Goal: Book appointment/travel/reservation

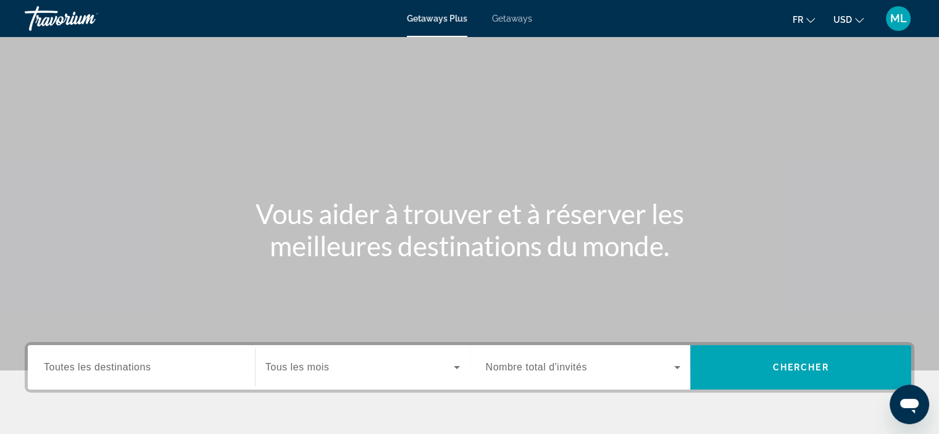
click at [515, 19] on span "Getaways" at bounding box center [512, 19] width 40 height 10
click at [854, 22] on button "USD USD ($) MXN (Mex$) CAD (Can$) GBP (£) EUR (€) AUD (A$) NZD (NZ$) CNY (CN¥)" at bounding box center [849, 20] width 30 height 18
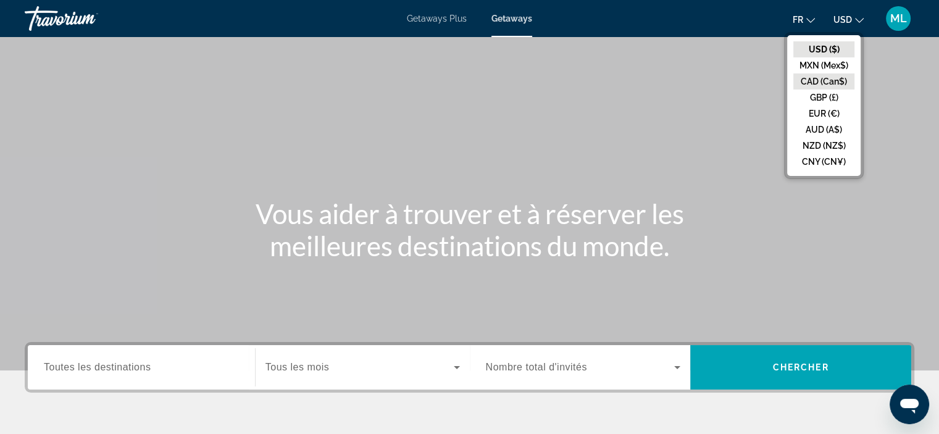
click at [812, 80] on button "CAD (Can$)" at bounding box center [824, 82] width 61 height 16
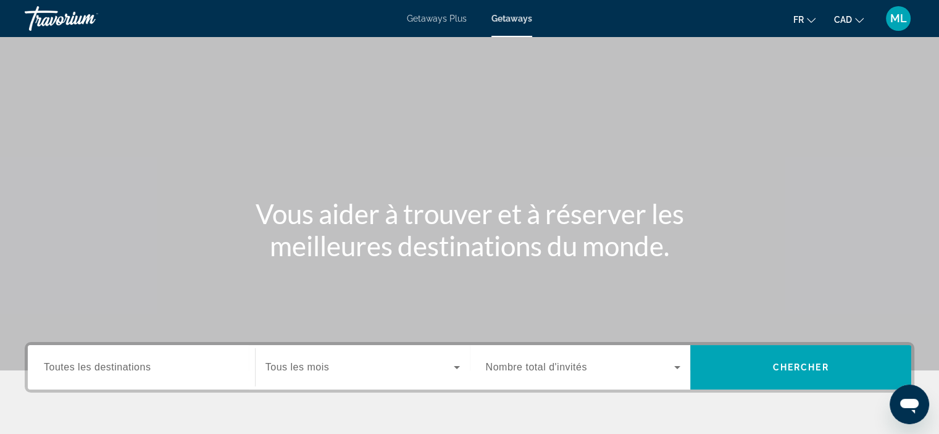
click at [87, 371] on span "Toutes les destinations" at bounding box center [97, 367] width 107 height 11
click at [87, 371] on input "Destination Toutes les destinations" at bounding box center [141, 368] width 195 height 15
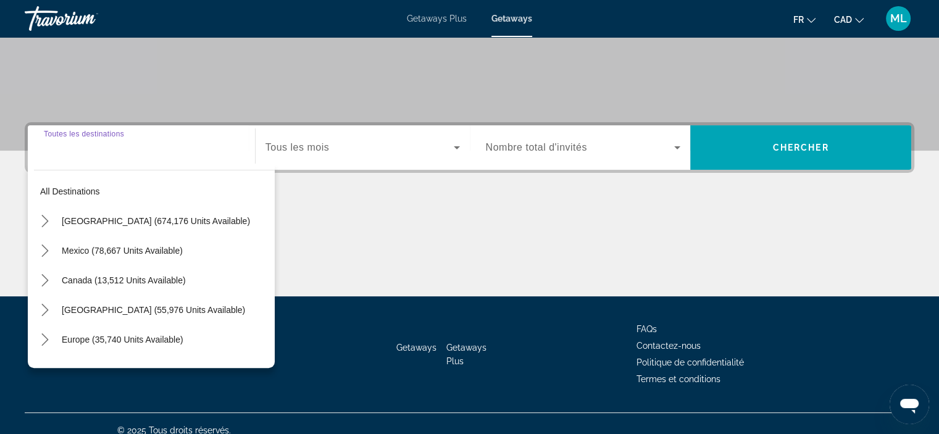
scroll to position [233, 0]
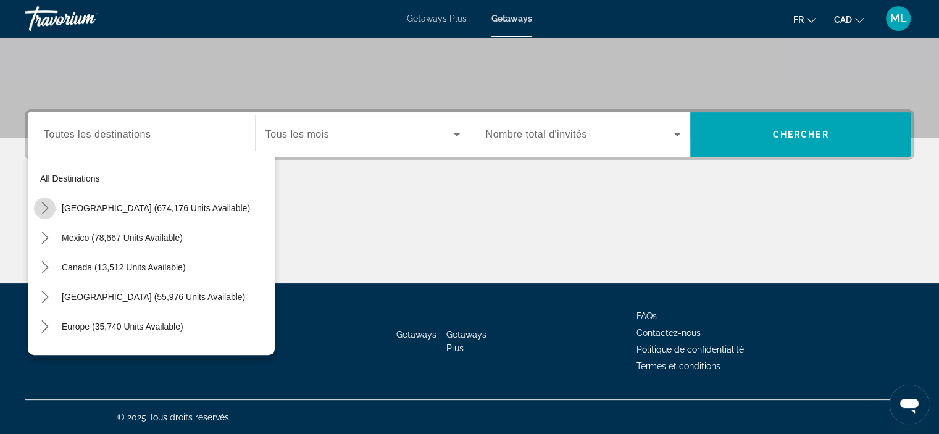
click at [43, 202] on icon "Toggle United States (674,176 units available) submenu" at bounding box center [45, 208] width 12 height 12
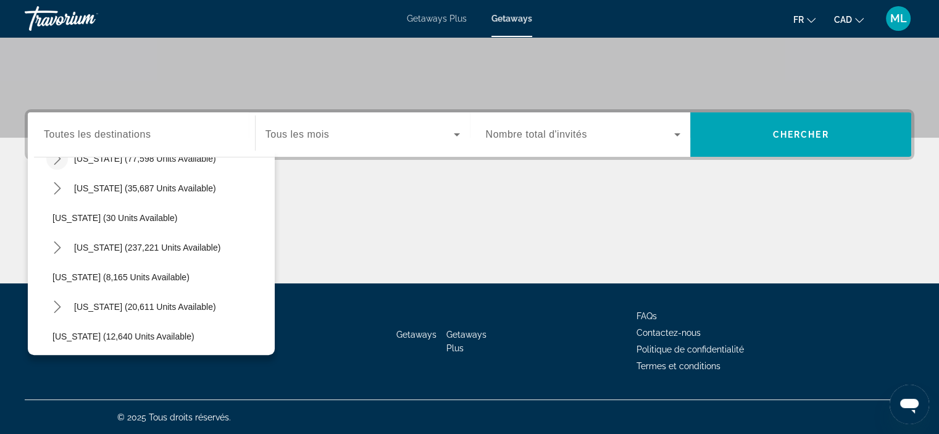
scroll to position [159, 0]
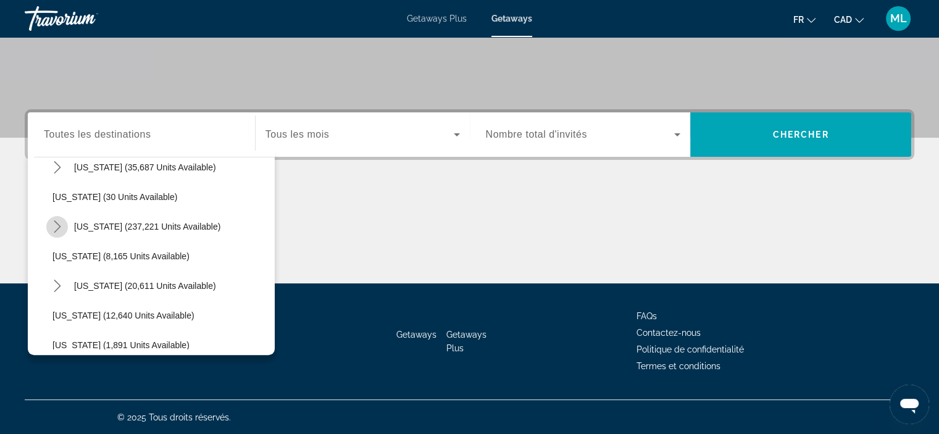
click at [59, 221] on icon "Toggle Florida (237,221 units available) submenu" at bounding box center [57, 227] width 12 height 12
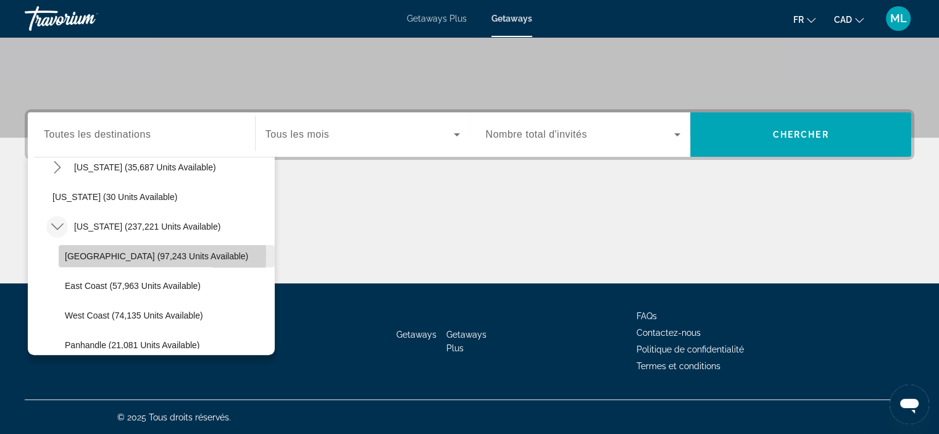
click at [82, 254] on span "[GEOGRAPHIC_DATA] (97,243 units available)" at bounding box center [156, 256] width 183 height 10
type input "**********"
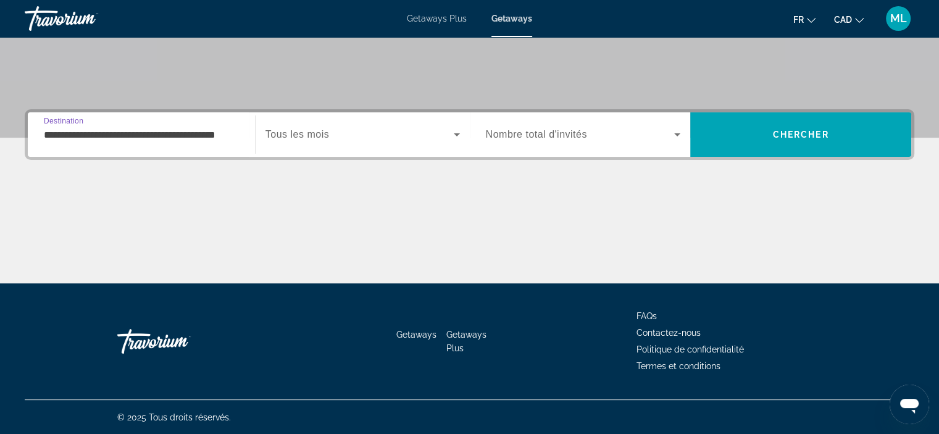
click at [321, 133] on span "Tous les mois" at bounding box center [298, 134] width 64 height 11
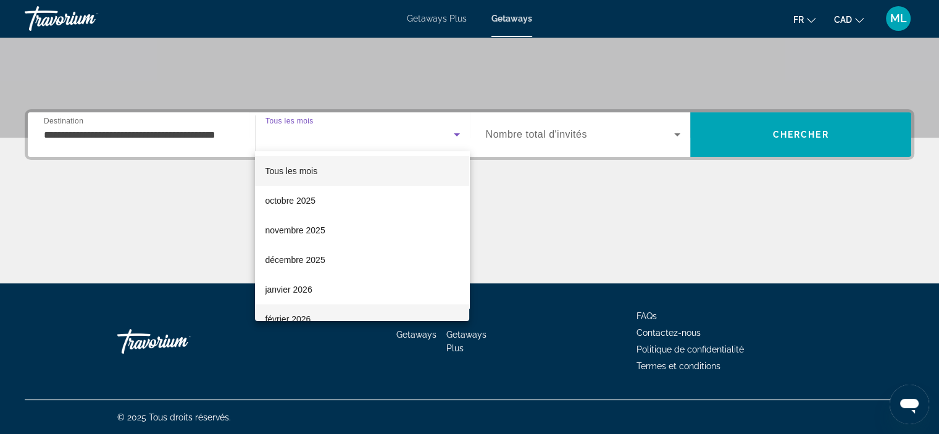
click at [279, 314] on span "février 2026" at bounding box center [288, 319] width 46 height 15
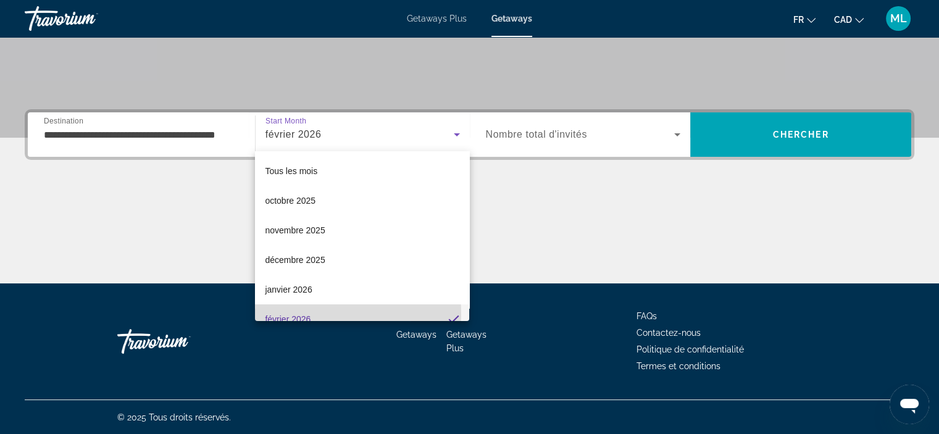
scroll to position [0, 0]
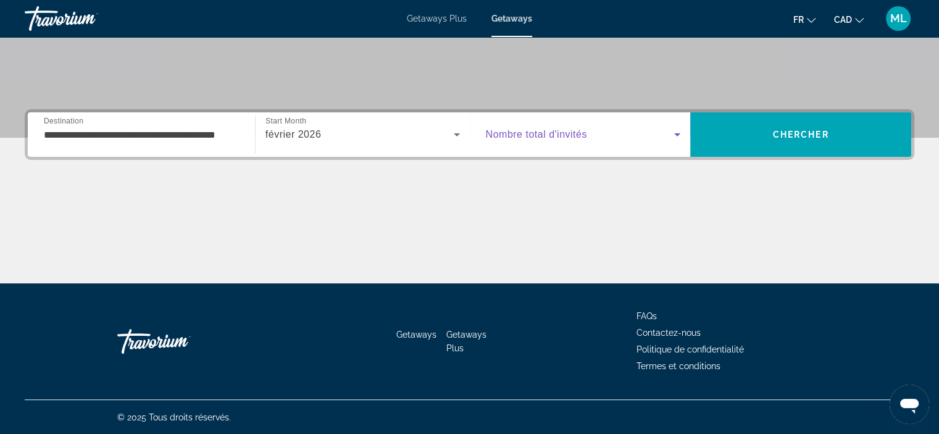
click at [678, 134] on icon "Search widget" at bounding box center [677, 134] width 6 height 3
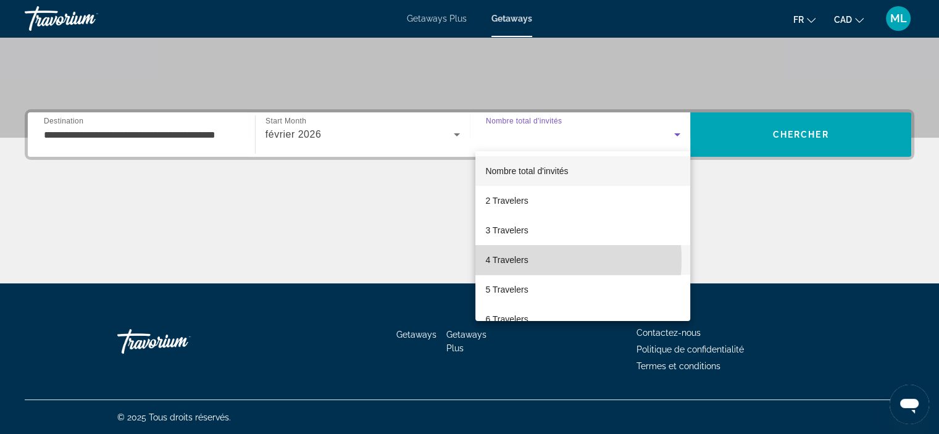
click at [509, 260] on span "4 Travelers" at bounding box center [506, 260] width 43 height 15
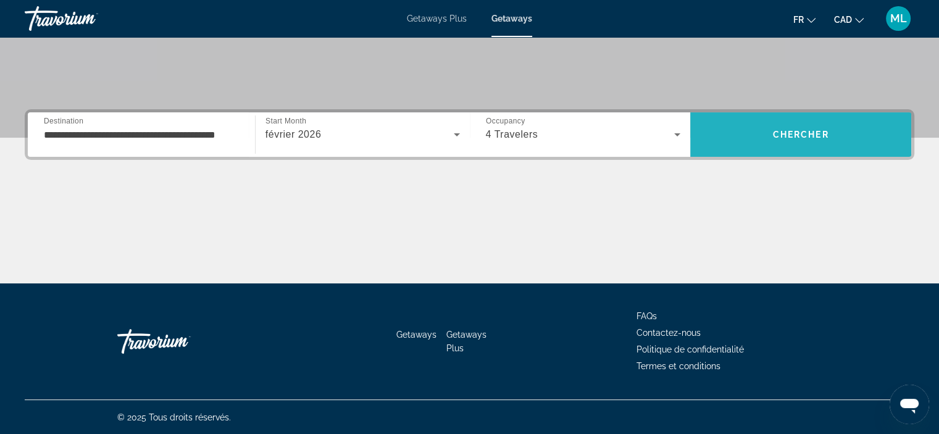
click at [773, 131] on span "Chercher" at bounding box center [801, 135] width 56 height 10
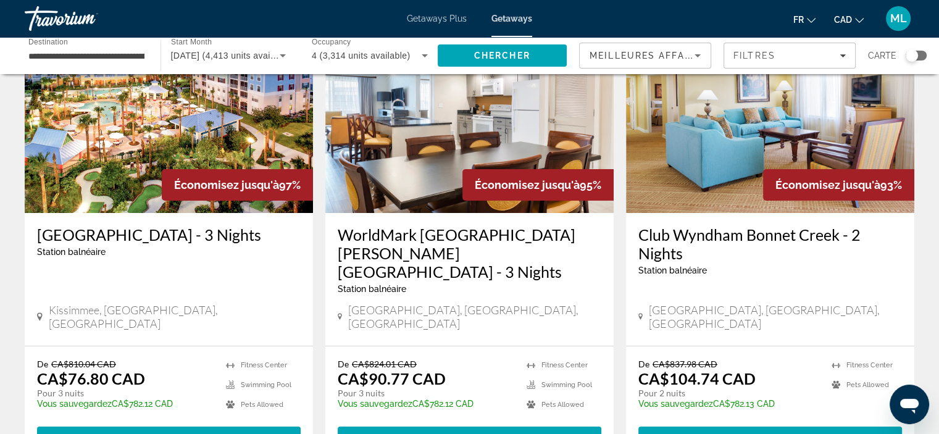
scroll to position [124, 0]
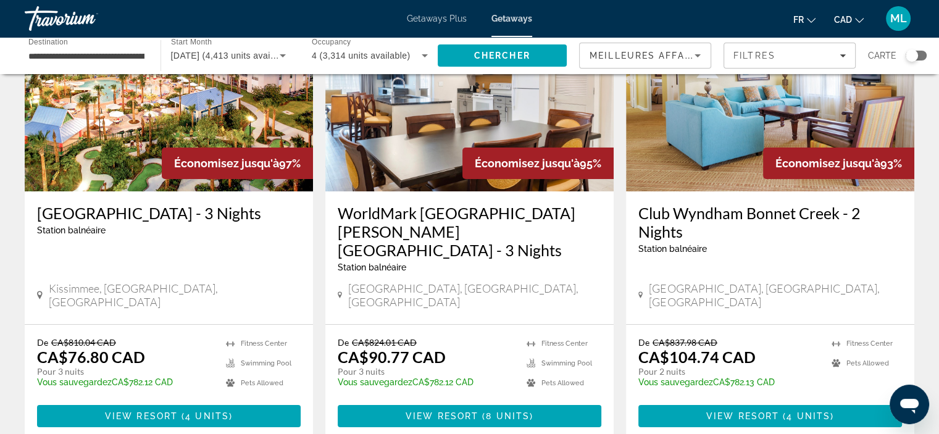
click at [54, 151] on img "Main content" at bounding box center [169, 93] width 288 height 198
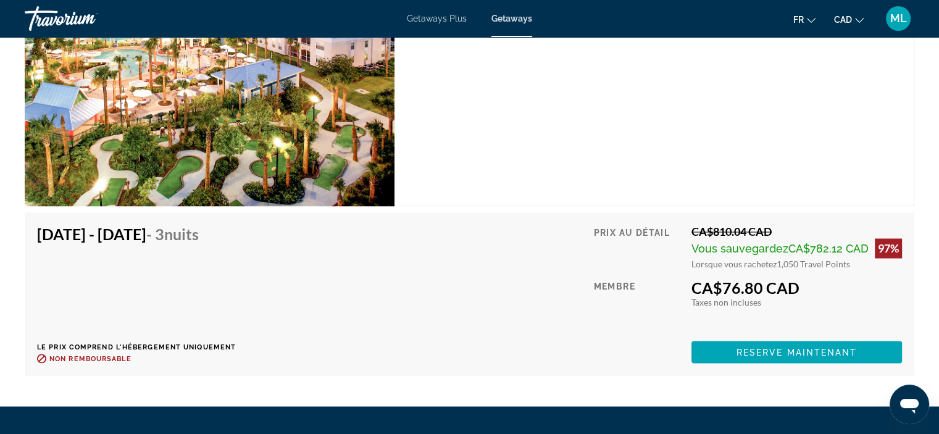
scroll to position [2162, 0]
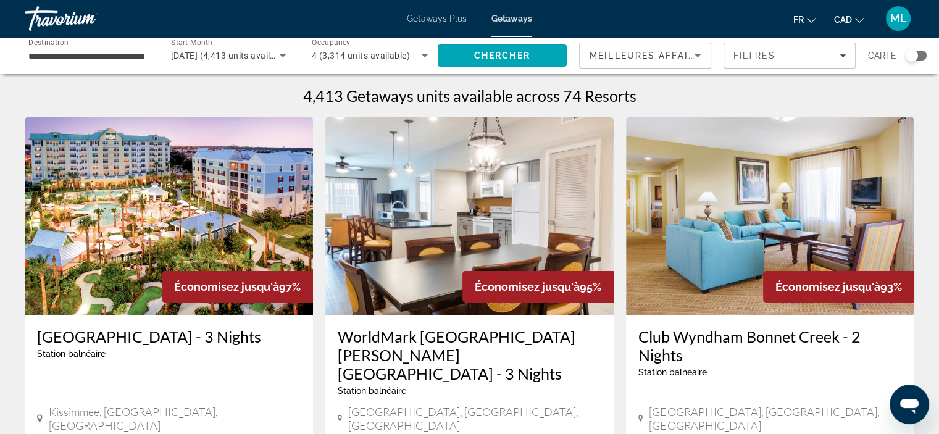
scroll to position [62, 0]
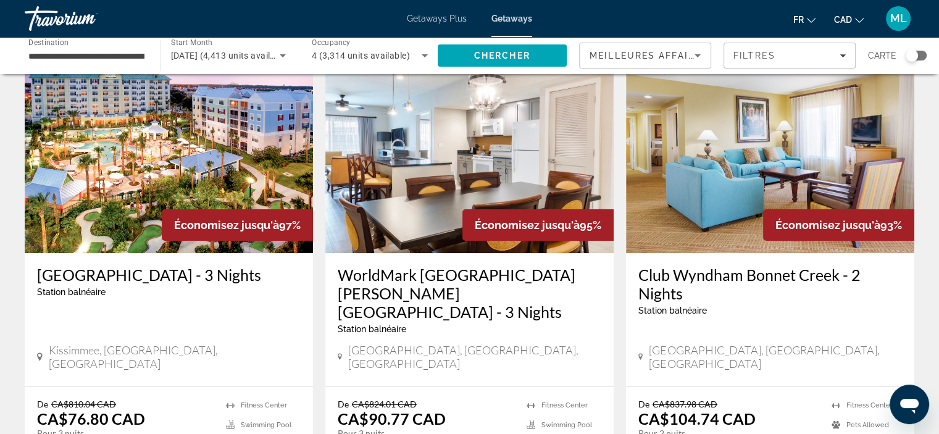
click at [429, 146] on img "Main content" at bounding box center [470, 155] width 288 height 198
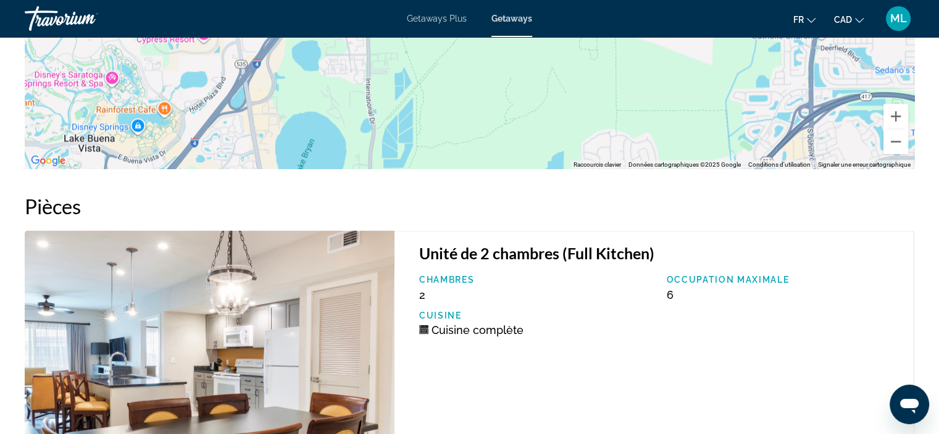
scroll to position [1981, 0]
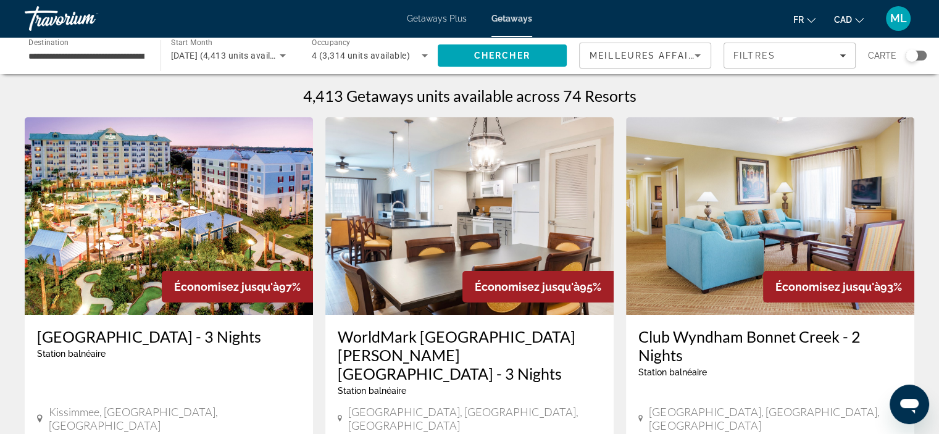
scroll to position [62, 0]
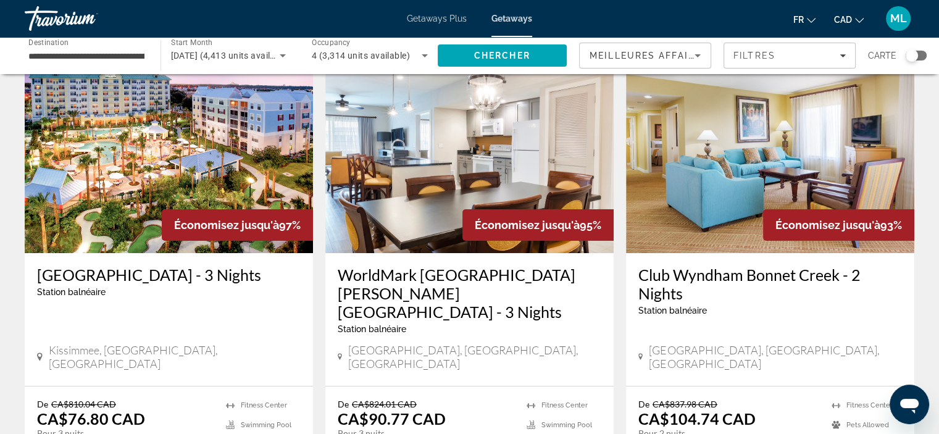
click at [728, 192] on img "Main content" at bounding box center [770, 155] width 288 height 198
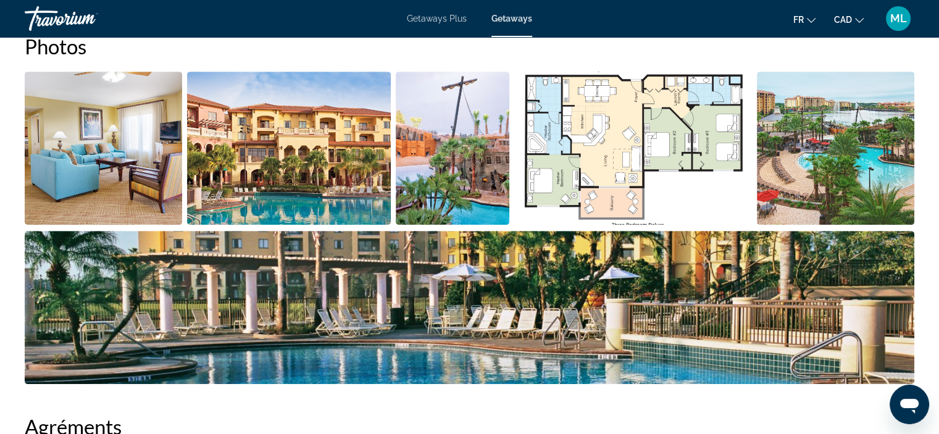
scroll to position [587, 0]
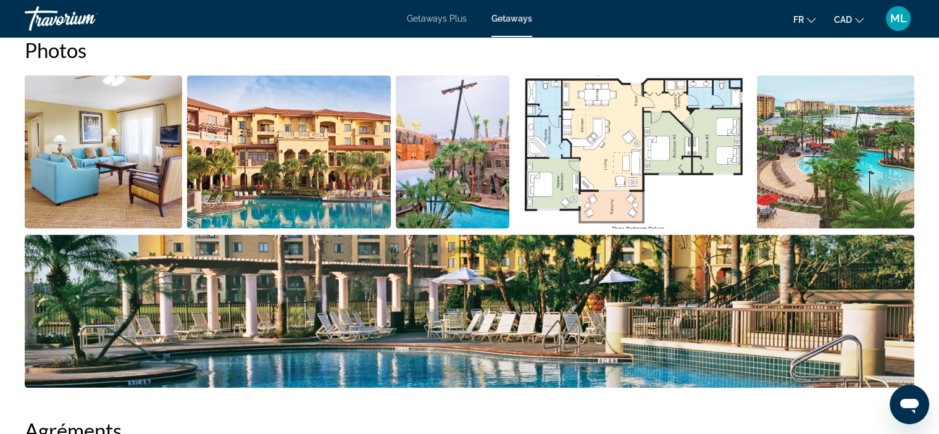
click at [298, 144] on img "Open full-screen image slider" at bounding box center [289, 151] width 204 height 153
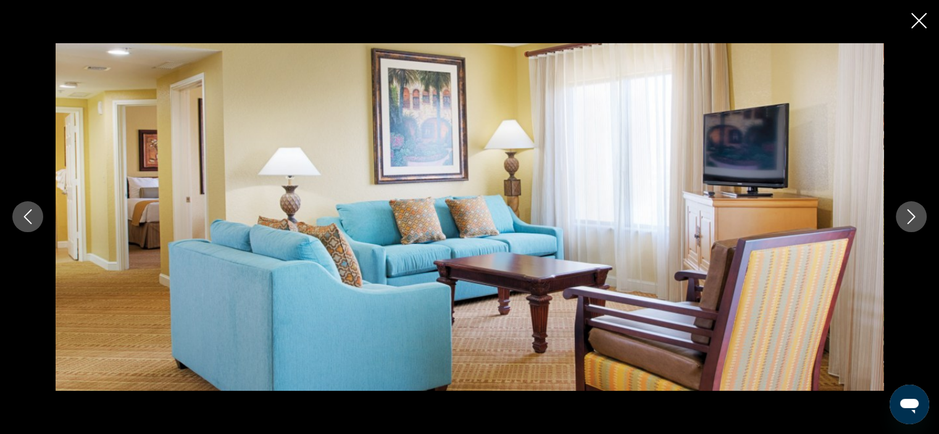
click at [909, 217] on icon "Next image" at bounding box center [911, 216] width 15 height 15
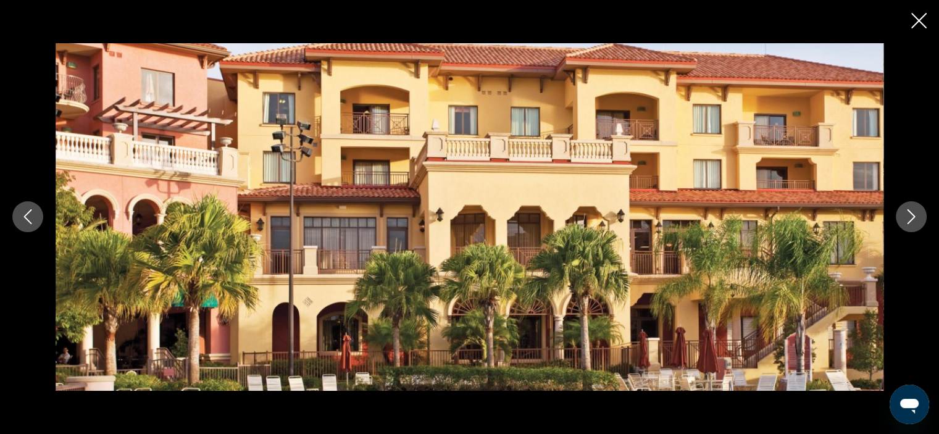
click at [909, 217] on icon "Next image" at bounding box center [911, 216] width 15 height 15
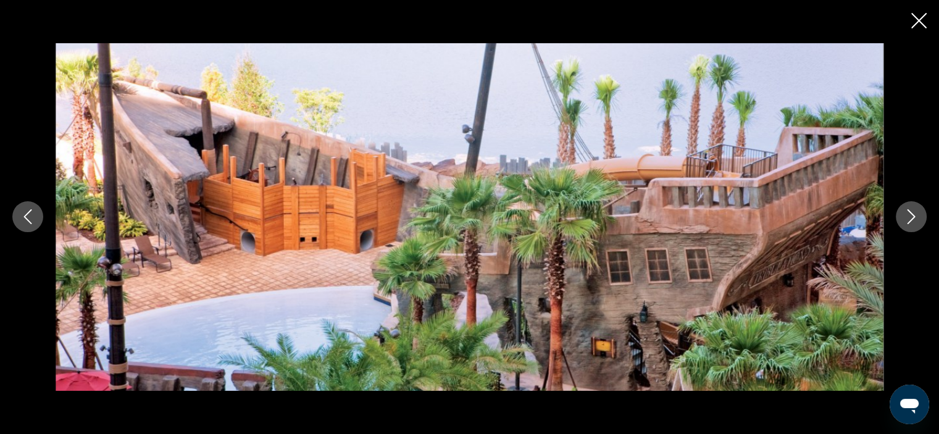
click at [909, 217] on icon "Next image" at bounding box center [911, 216] width 15 height 15
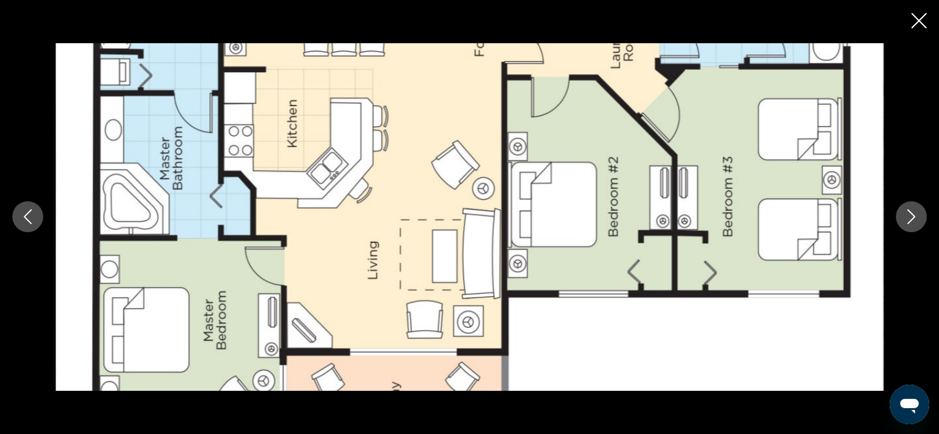
click at [909, 217] on icon "Next image" at bounding box center [911, 216] width 15 height 15
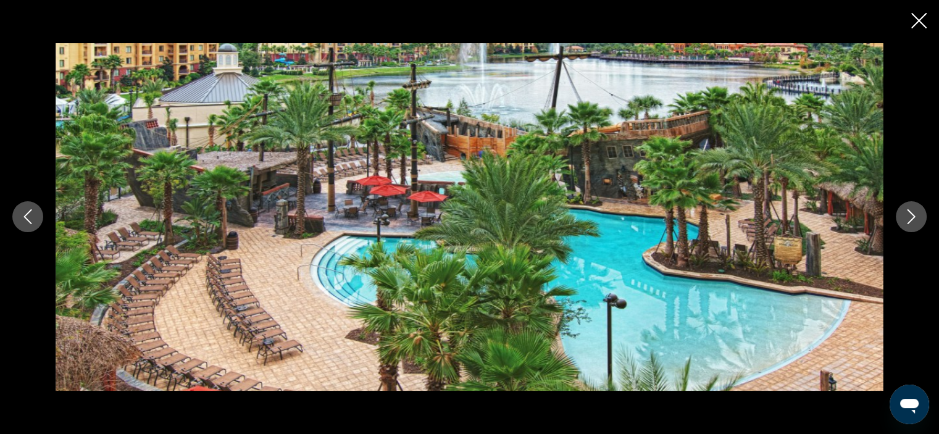
click at [909, 217] on icon "Next image" at bounding box center [911, 216] width 15 height 15
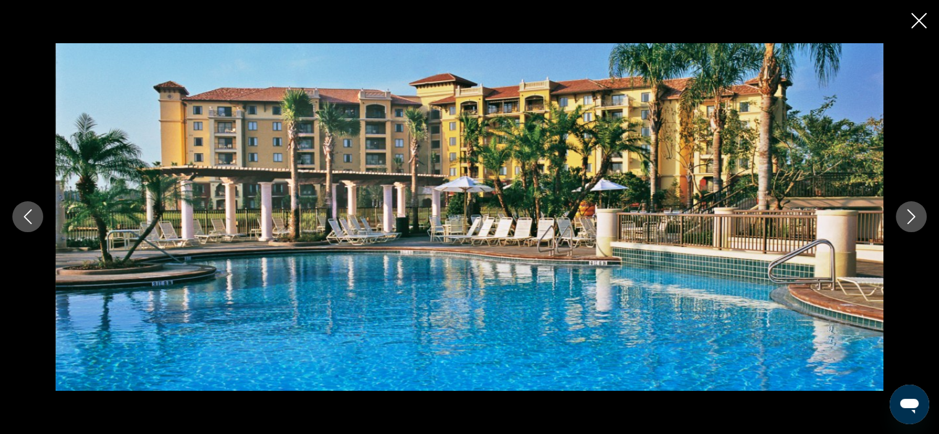
click at [909, 217] on icon "Next image" at bounding box center [911, 216] width 15 height 15
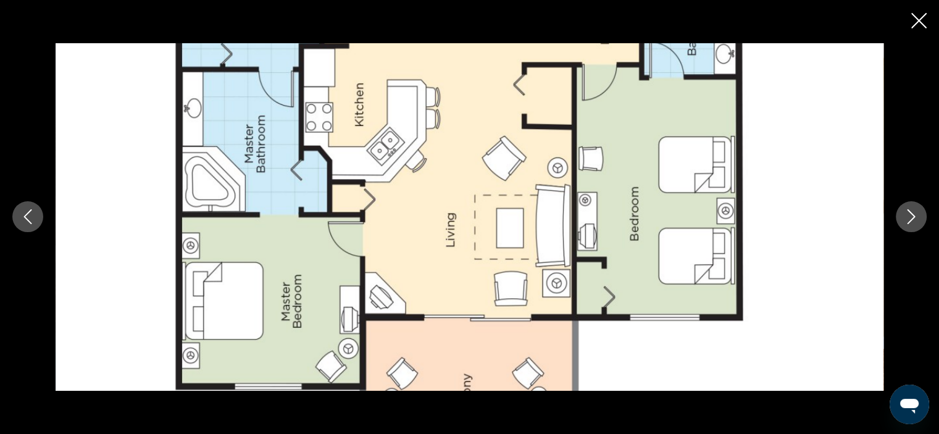
click at [909, 217] on icon "Next image" at bounding box center [911, 216] width 15 height 15
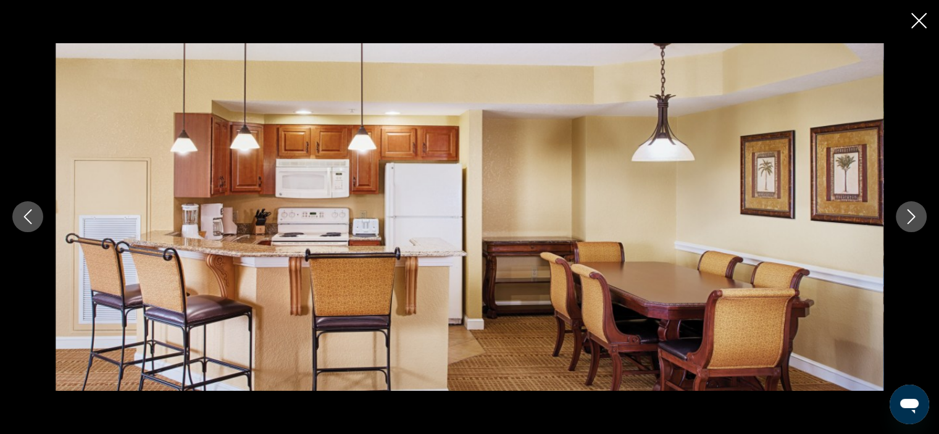
click at [909, 217] on icon "Next image" at bounding box center [911, 216] width 15 height 15
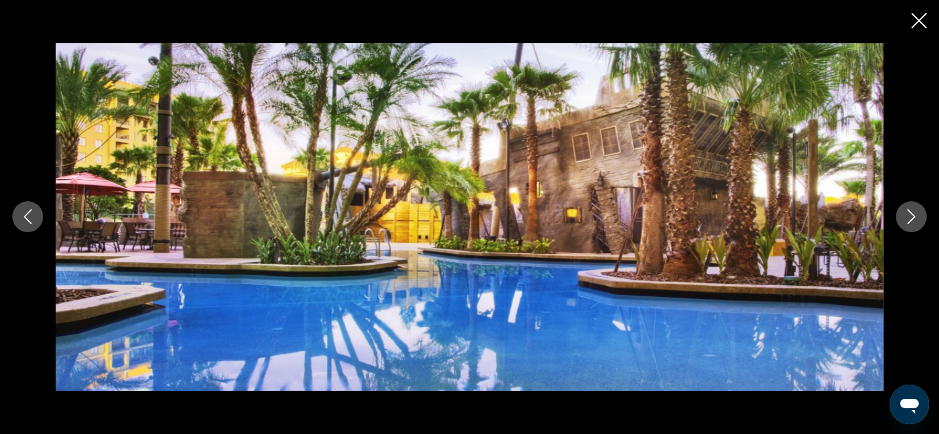
click at [909, 217] on icon "Next image" at bounding box center [911, 216] width 15 height 15
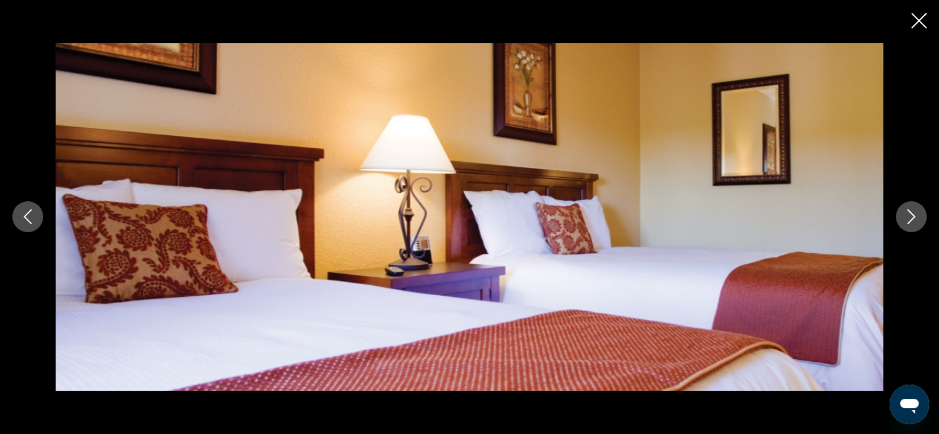
click at [909, 217] on icon "Next image" at bounding box center [911, 216] width 15 height 15
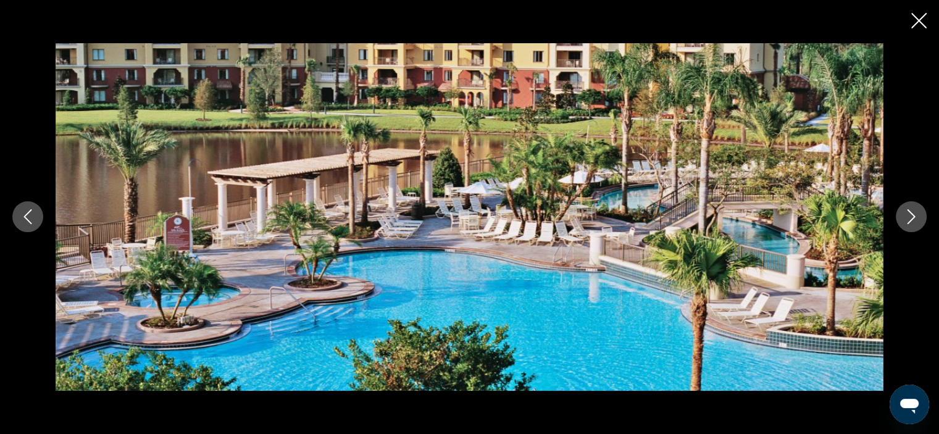
click at [909, 217] on icon "Next image" at bounding box center [911, 216] width 15 height 15
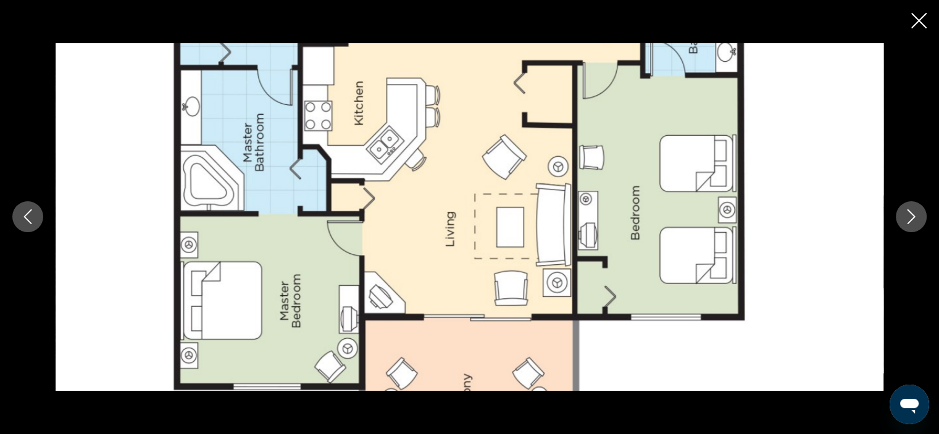
click at [912, 14] on icon "Close slideshow" at bounding box center [919, 20] width 15 height 15
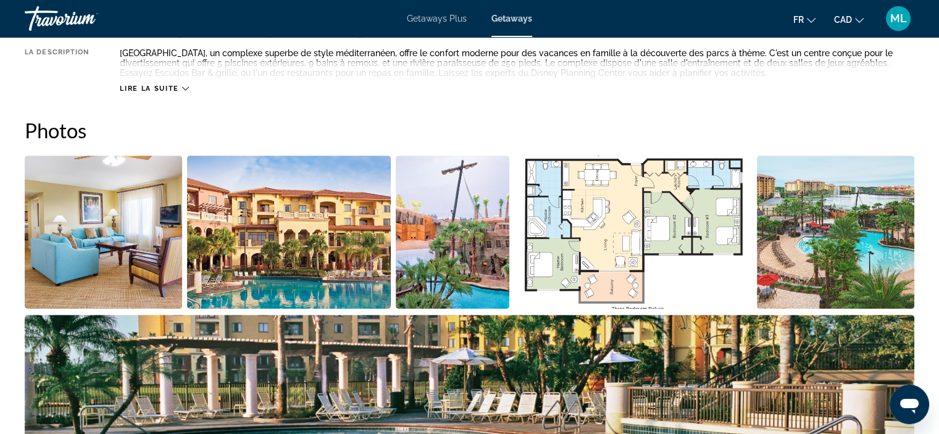
scroll to position [278, 0]
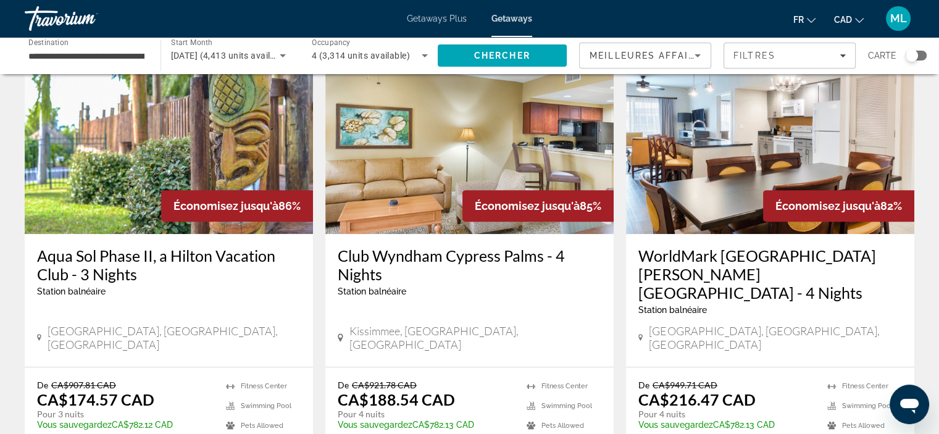
scroll to position [556, 0]
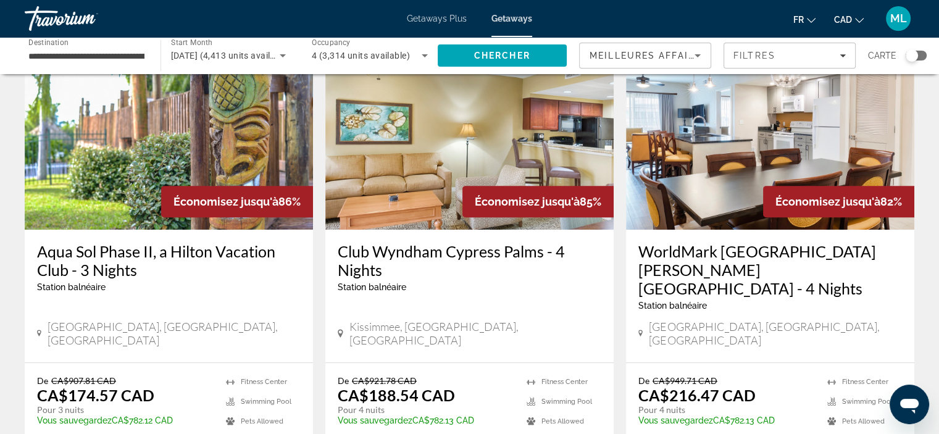
click at [101, 242] on h3 "Aqua Sol Phase II, a Hilton Vacation Club - 3 Nights" at bounding box center [169, 260] width 264 height 37
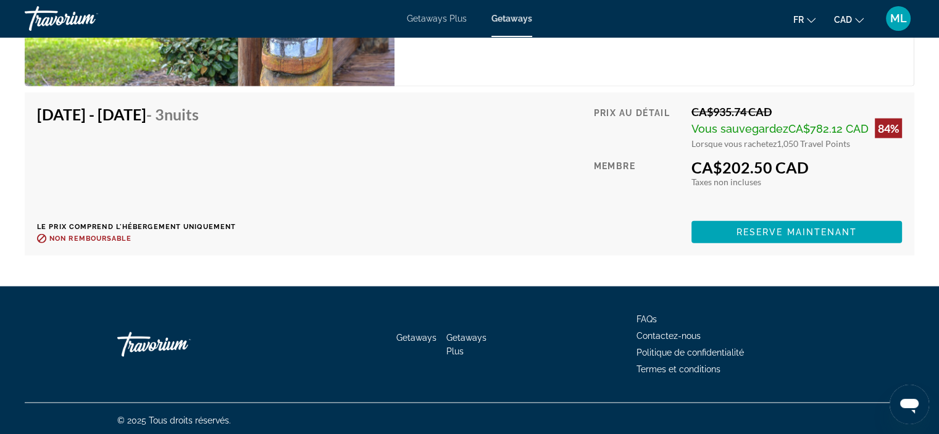
scroll to position [2645, 0]
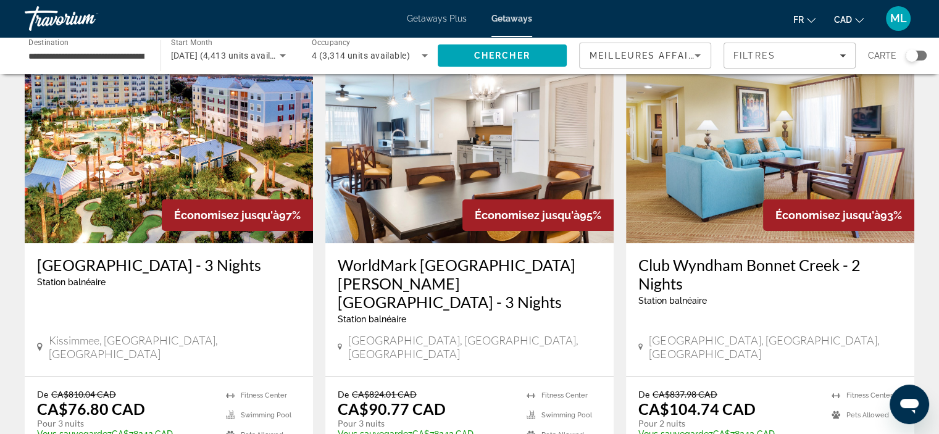
scroll to position [124, 0]
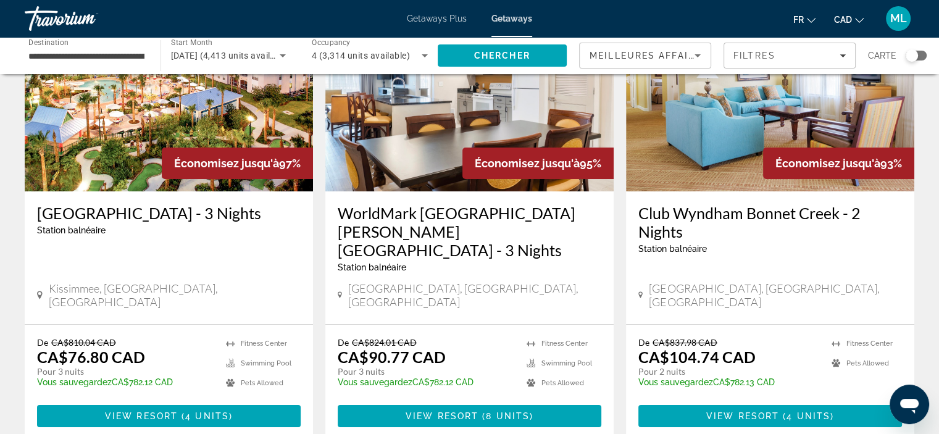
click at [394, 122] on img "Main content" at bounding box center [470, 93] width 288 height 198
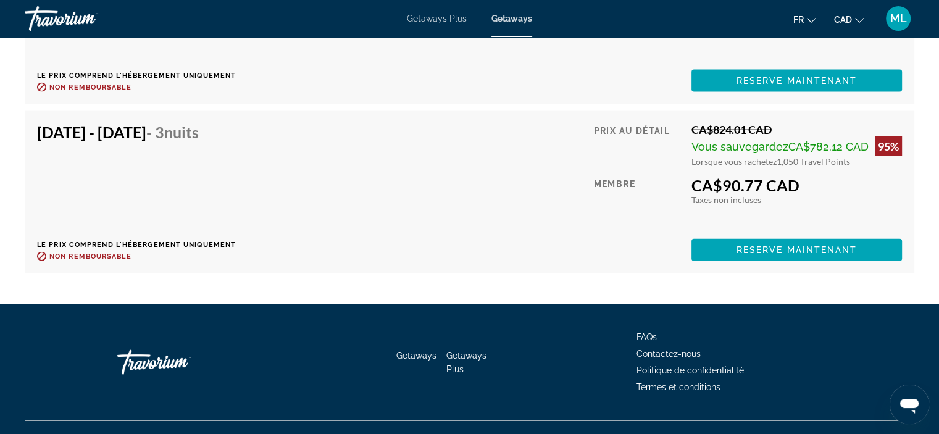
scroll to position [2784, 0]
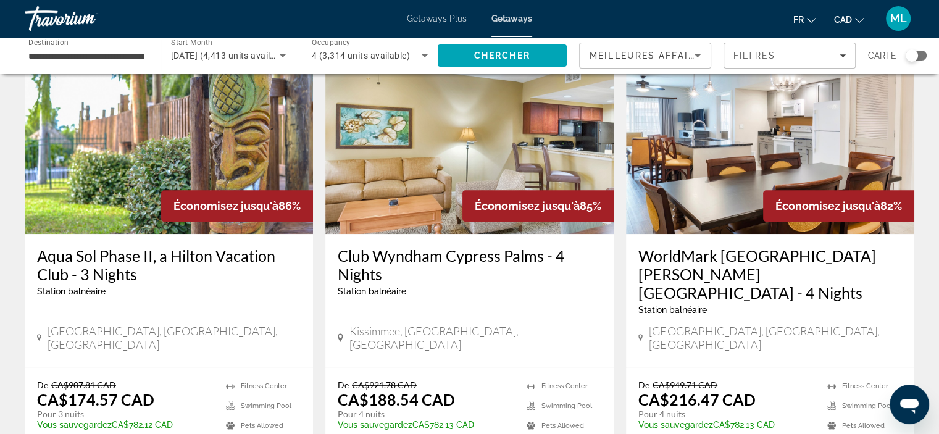
scroll to position [556, 0]
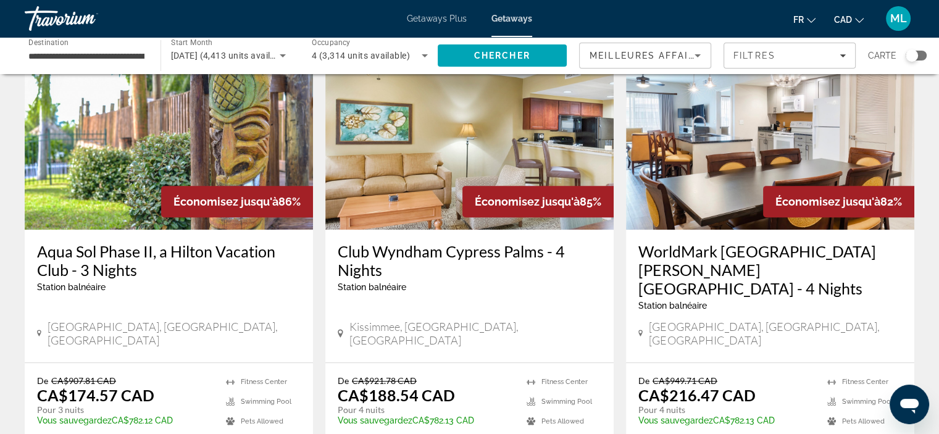
click at [704, 157] on img "Main content" at bounding box center [770, 131] width 288 height 198
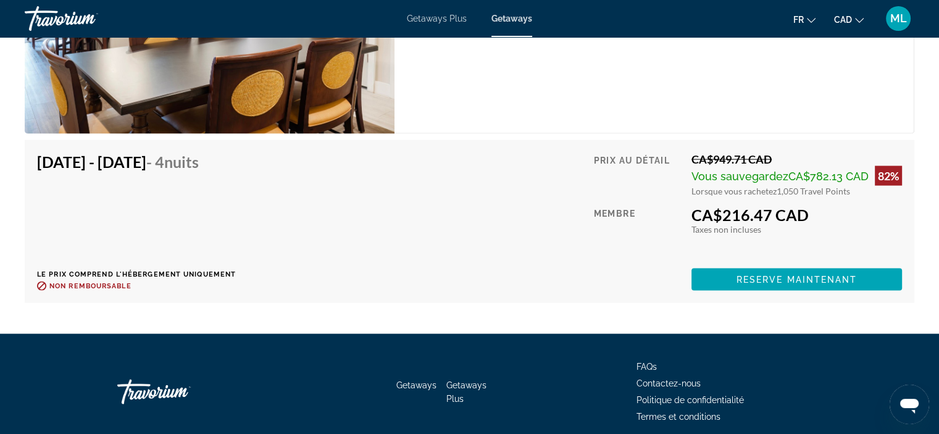
scroll to position [2590, 0]
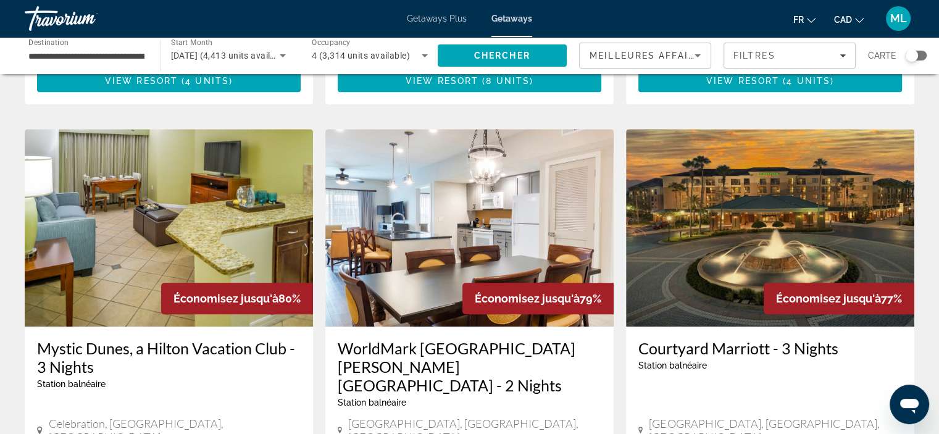
scroll to position [988, 0]
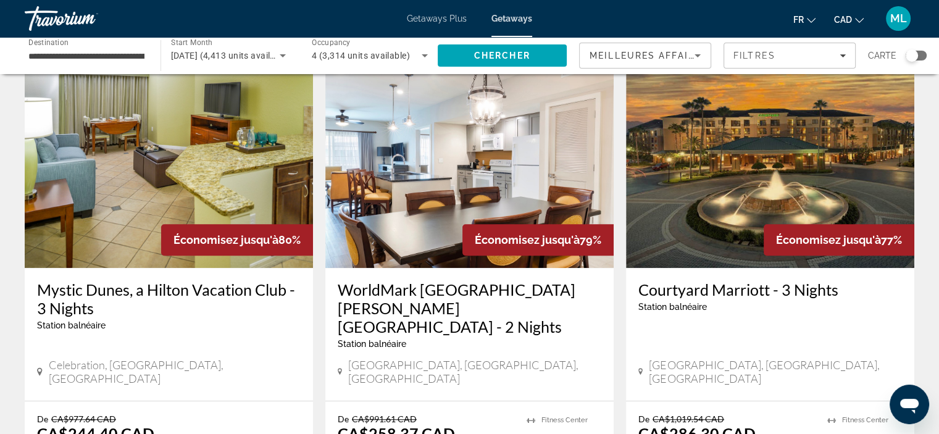
click at [81, 104] on img "Main content" at bounding box center [169, 169] width 288 height 198
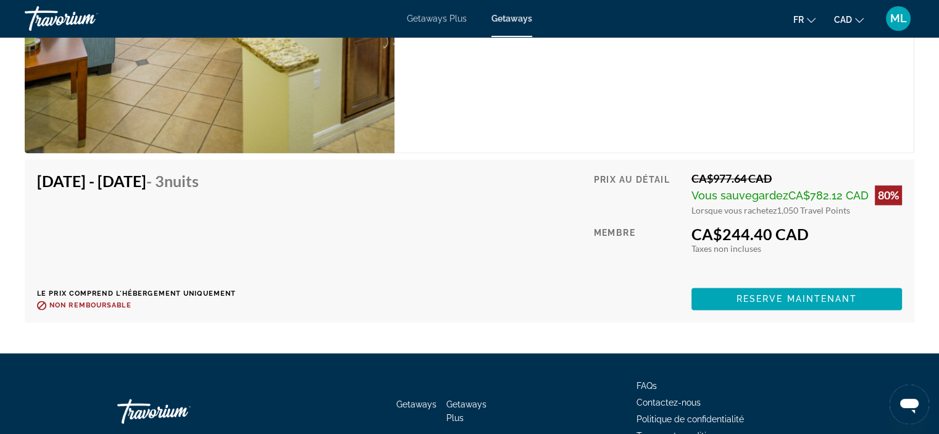
scroll to position [1663, 0]
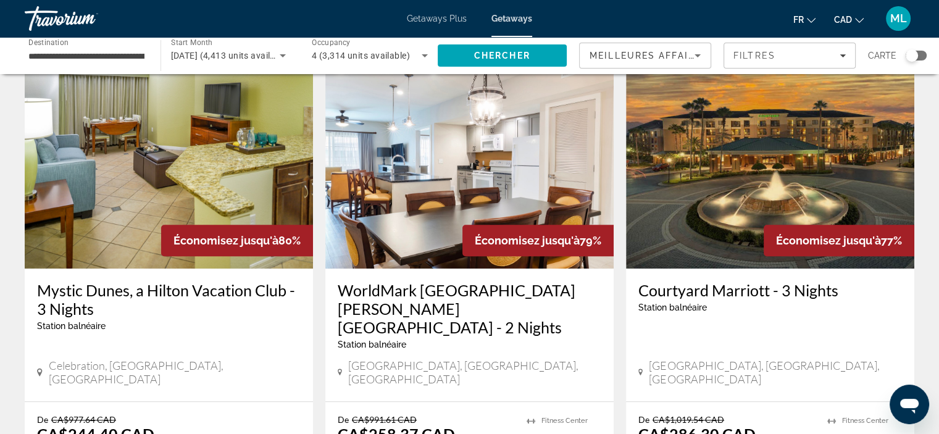
scroll to position [988, 0]
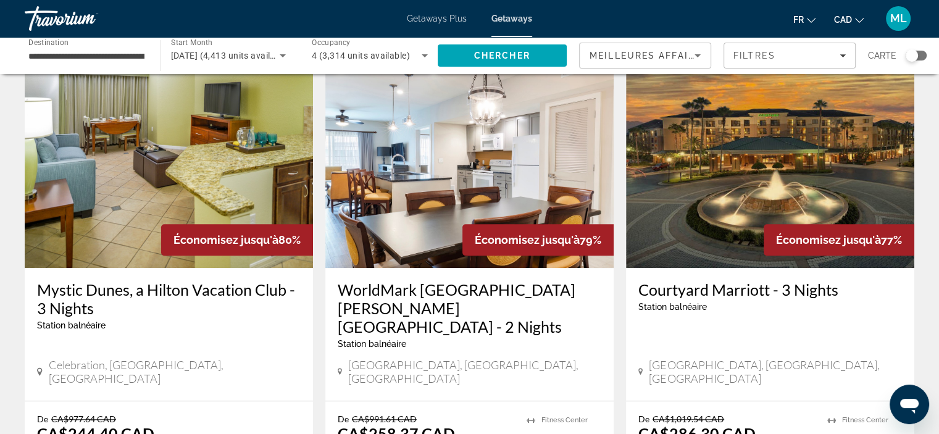
click at [434, 154] on img "Main content" at bounding box center [470, 169] width 288 height 198
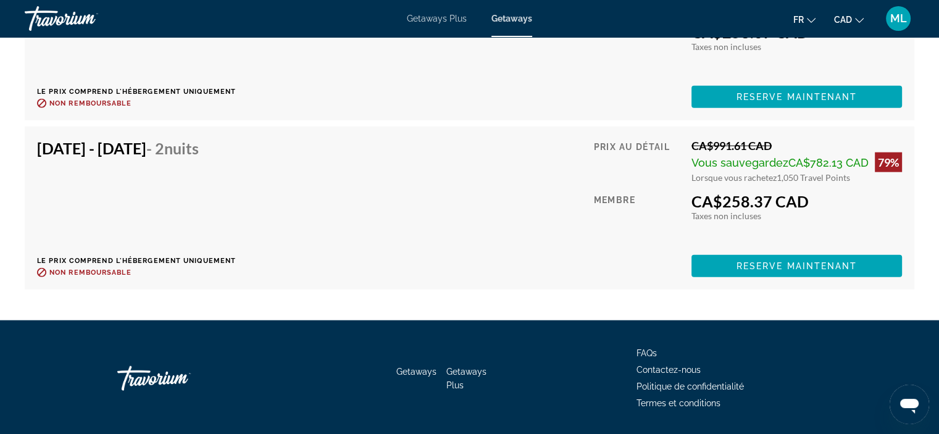
scroll to position [2953, 0]
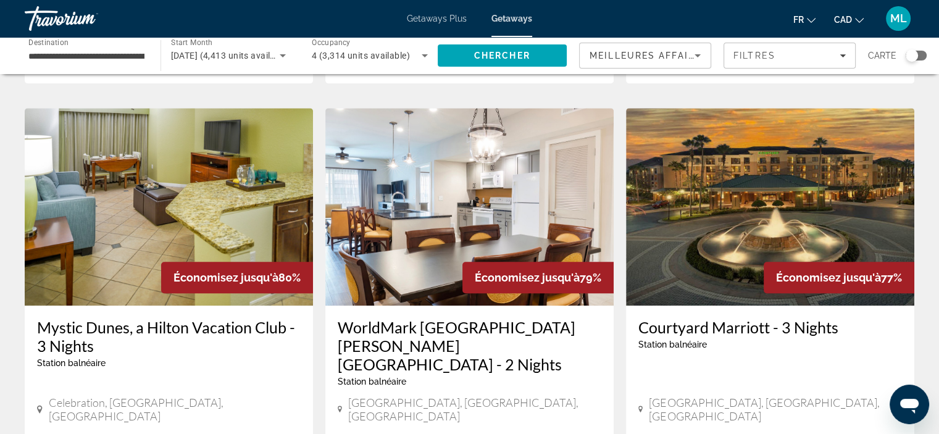
scroll to position [988, 0]
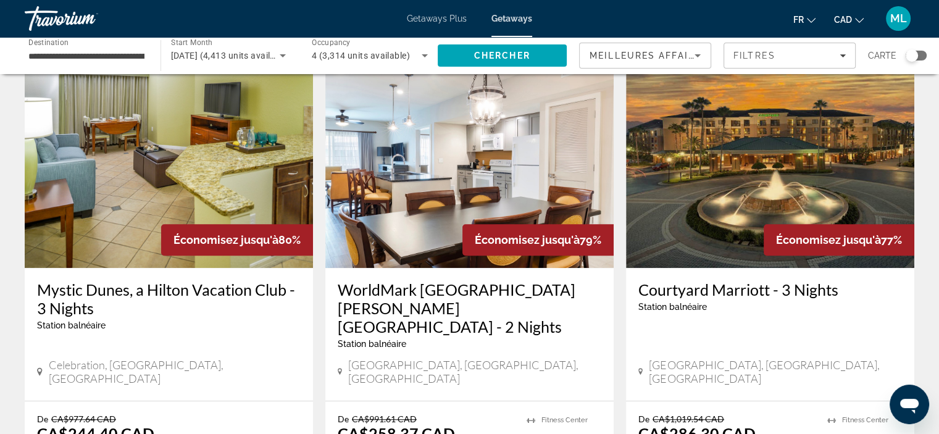
click at [723, 148] on img "Main content" at bounding box center [770, 169] width 288 height 198
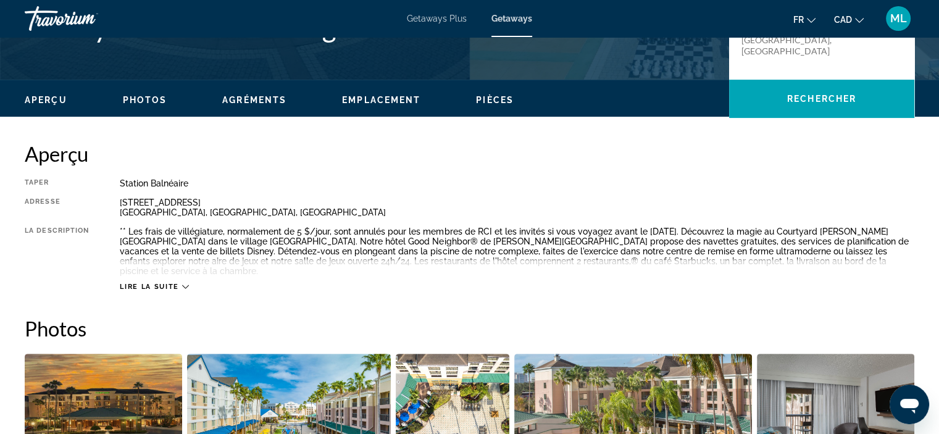
scroll to position [356, 0]
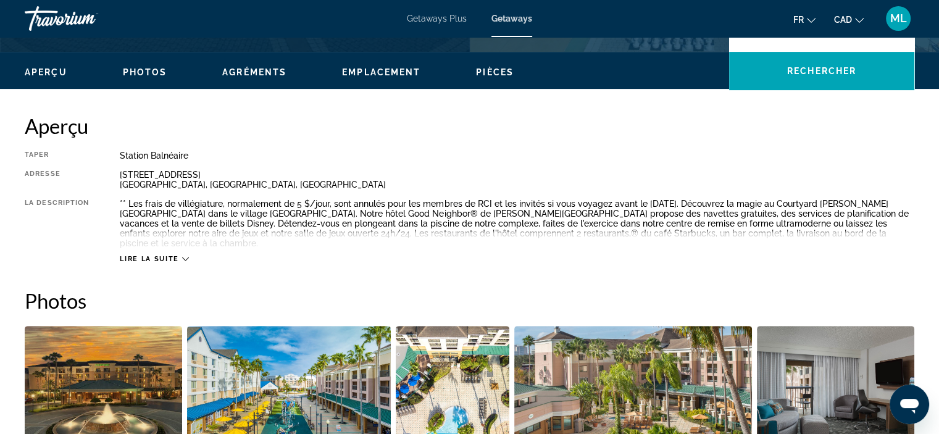
click at [180, 255] on div "Lire la suite" at bounding box center [154, 259] width 69 height 8
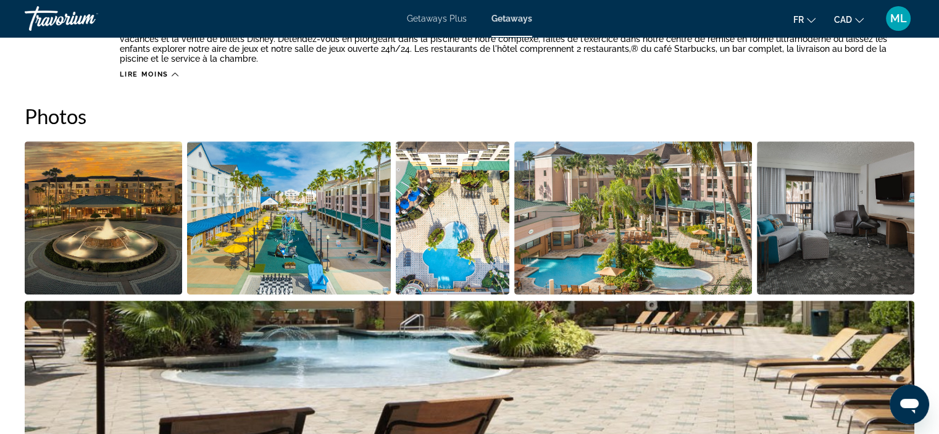
scroll to position [541, 0]
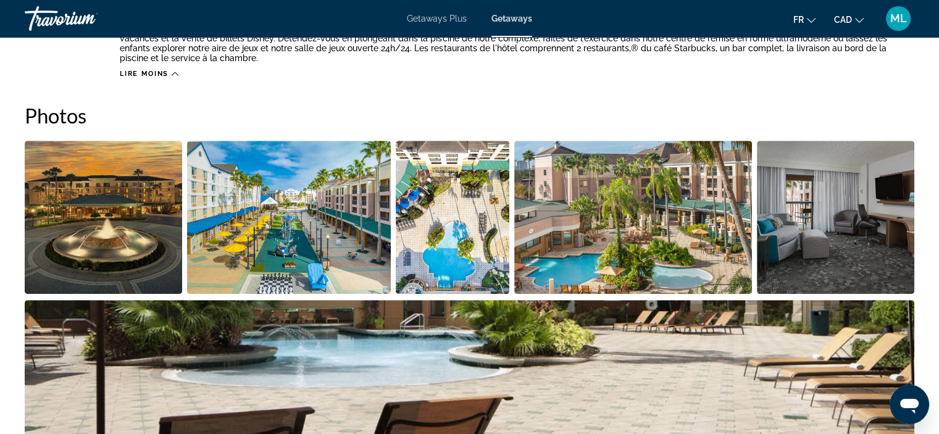
click at [118, 214] on img "Open full-screen image slider" at bounding box center [104, 217] width 158 height 153
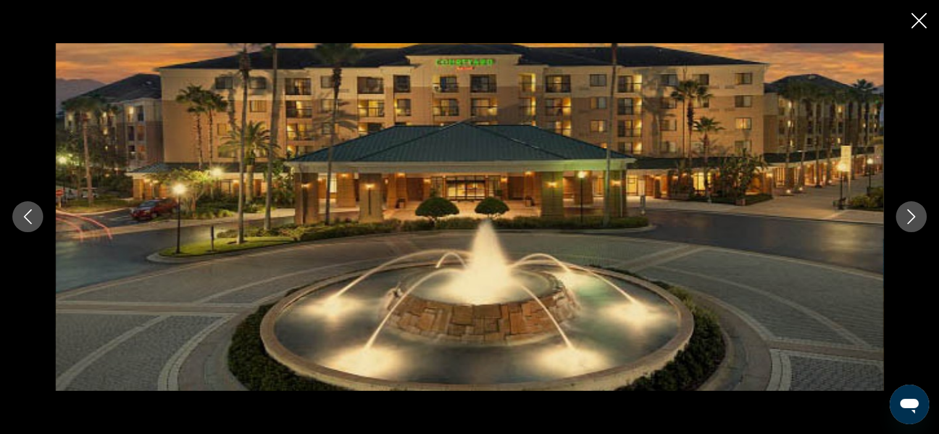
click at [905, 216] on icon "Next image" at bounding box center [911, 216] width 15 height 15
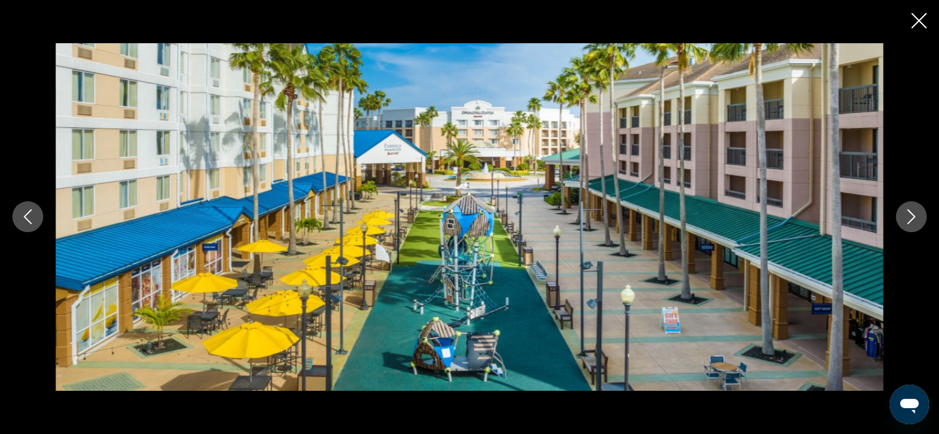
click at [905, 216] on icon "Next image" at bounding box center [911, 216] width 15 height 15
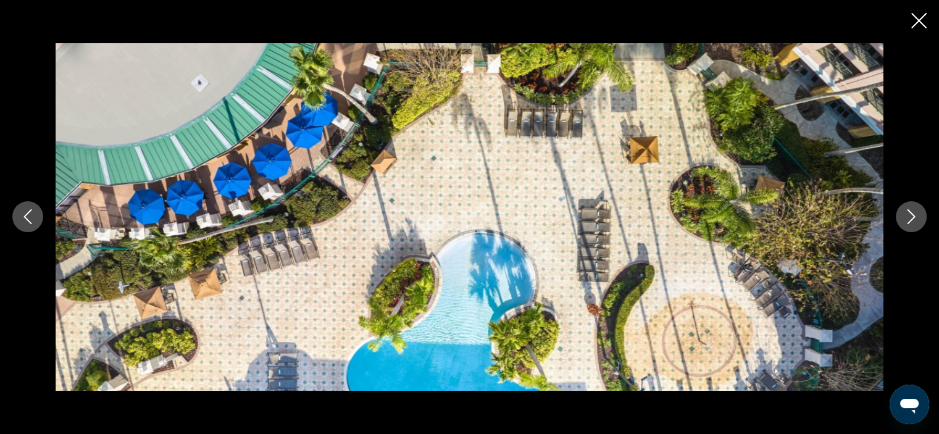
click at [905, 216] on icon "Next image" at bounding box center [911, 216] width 15 height 15
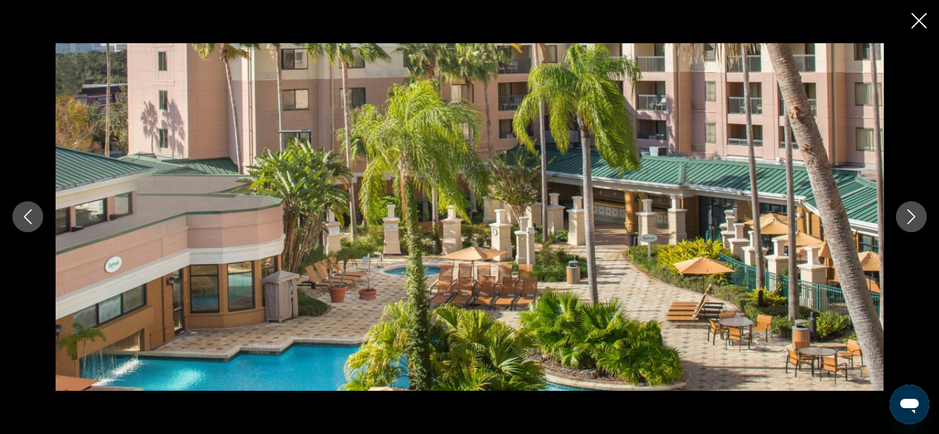
click at [905, 216] on icon "Next image" at bounding box center [911, 216] width 15 height 15
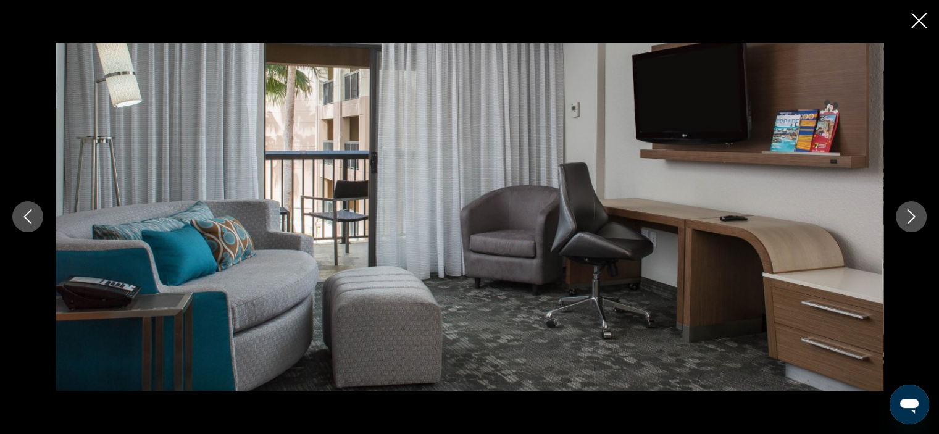
click at [905, 216] on icon "Next image" at bounding box center [911, 216] width 15 height 15
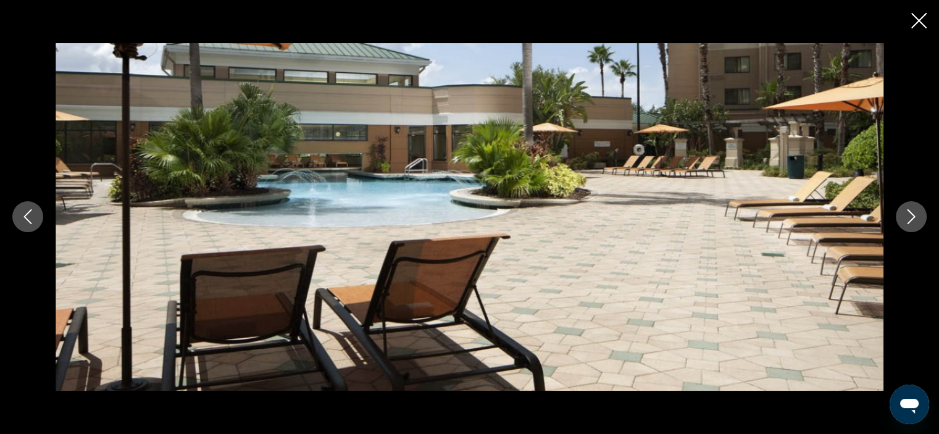
click at [905, 216] on icon "Next image" at bounding box center [911, 216] width 15 height 15
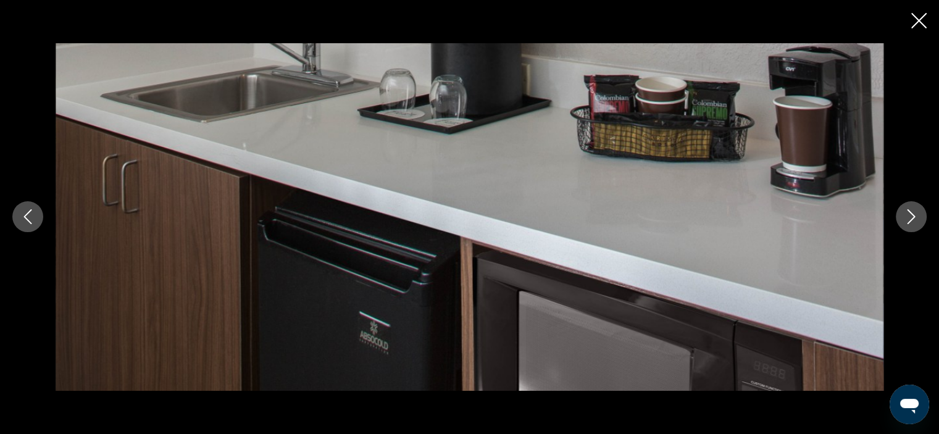
click at [905, 216] on icon "Next image" at bounding box center [911, 216] width 15 height 15
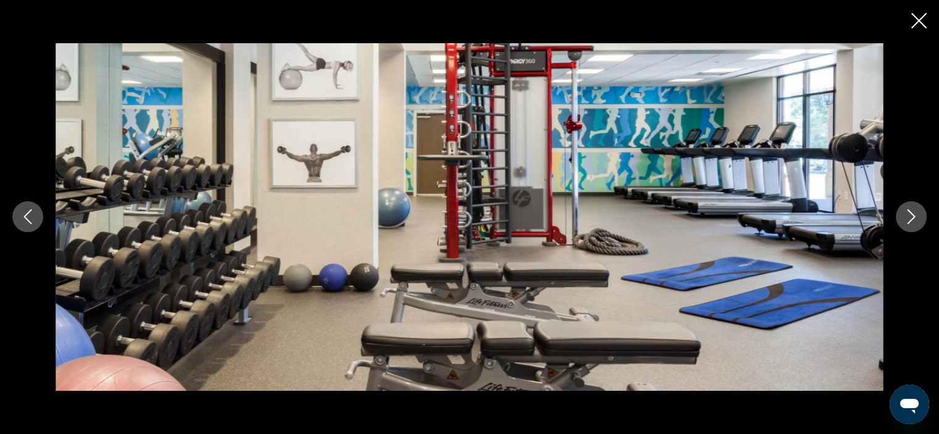
click at [905, 216] on icon "Next image" at bounding box center [911, 216] width 15 height 15
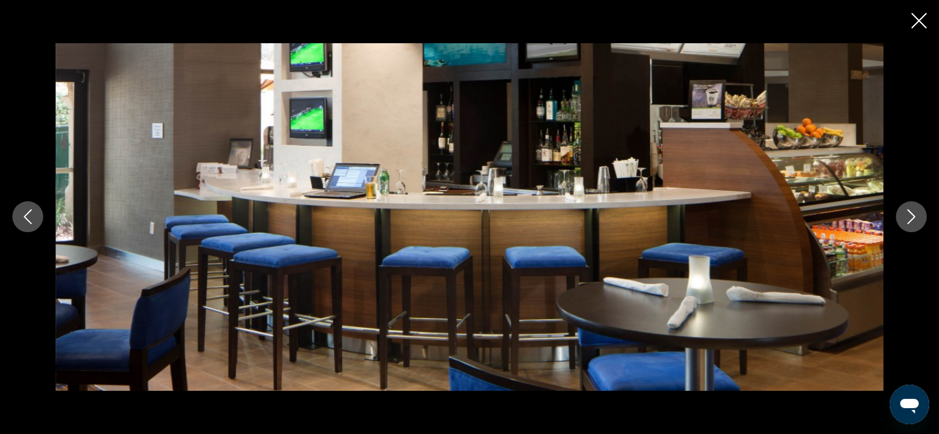
click at [905, 216] on icon "Next image" at bounding box center [911, 216] width 15 height 15
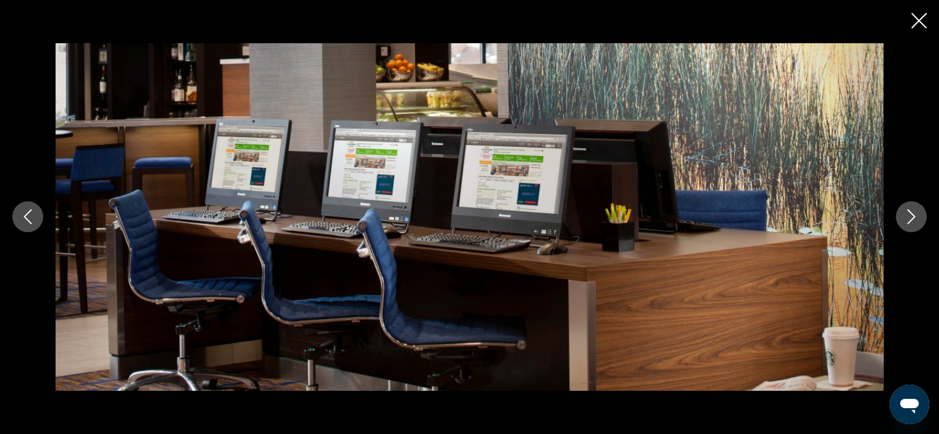
click at [905, 216] on icon "Next image" at bounding box center [911, 216] width 15 height 15
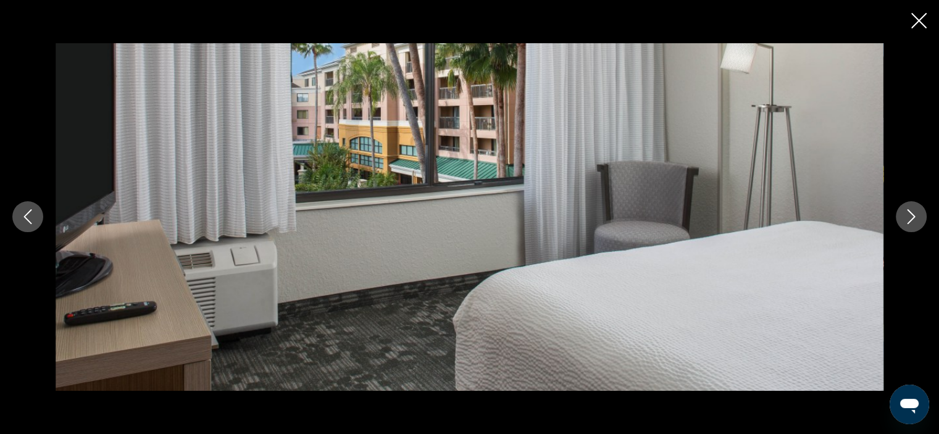
click at [905, 216] on icon "Next image" at bounding box center [911, 216] width 15 height 15
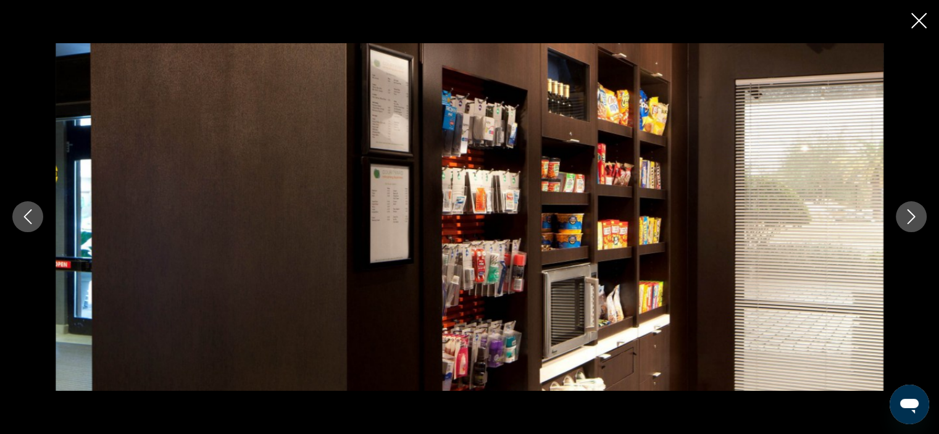
click at [905, 216] on icon "Next image" at bounding box center [911, 216] width 15 height 15
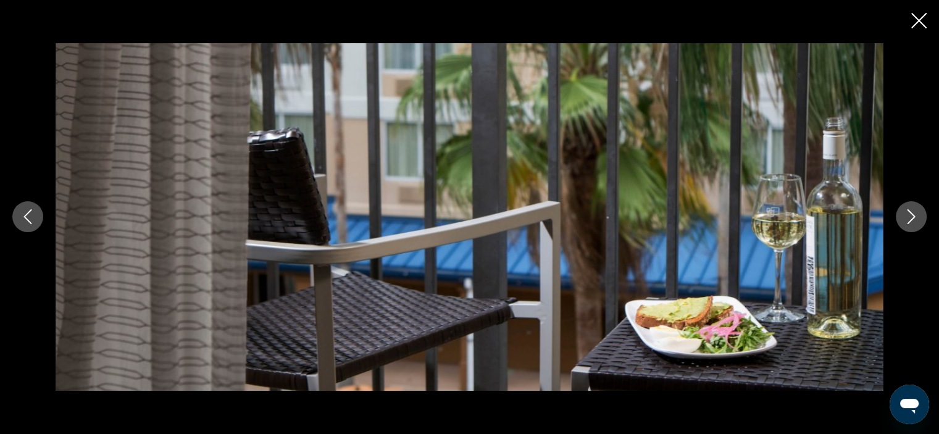
click at [905, 216] on icon "Next image" at bounding box center [911, 216] width 15 height 15
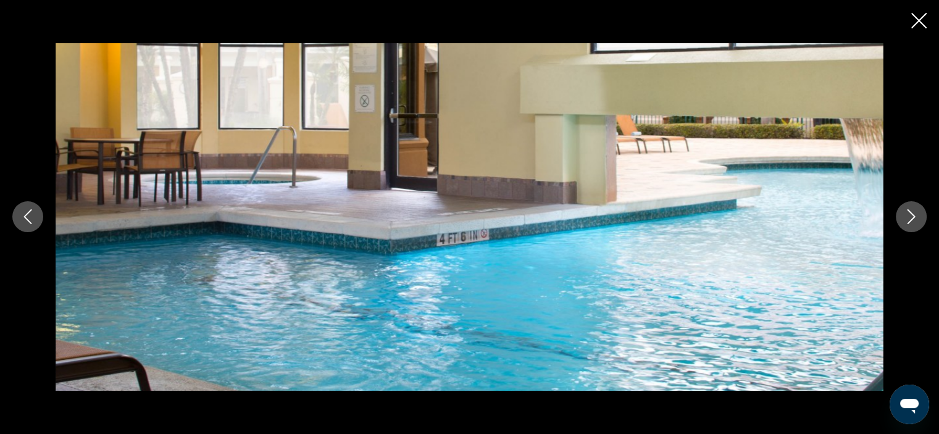
click at [905, 216] on icon "Next image" at bounding box center [911, 216] width 15 height 15
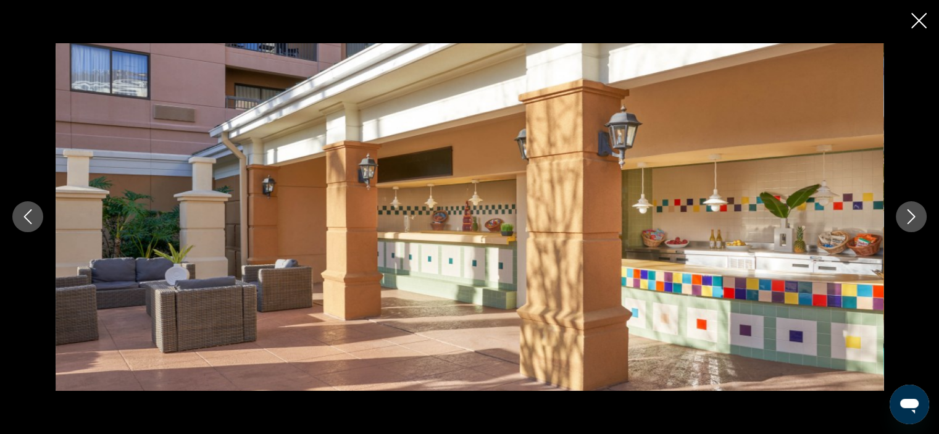
click at [905, 216] on icon "Next image" at bounding box center [911, 216] width 15 height 15
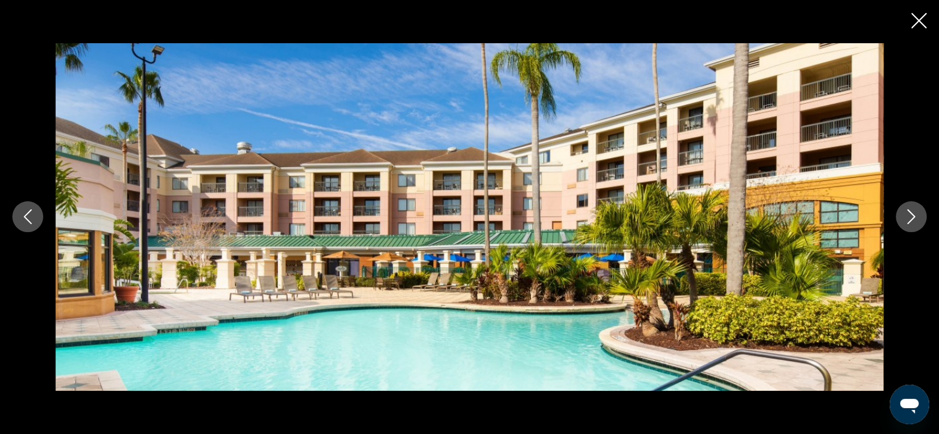
click at [905, 216] on icon "Next image" at bounding box center [911, 216] width 15 height 15
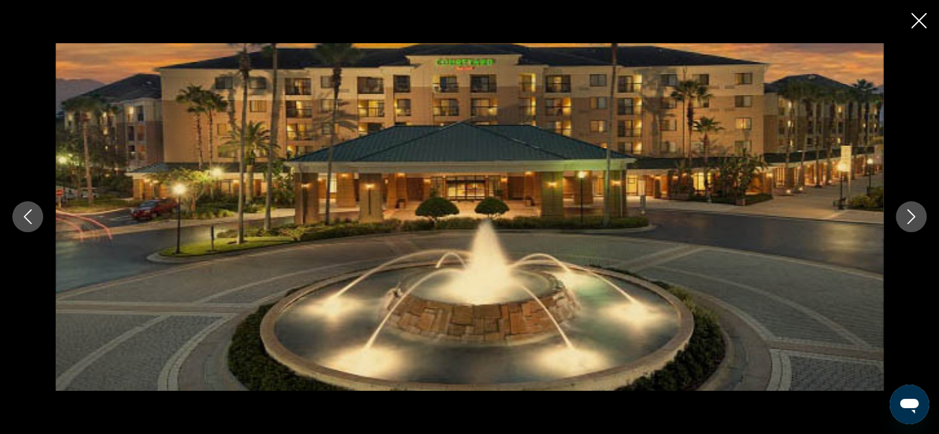
click at [905, 216] on icon "Next image" at bounding box center [911, 216] width 15 height 15
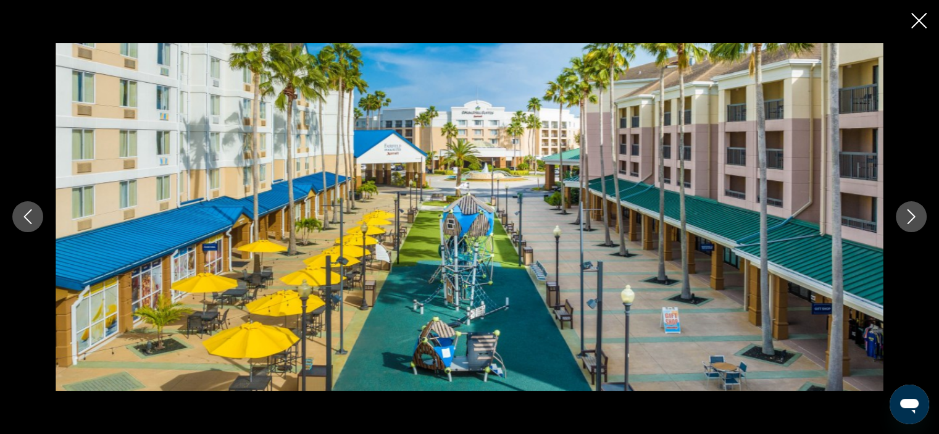
click at [920, 22] on icon "Close slideshow" at bounding box center [919, 20] width 15 height 15
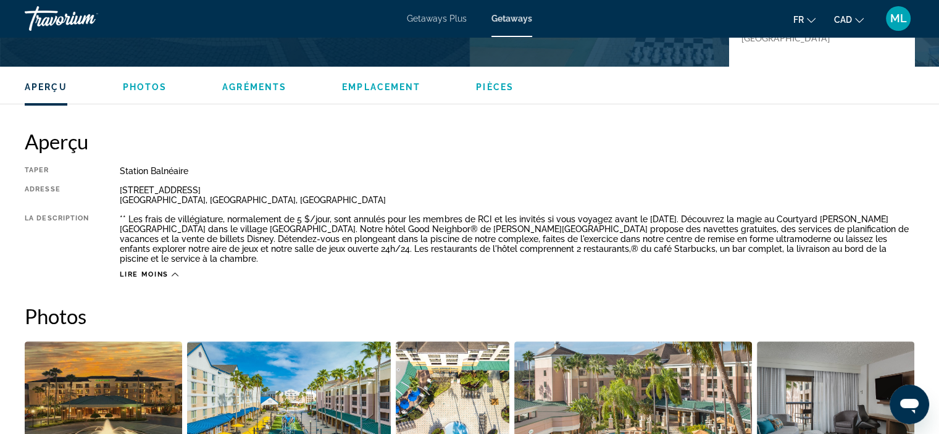
scroll to position [371, 0]
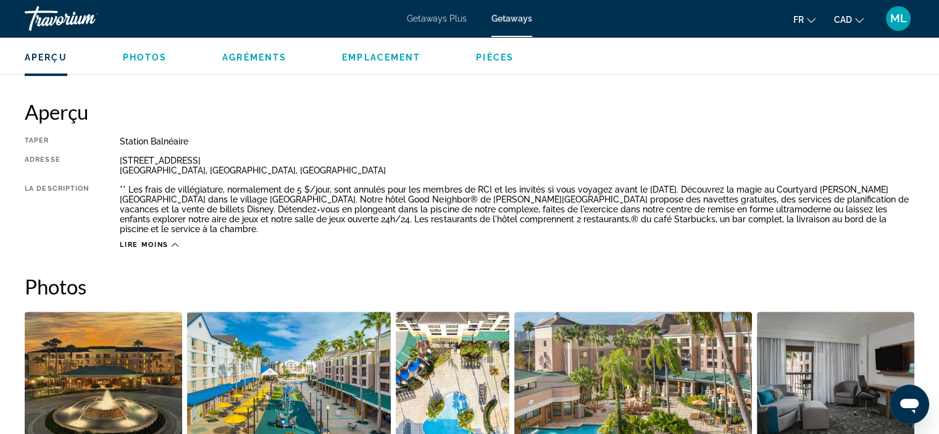
drag, startPoint x: 121, startPoint y: 158, endPoint x: 194, endPoint y: 159, distance: 72.9
click at [194, 159] on div "[STREET_ADDRESS]" at bounding box center [517, 166] width 795 height 20
copy div "[STREET_ADDRESS]"
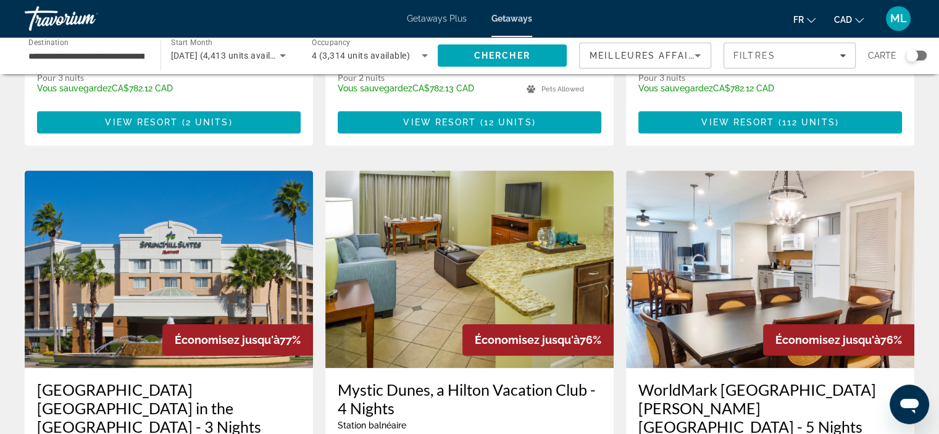
scroll to position [1421, 0]
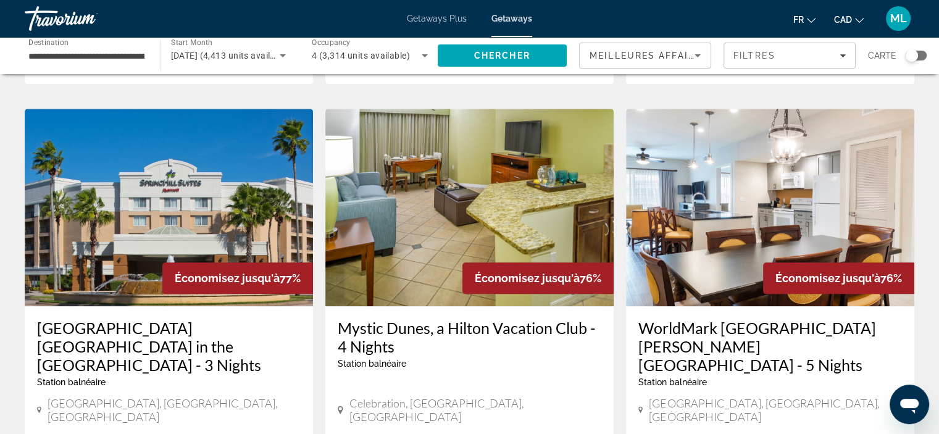
click at [86, 137] on img "Main content" at bounding box center [169, 208] width 288 height 198
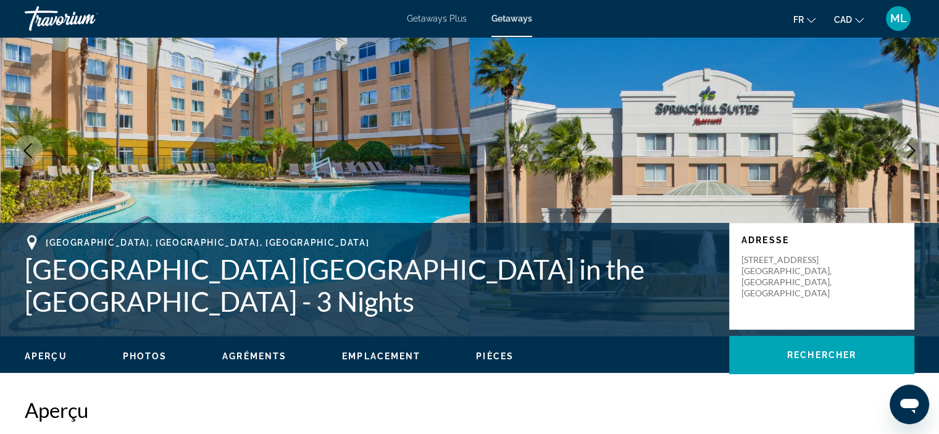
scroll to position [62, 0]
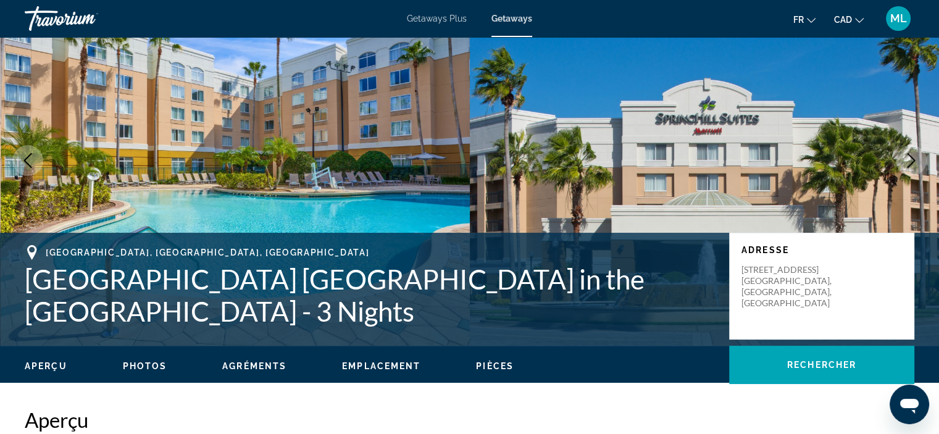
click at [908, 162] on icon "Next image" at bounding box center [911, 160] width 15 height 15
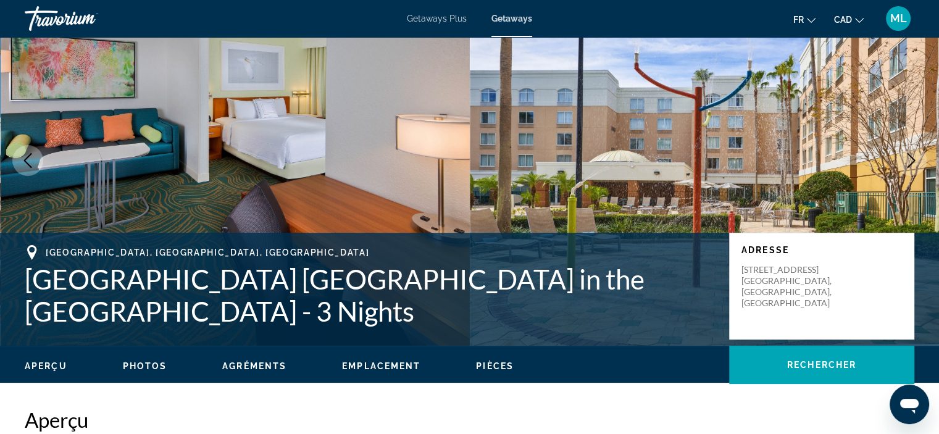
click at [908, 162] on icon "Next image" at bounding box center [911, 160] width 15 height 15
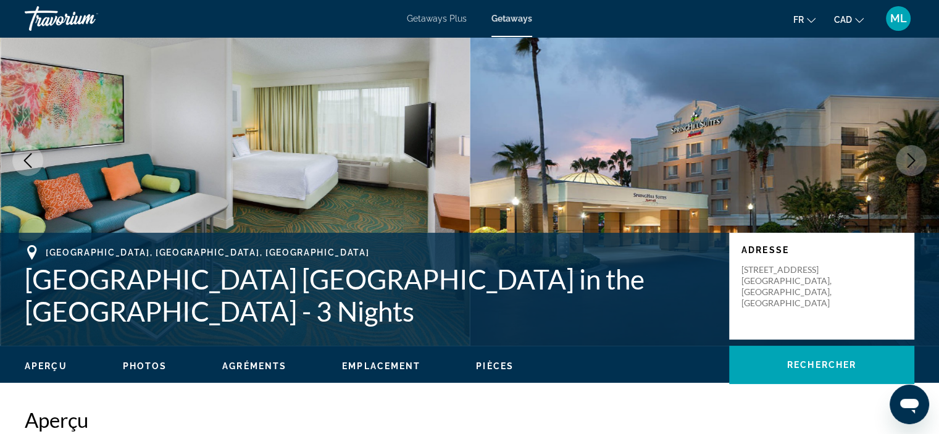
click at [908, 162] on icon "Next image" at bounding box center [911, 160] width 15 height 15
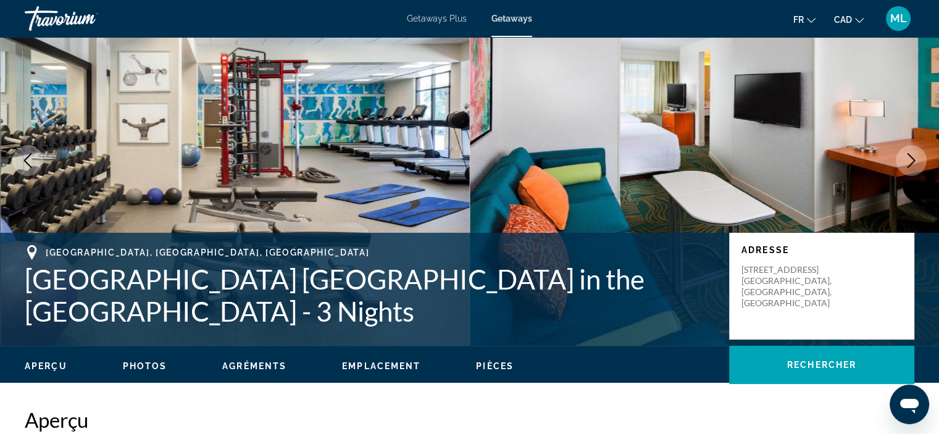
click at [908, 162] on icon "Next image" at bounding box center [911, 160] width 15 height 15
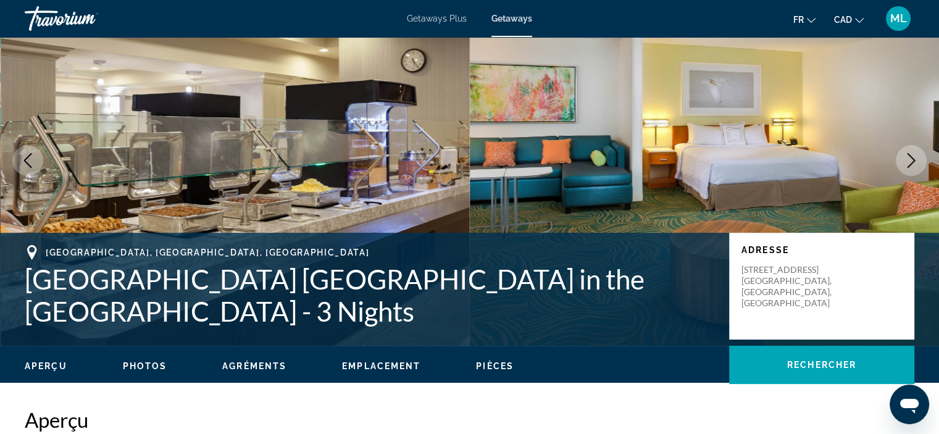
click at [908, 162] on icon "Next image" at bounding box center [911, 160] width 15 height 15
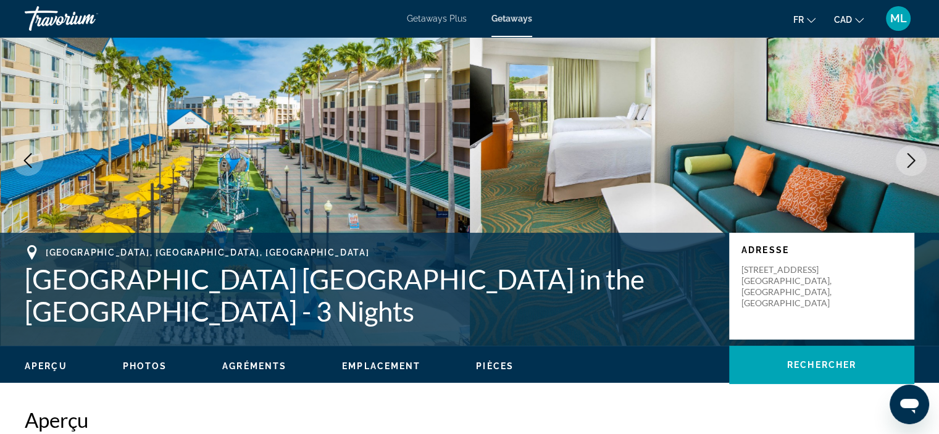
click at [908, 162] on icon "Next image" at bounding box center [911, 160] width 15 height 15
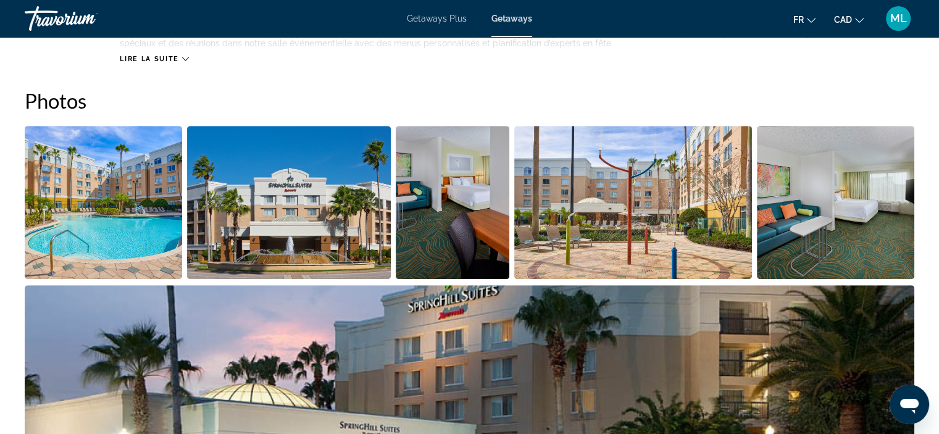
scroll to position [432, 0]
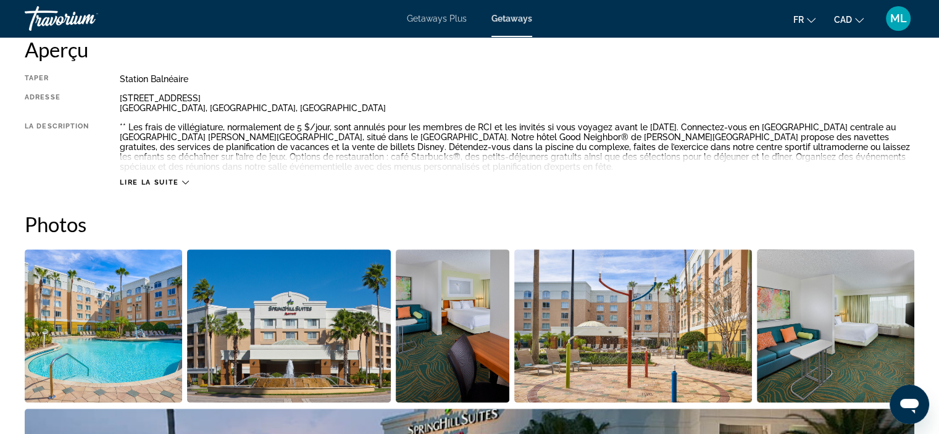
click at [183, 179] on icon "Main content" at bounding box center [185, 182] width 7 height 7
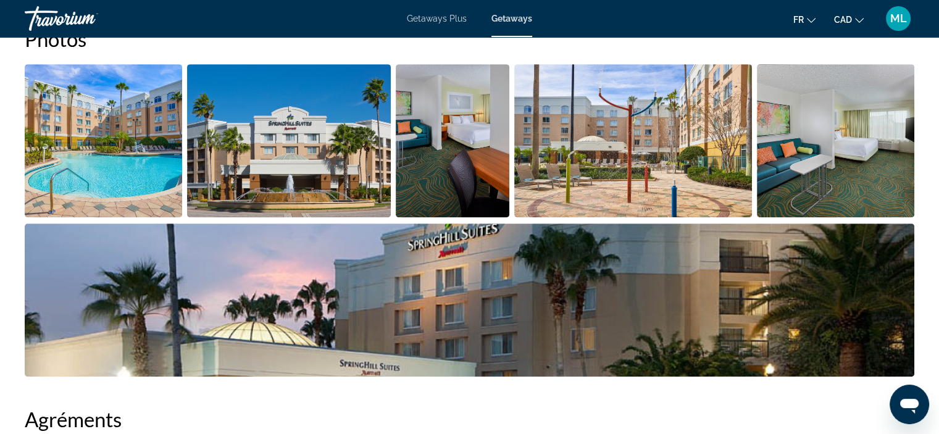
scroll to position [371, 0]
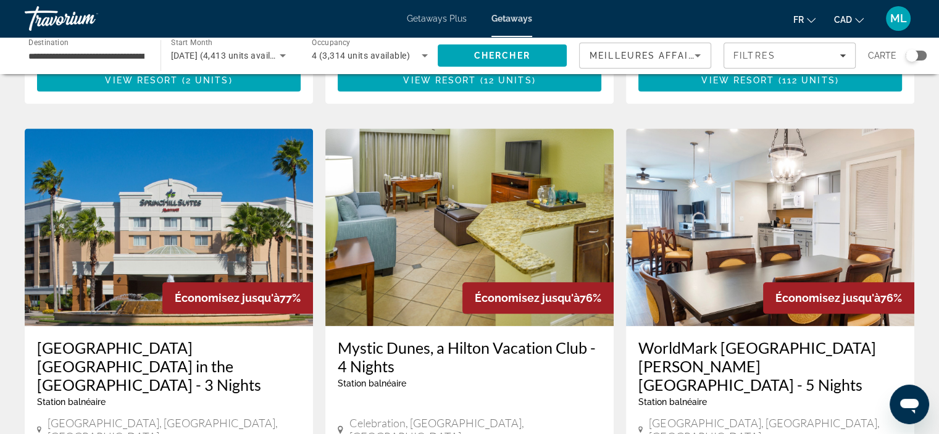
scroll to position [1421, 0]
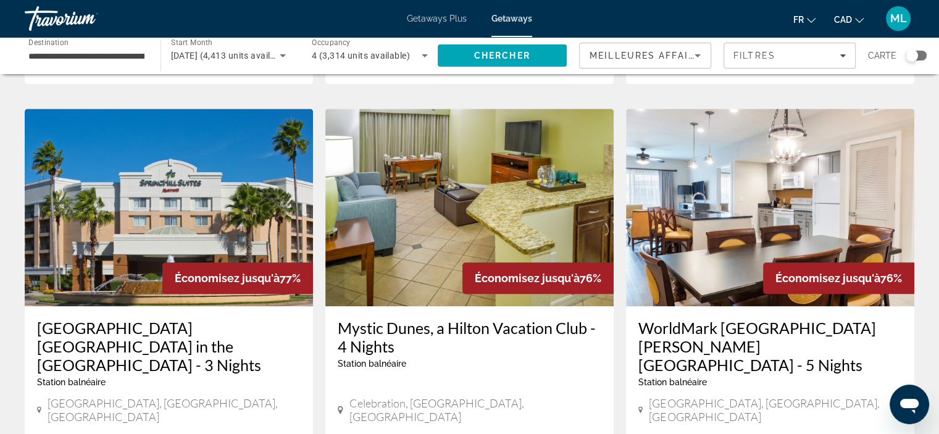
click at [413, 174] on img "Main content" at bounding box center [470, 208] width 288 height 198
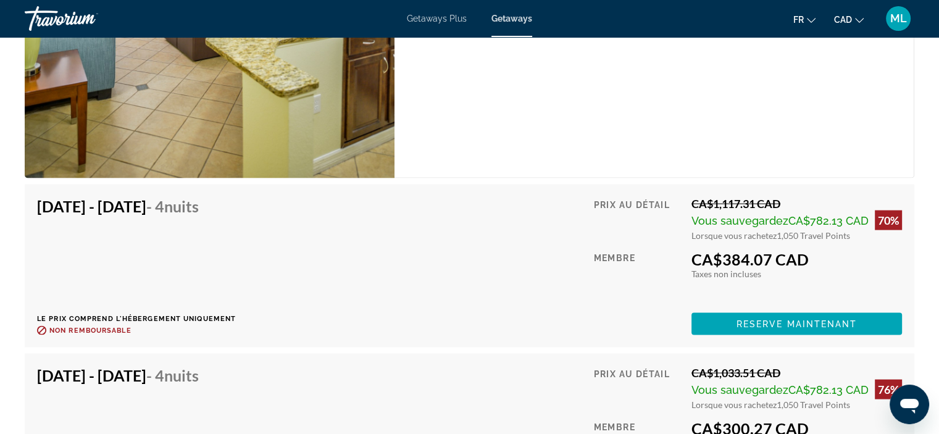
scroll to position [2540, 0]
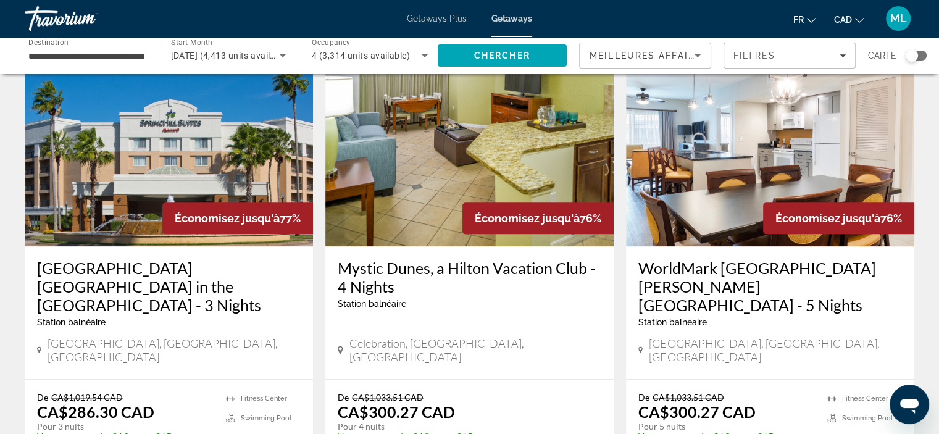
scroll to position [1482, 0]
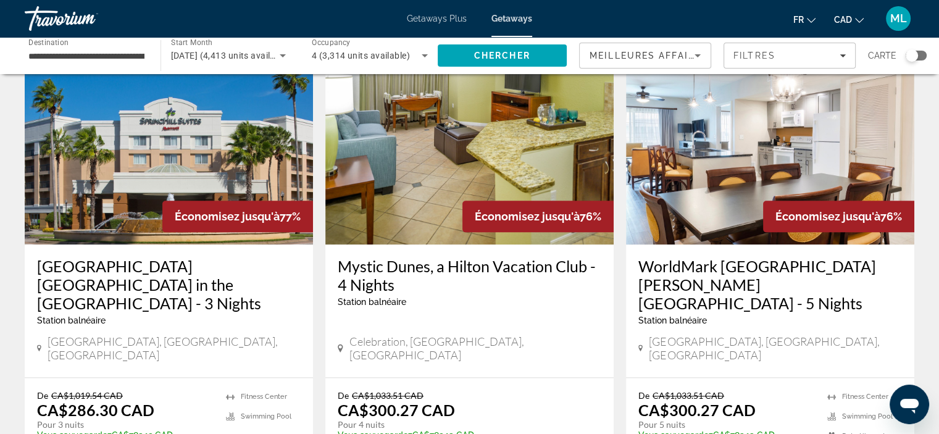
click at [676, 126] on img "Main content" at bounding box center [770, 146] width 288 height 198
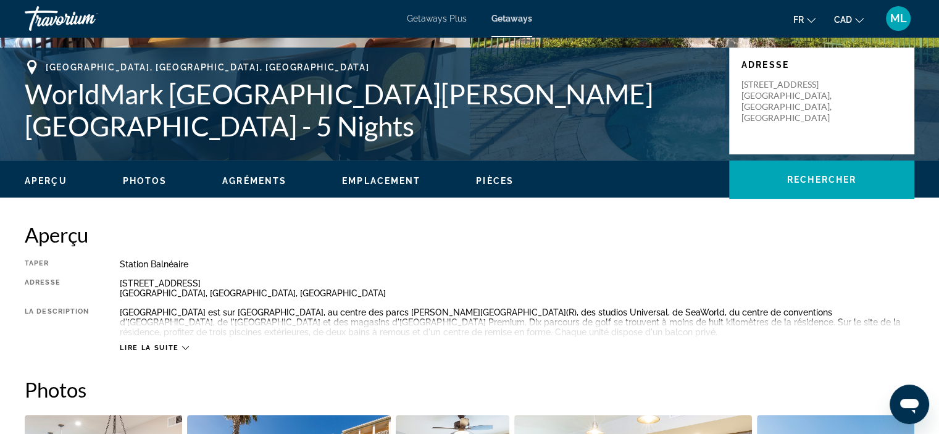
scroll to position [309, 0]
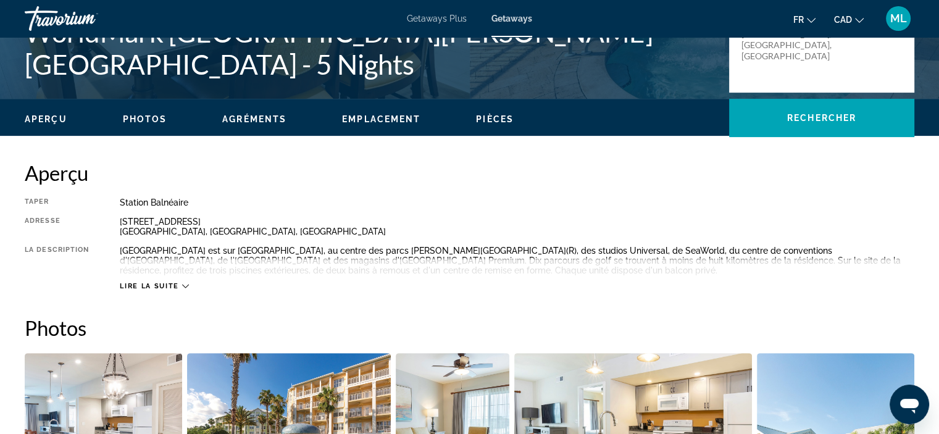
click at [179, 285] on div "Lire la suite" at bounding box center [154, 286] width 69 height 8
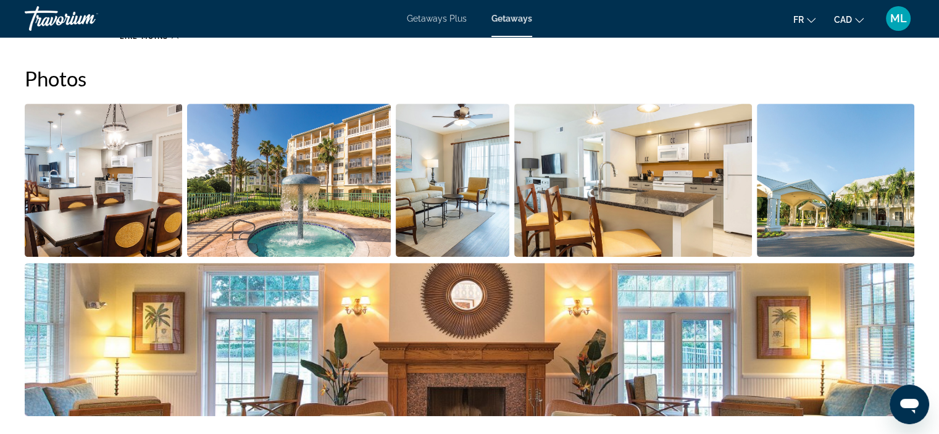
scroll to position [618, 0]
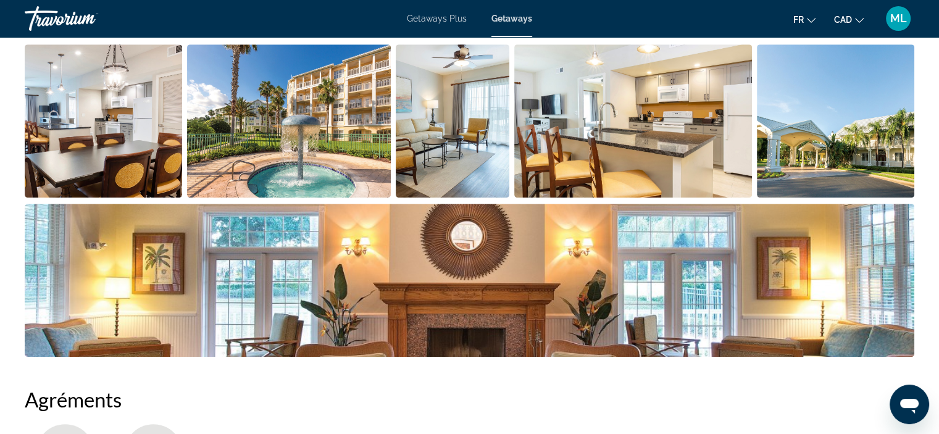
click at [129, 111] on img "Open full-screen image slider" at bounding box center [104, 120] width 158 height 153
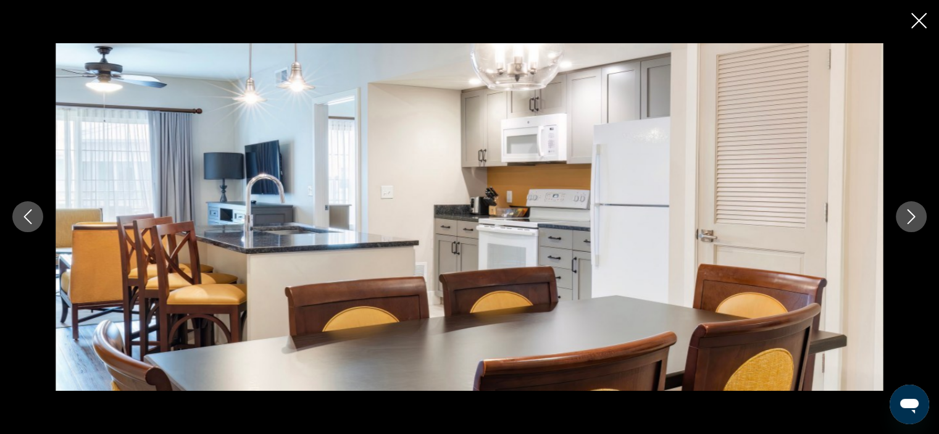
click at [909, 216] on icon "Next image" at bounding box center [911, 216] width 15 height 15
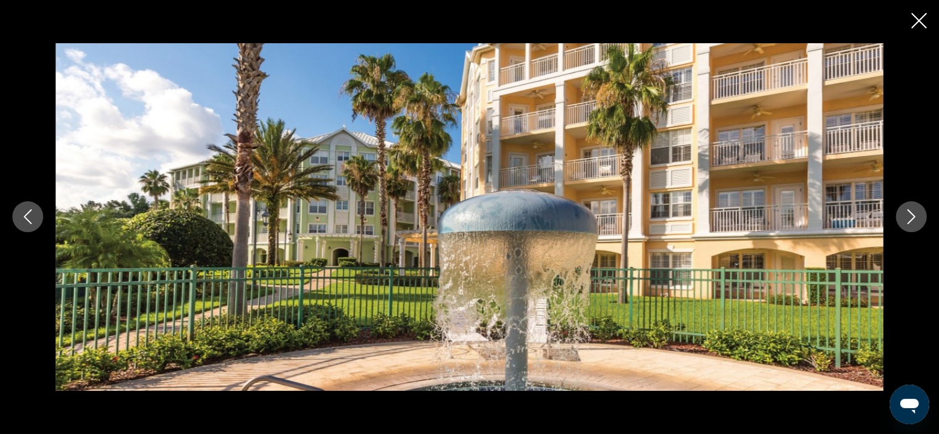
click at [909, 216] on icon "Next image" at bounding box center [911, 216] width 15 height 15
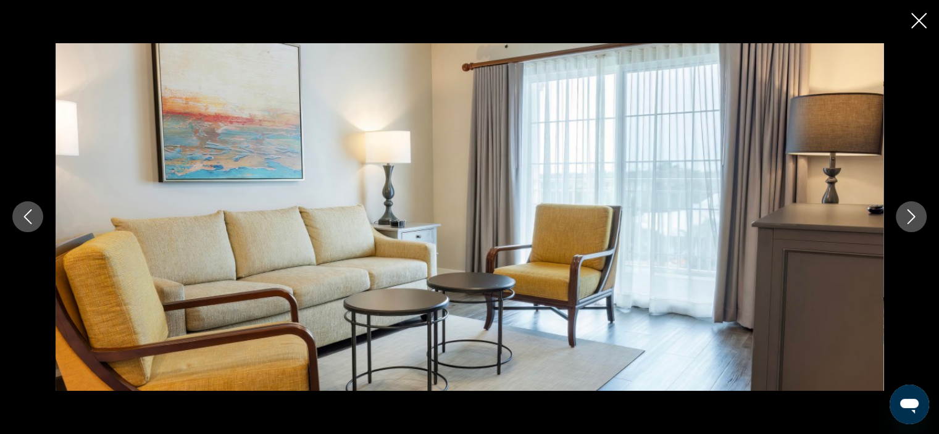
click at [909, 216] on icon "Next image" at bounding box center [911, 216] width 15 height 15
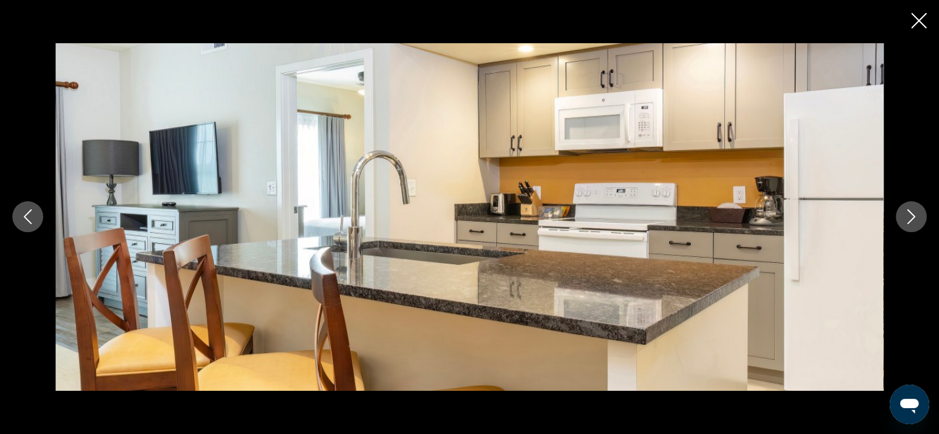
click at [909, 216] on icon "Next image" at bounding box center [911, 216] width 15 height 15
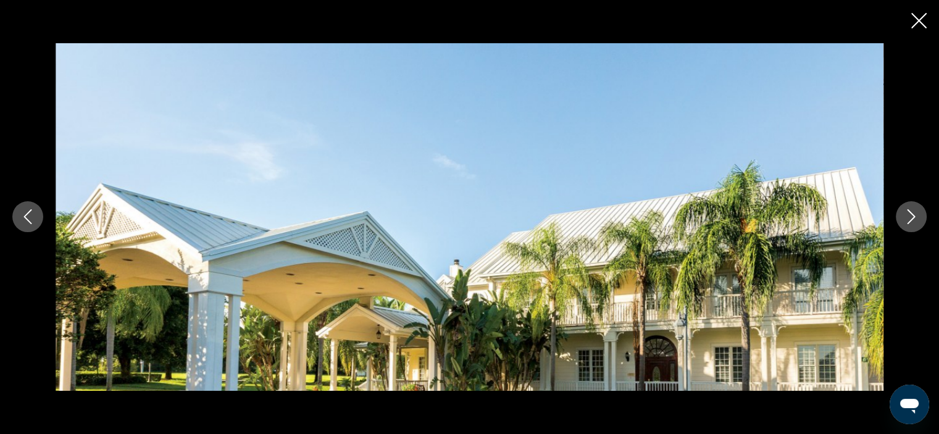
click at [909, 216] on icon "Next image" at bounding box center [911, 216] width 15 height 15
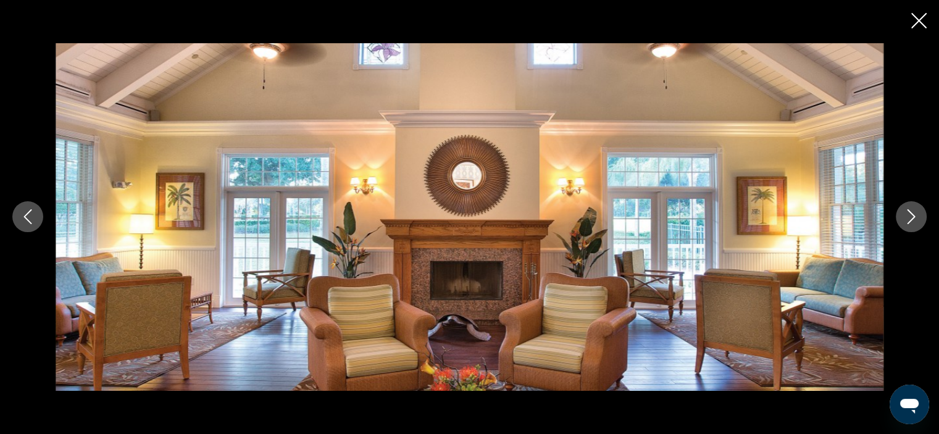
click at [909, 216] on icon "Next image" at bounding box center [911, 216] width 15 height 15
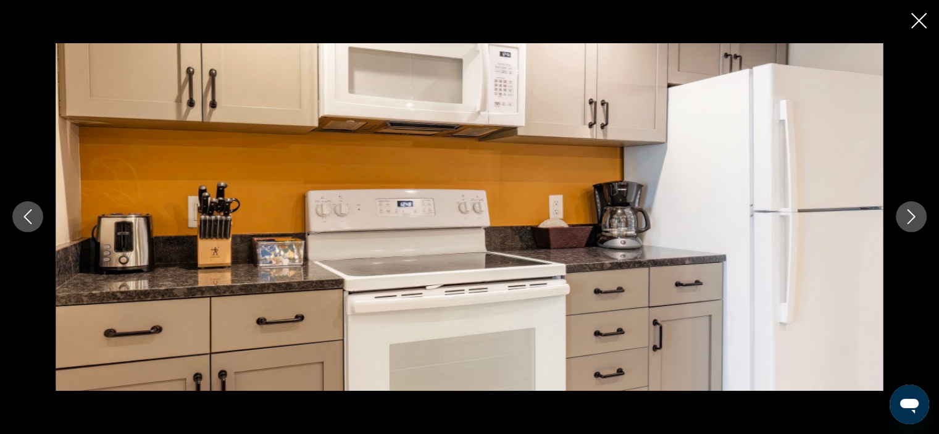
click at [909, 216] on icon "Next image" at bounding box center [911, 216] width 15 height 15
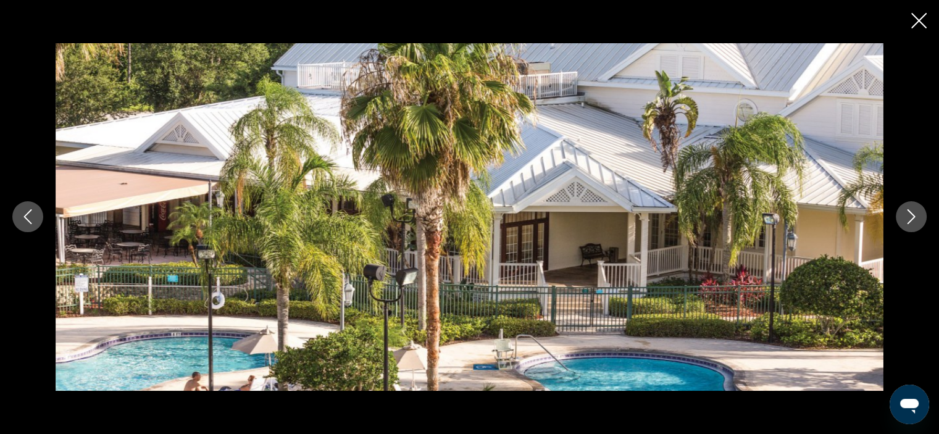
click at [909, 216] on icon "Next image" at bounding box center [911, 216] width 15 height 15
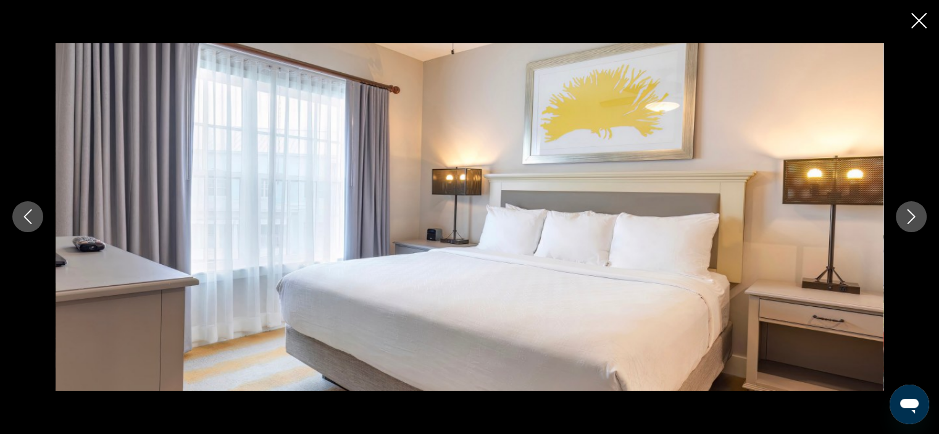
click at [910, 19] on div "prev next" at bounding box center [469, 217] width 939 height 434
click at [919, 20] on icon "Close slideshow" at bounding box center [919, 20] width 15 height 15
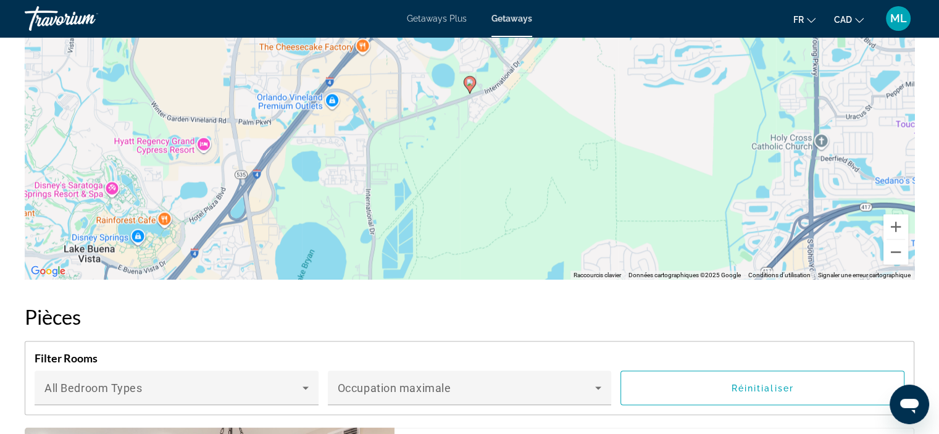
scroll to position [1980, 0]
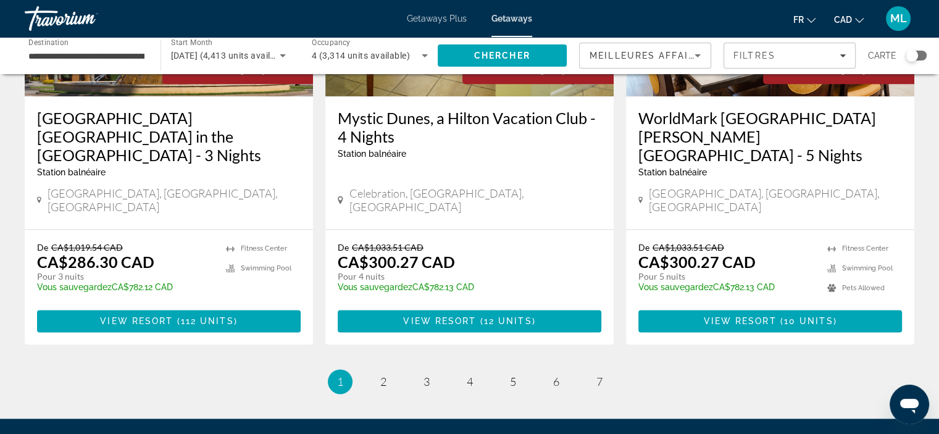
scroll to position [1637, 0]
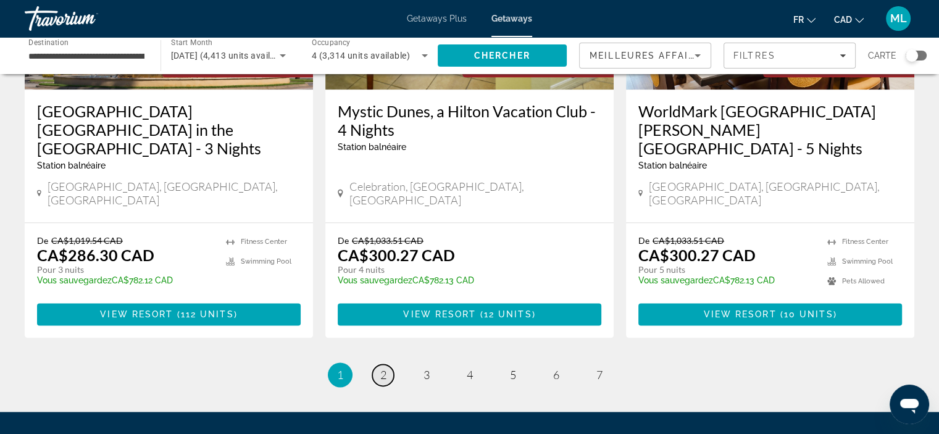
click at [381, 368] on span "2" at bounding box center [383, 375] width 6 height 14
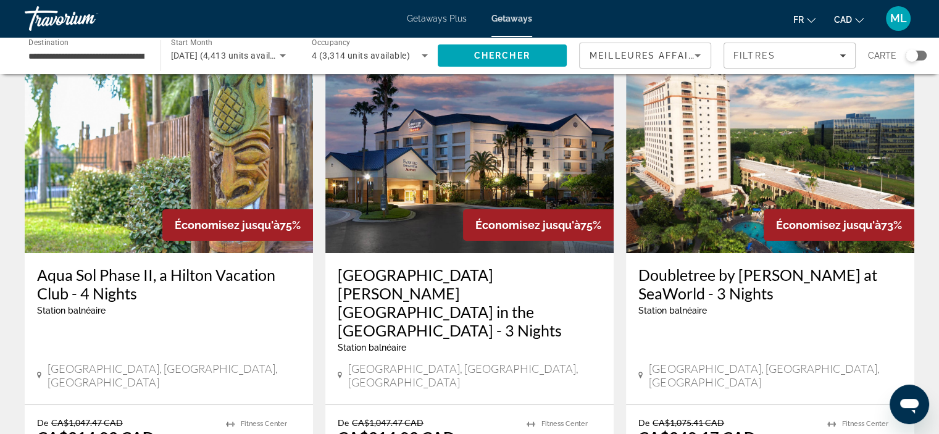
scroll to position [124, 0]
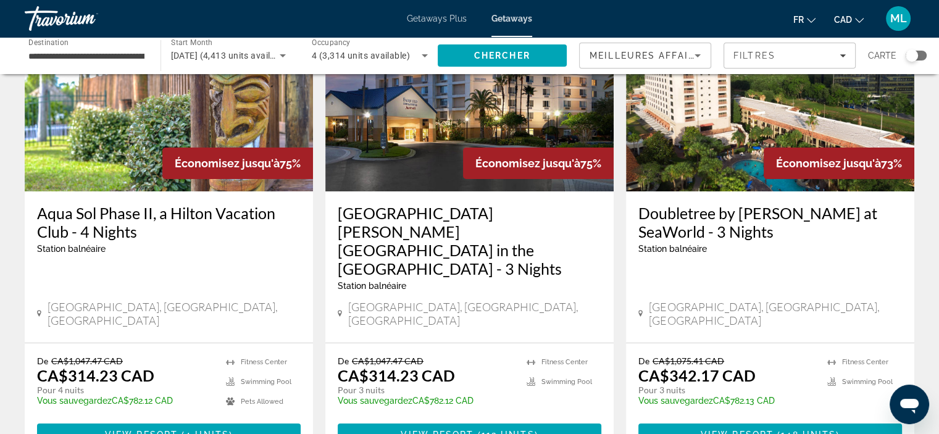
click at [424, 151] on img "Main content" at bounding box center [470, 93] width 288 height 198
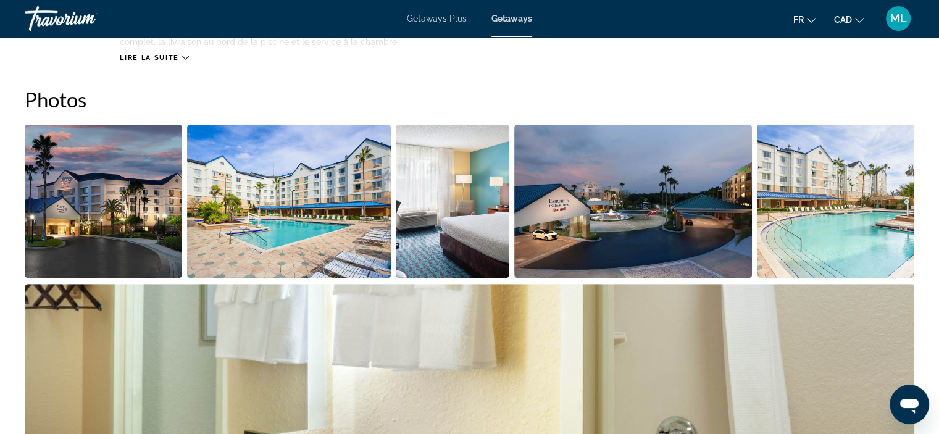
scroll to position [400, 0]
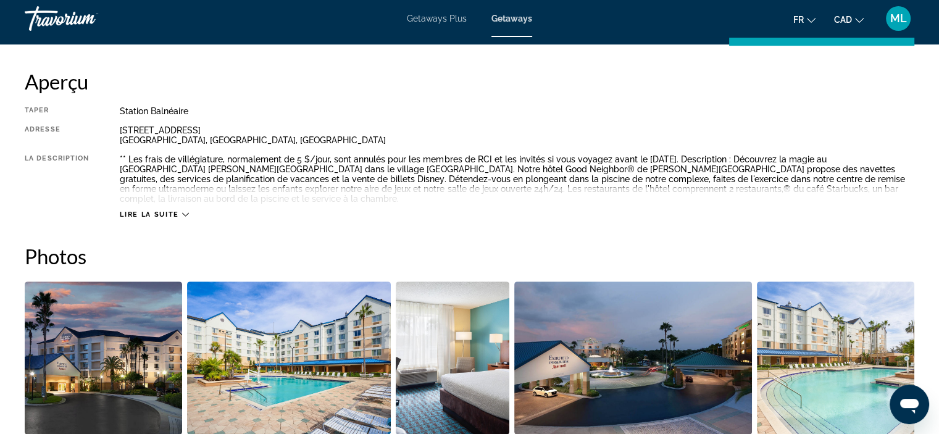
click at [90, 332] on img "Open full-screen image slider" at bounding box center [104, 358] width 158 height 153
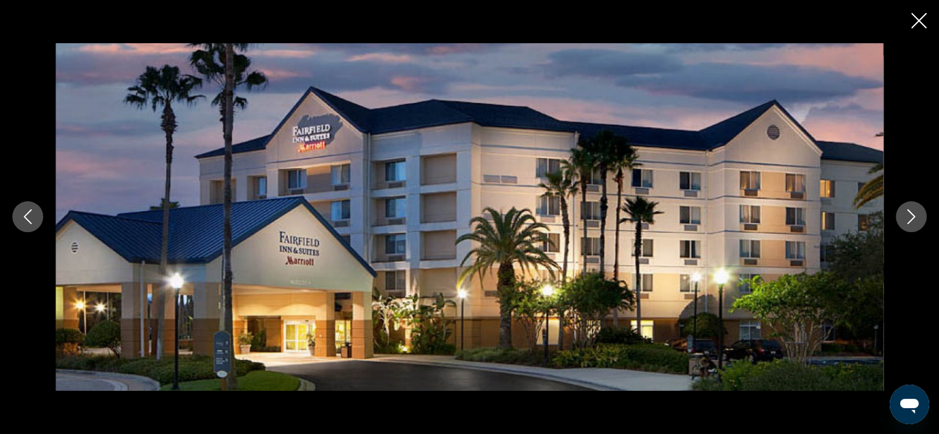
click at [909, 212] on icon "Next image" at bounding box center [911, 216] width 15 height 15
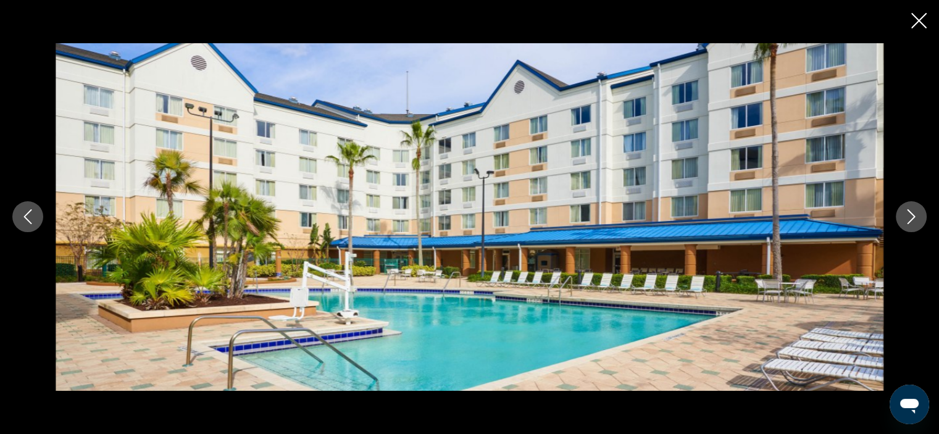
click at [909, 212] on icon "Next image" at bounding box center [911, 216] width 15 height 15
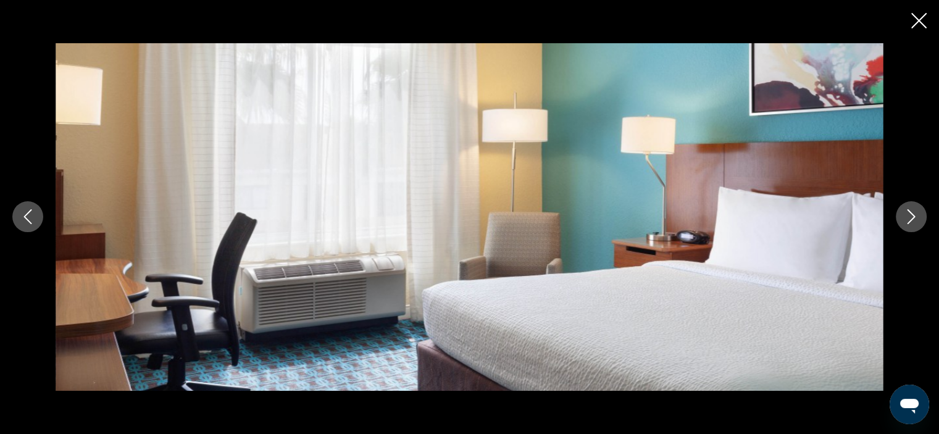
click at [909, 212] on icon "Next image" at bounding box center [911, 216] width 15 height 15
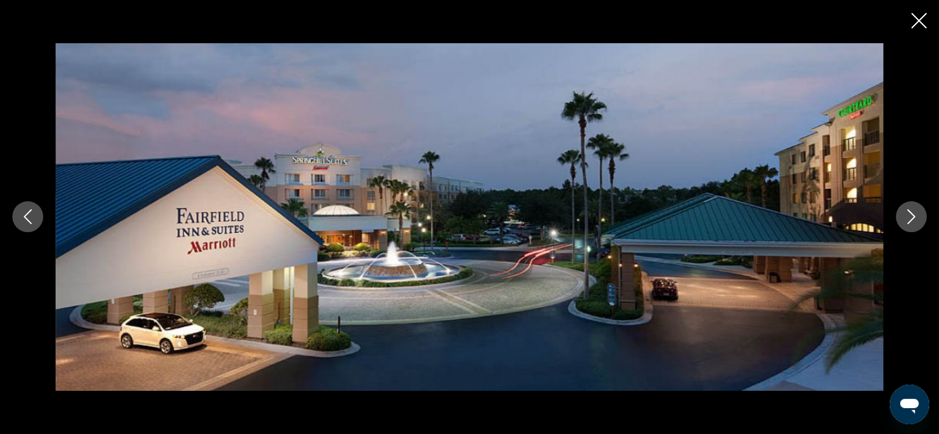
click at [909, 212] on icon "Next image" at bounding box center [911, 216] width 15 height 15
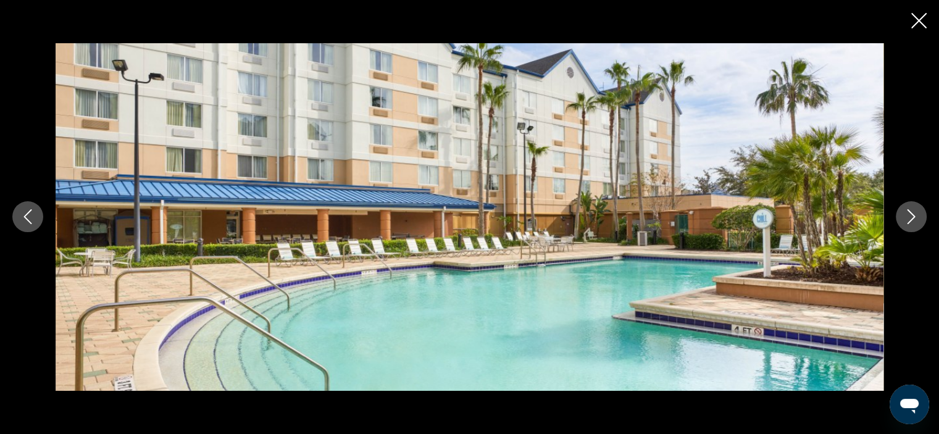
click at [909, 212] on icon "Next image" at bounding box center [911, 216] width 15 height 15
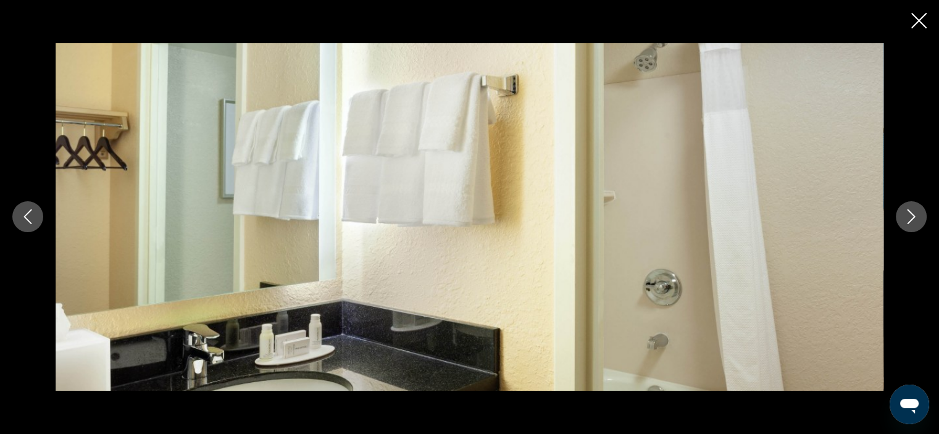
click at [909, 212] on icon "Next image" at bounding box center [911, 216] width 15 height 15
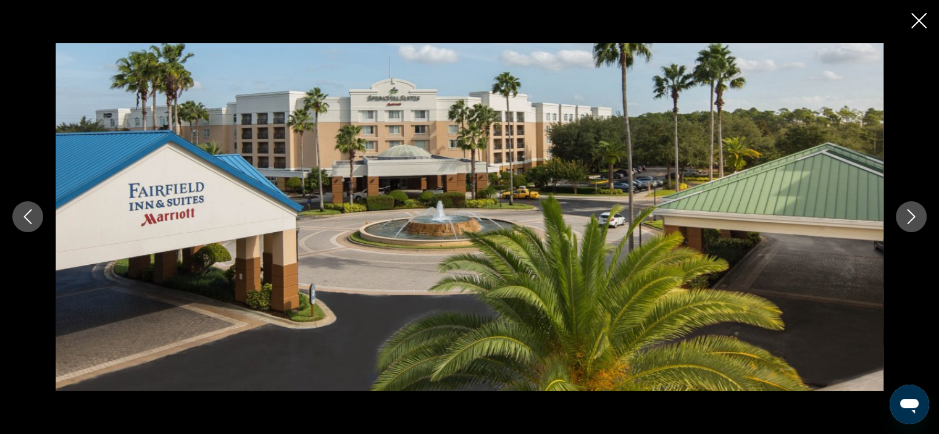
click at [909, 212] on icon "Next image" at bounding box center [911, 216] width 15 height 15
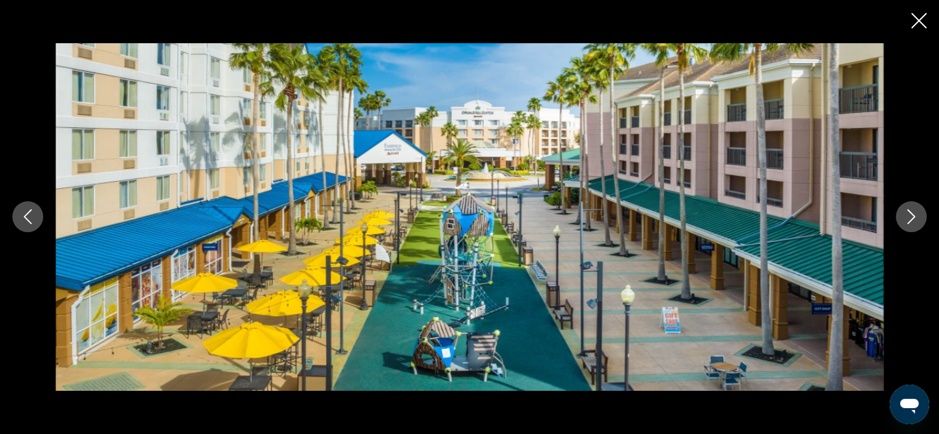
click at [909, 212] on icon "Next image" at bounding box center [911, 216] width 15 height 15
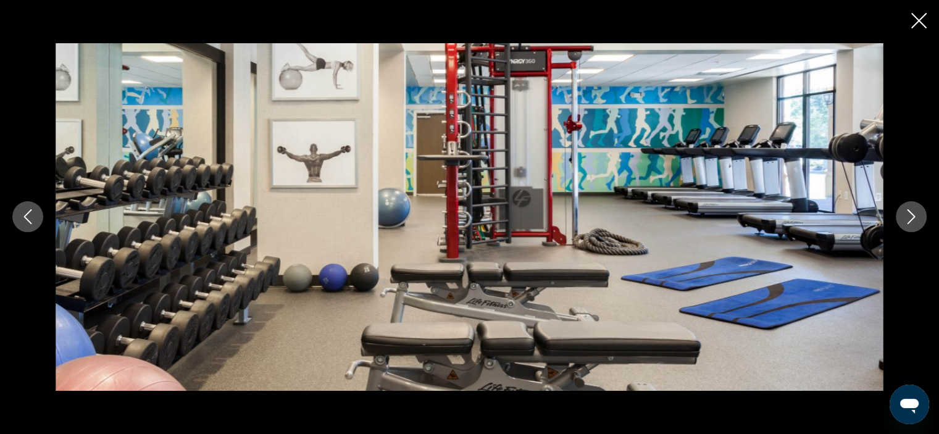
click at [909, 212] on icon "Next image" at bounding box center [911, 216] width 15 height 15
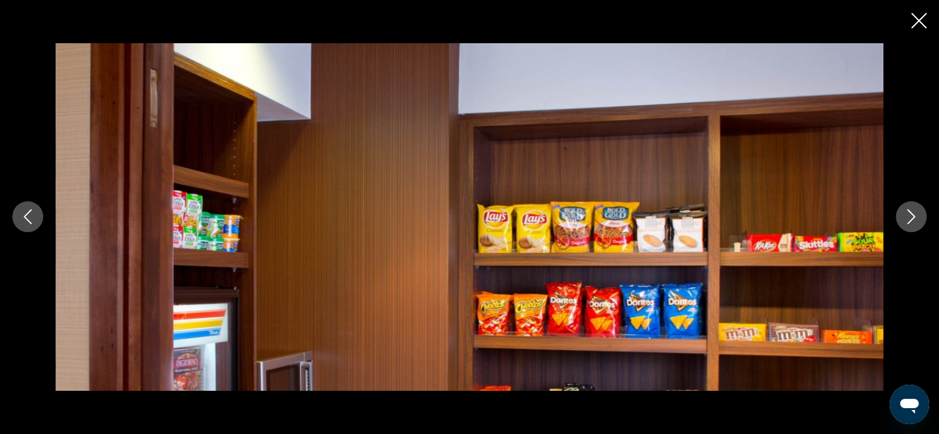
click at [909, 212] on icon "Next image" at bounding box center [911, 216] width 15 height 15
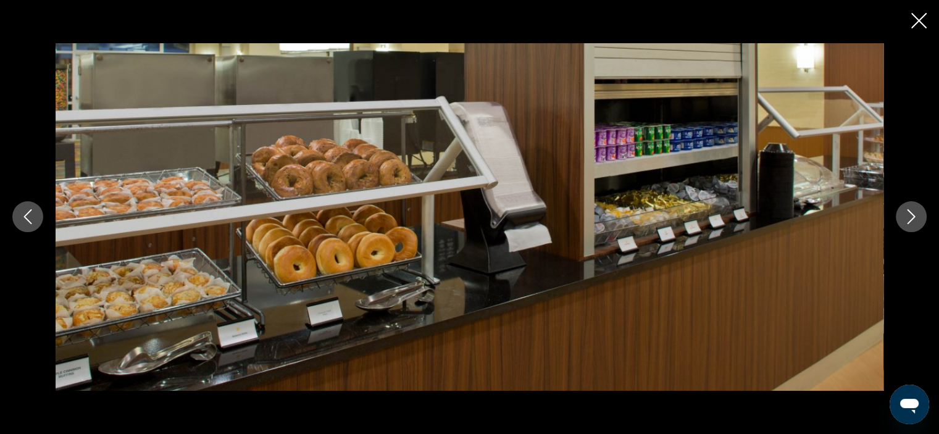
click at [909, 212] on icon "Next image" at bounding box center [911, 216] width 15 height 15
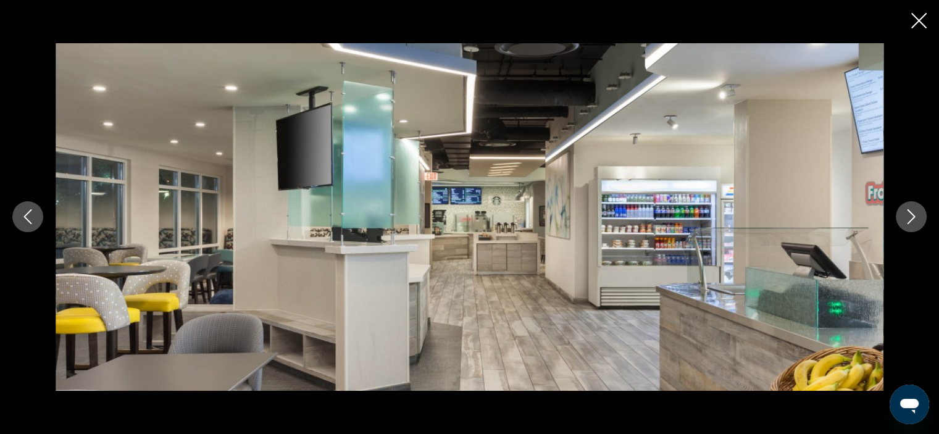
click at [909, 212] on icon "Next image" at bounding box center [911, 216] width 15 height 15
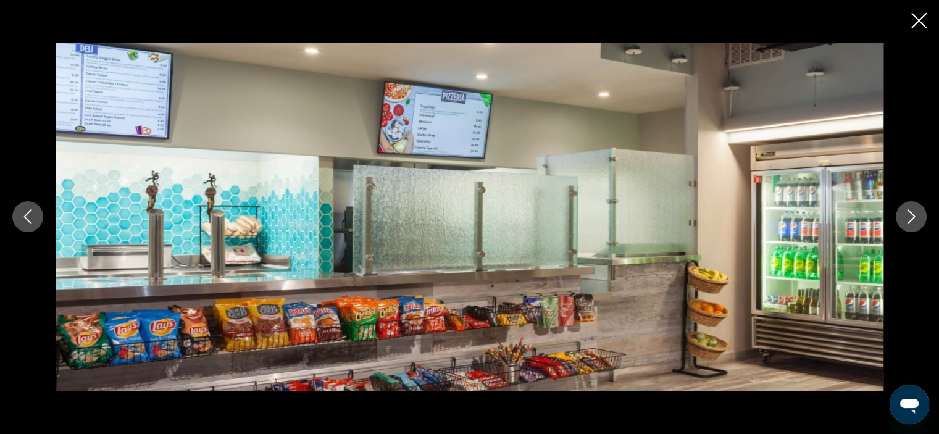
click at [909, 212] on icon "Next image" at bounding box center [911, 216] width 15 height 15
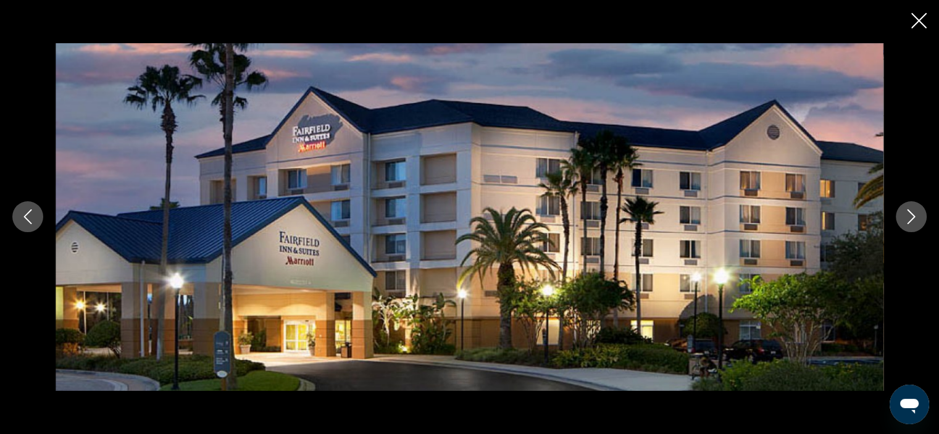
click at [917, 15] on icon "Close slideshow" at bounding box center [919, 20] width 15 height 15
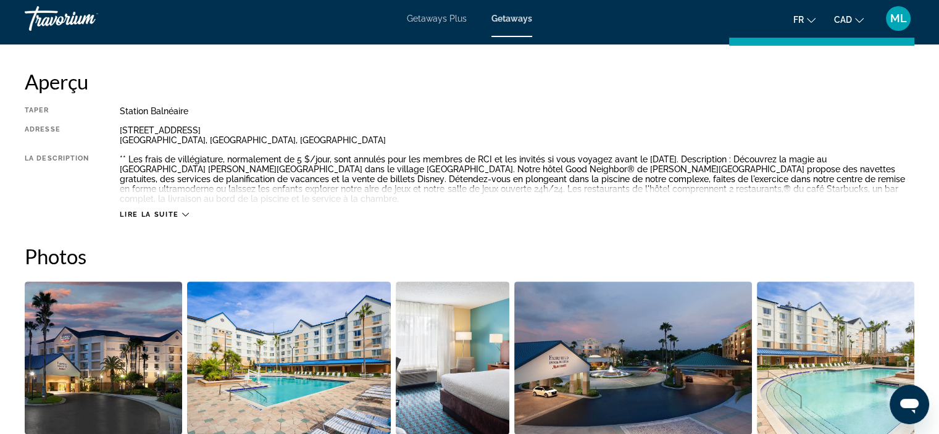
click at [183, 211] on icon "Main content" at bounding box center [185, 214] width 7 height 7
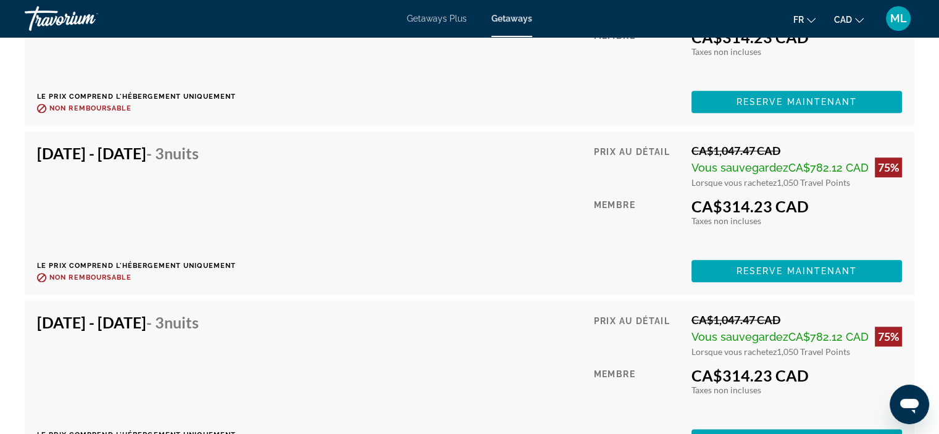
scroll to position [6083, 0]
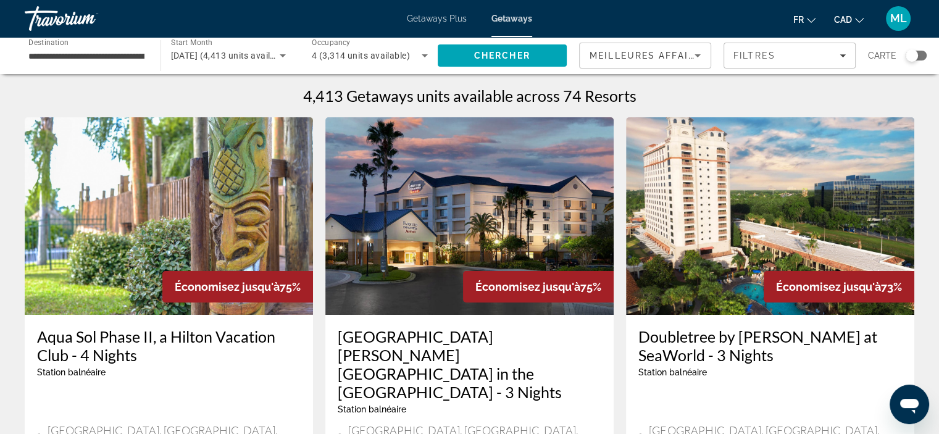
scroll to position [62, 0]
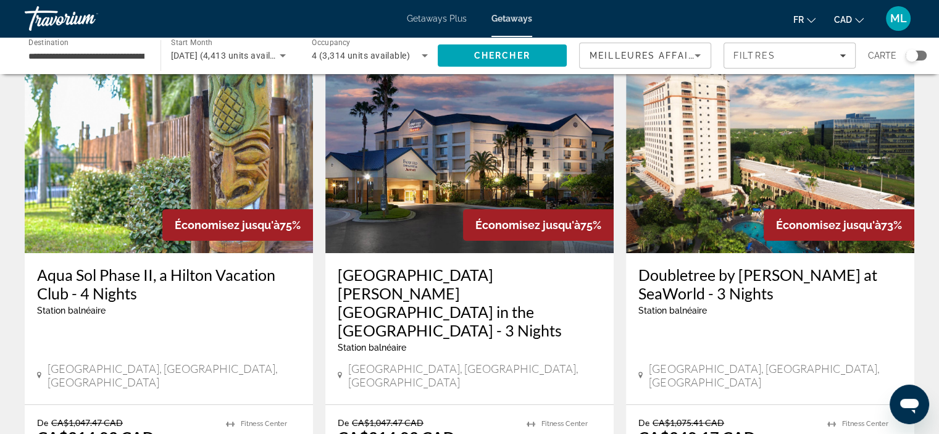
click at [687, 238] on img "Main content" at bounding box center [770, 155] width 288 height 198
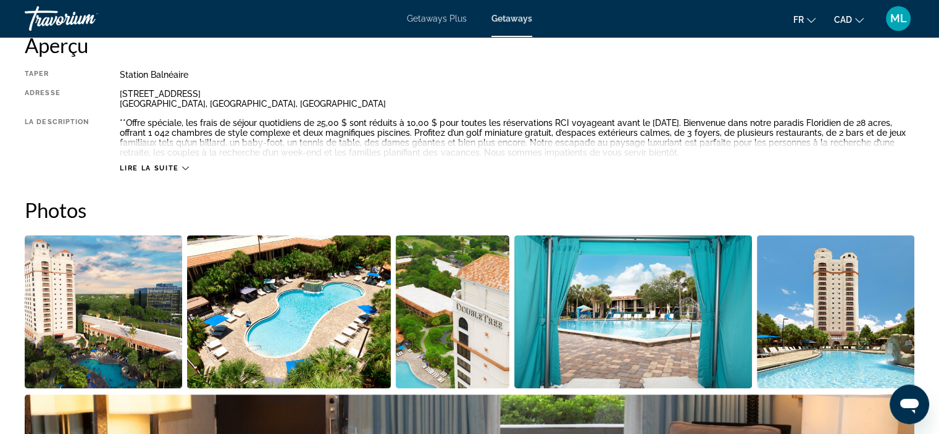
scroll to position [432, 0]
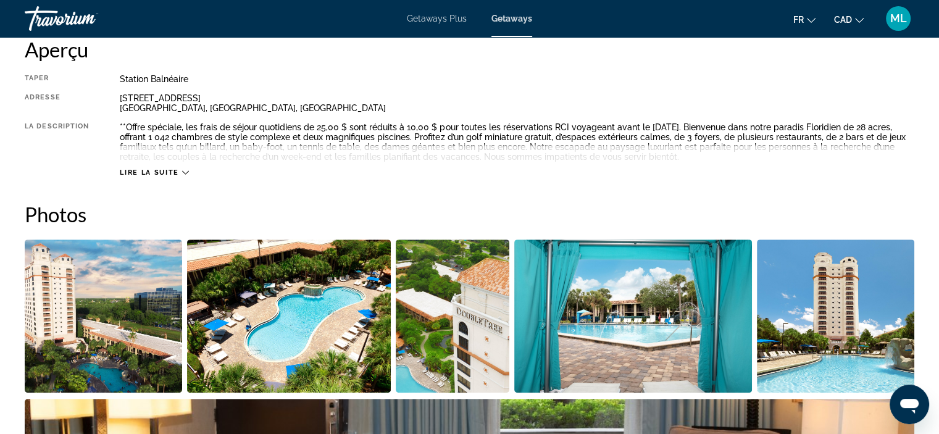
click at [109, 267] on img "Open full-screen image slider" at bounding box center [104, 316] width 158 height 153
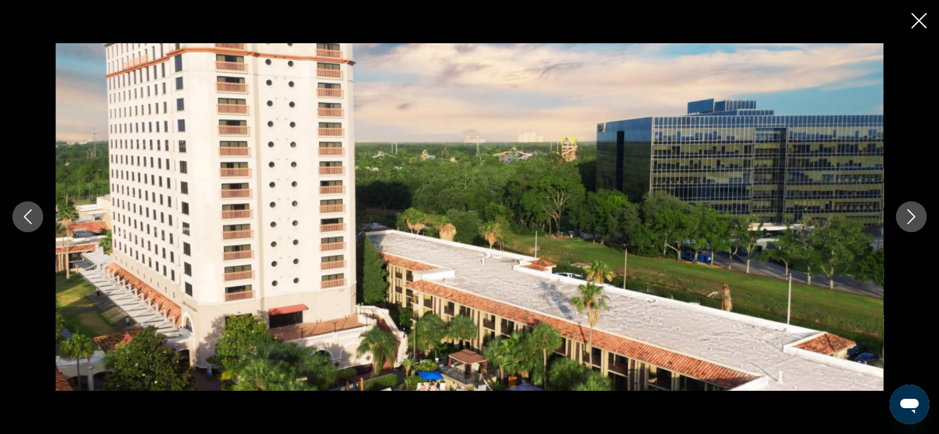
click at [908, 216] on icon "Next image" at bounding box center [911, 216] width 15 height 15
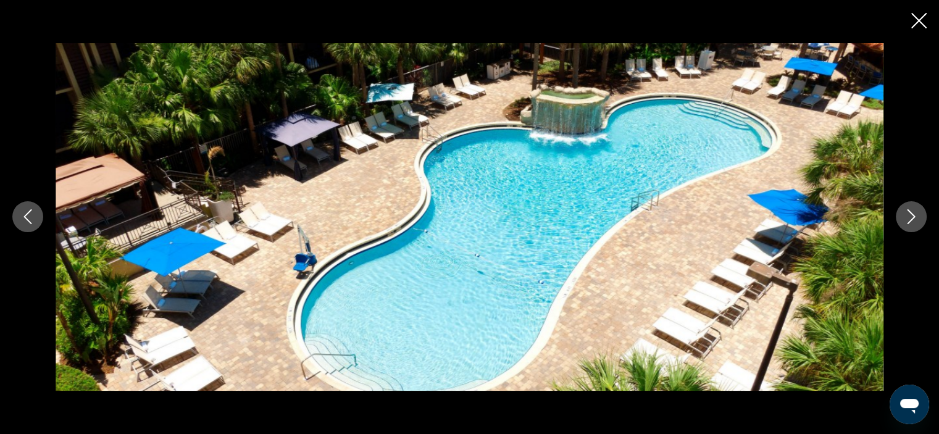
click at [908, 216] on icon "Next image" at bounding box center [911, 216] width 15 height 15
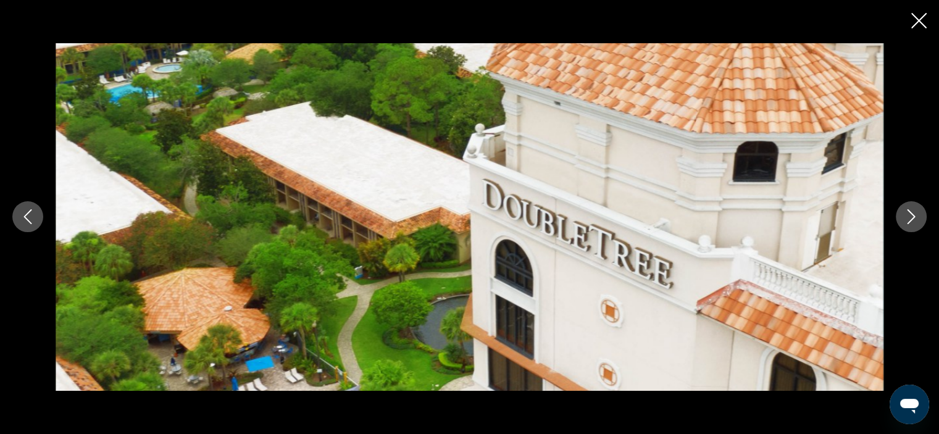
click at [908, 216] on icon "Next image" at bounding box center [911, 216] width 15 height 15
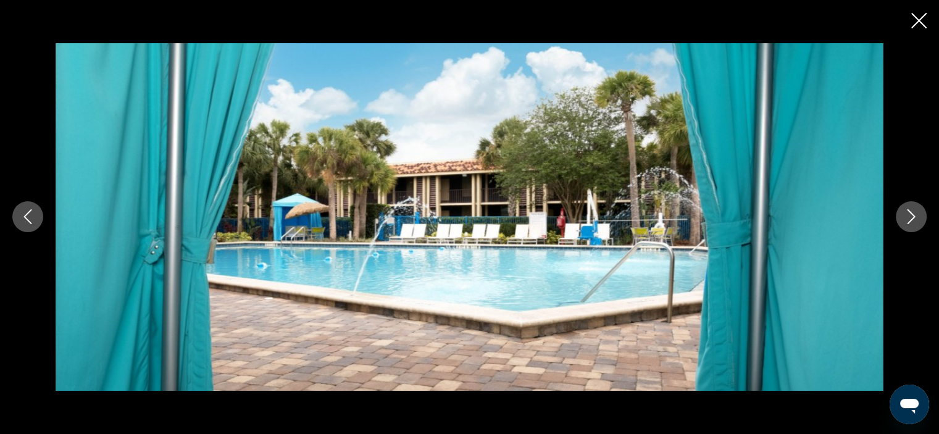
click at [908, 216] on icon "Next image" at bounding box center [911, 216] width 15 height 15
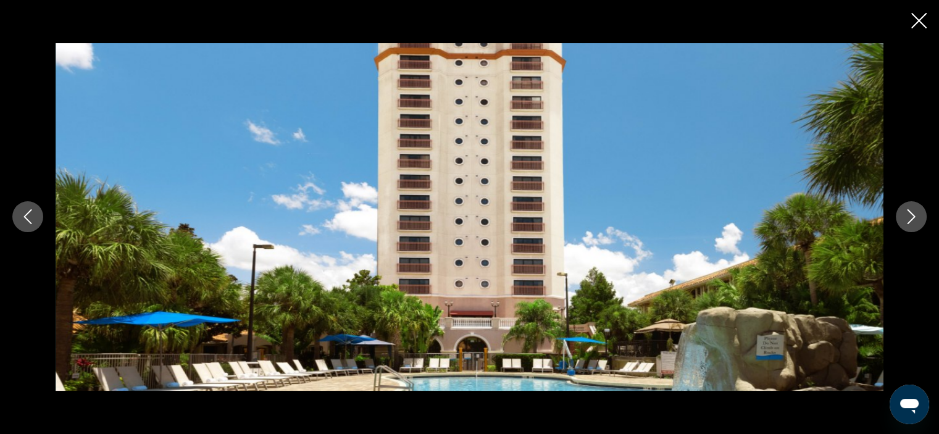
click at [908, 216] on icon "Next image" at bounding box center [911, 216] width 15 height 15
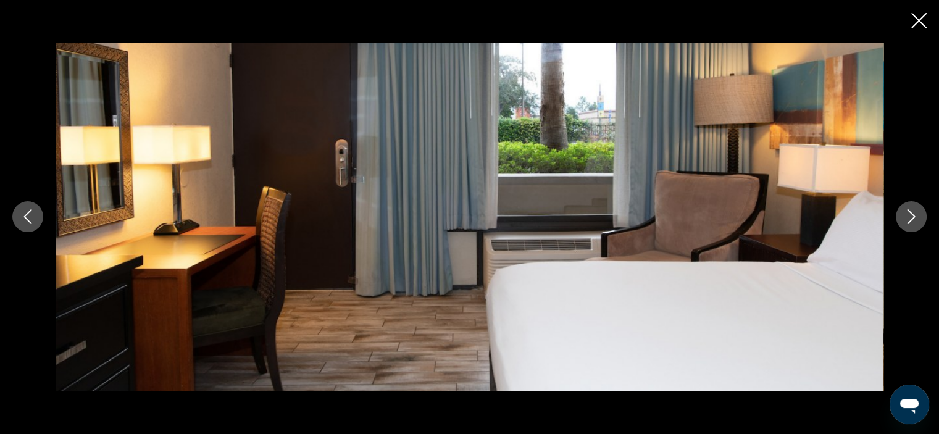
click at [908, 216] on icon "Next image" at bounding box center [911, 216] width 15 height 15
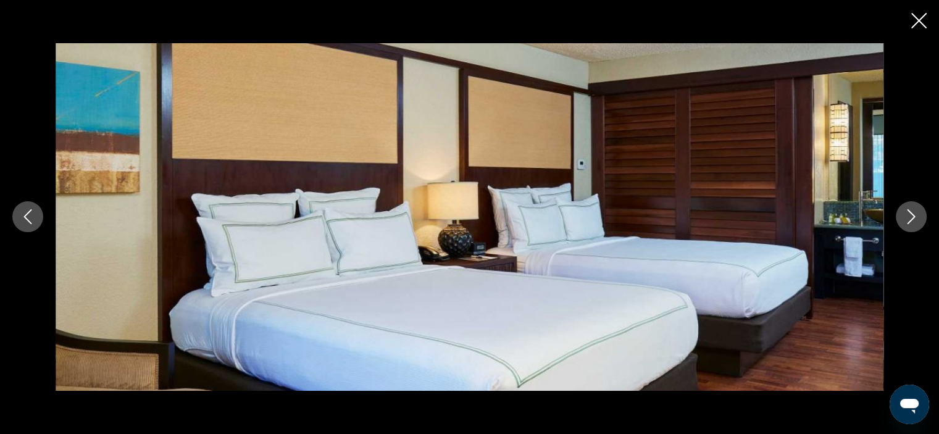
click at [908, 216] on icon "Next image" at bounding box center [911, 216] width 15 height 15
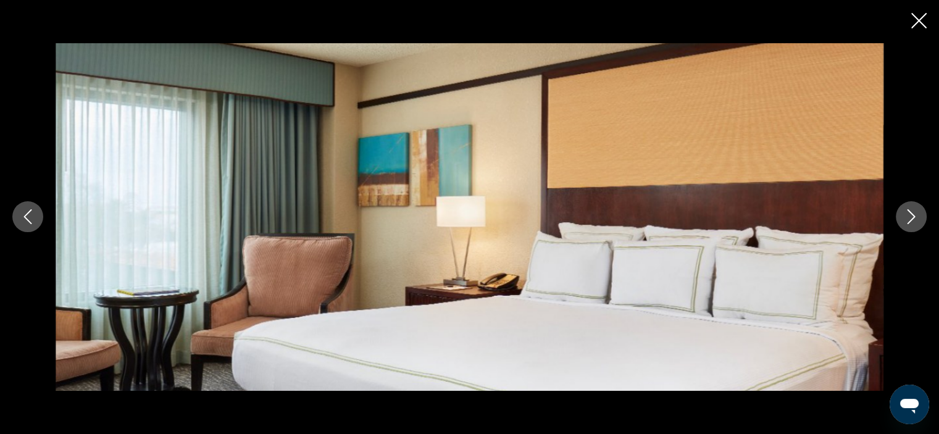
click at [908, 216] on icon "Next image" at bounding box center [911, 216] width 15 height 15
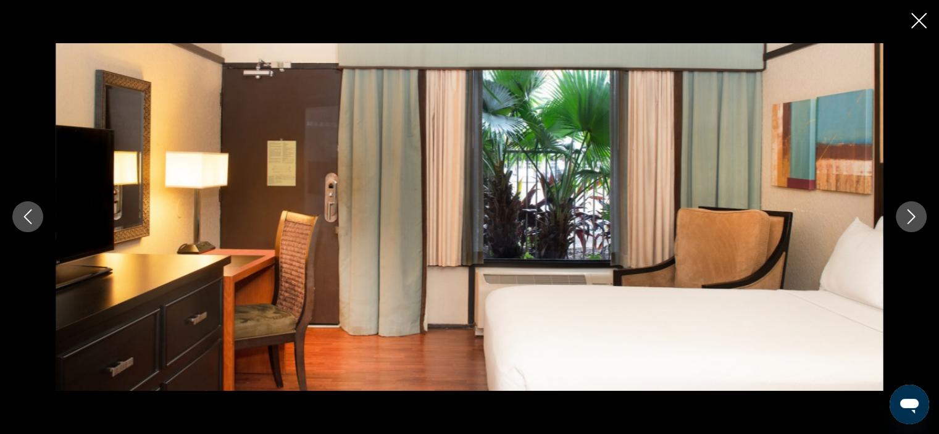
click at [908, 216] on icon "Next image" at bounding box center [911, 216] width 15 height 15
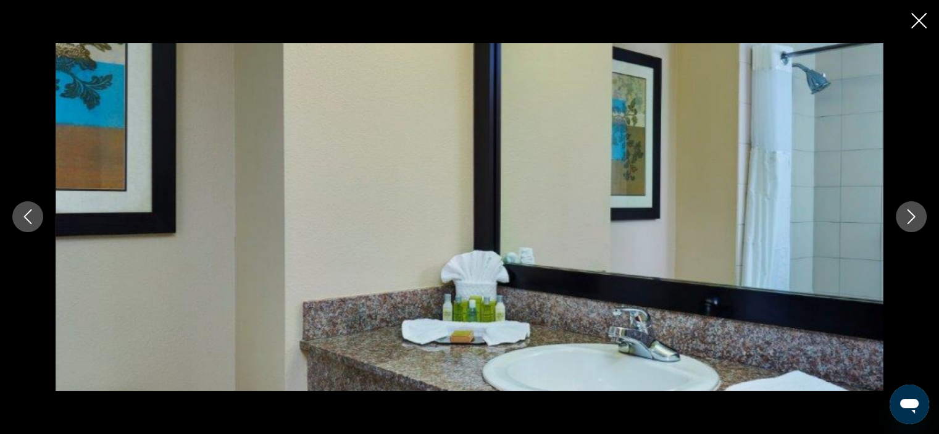
click at [908, 216] on icon "Next image" at bounding box center [911, 216] width 15 height 15
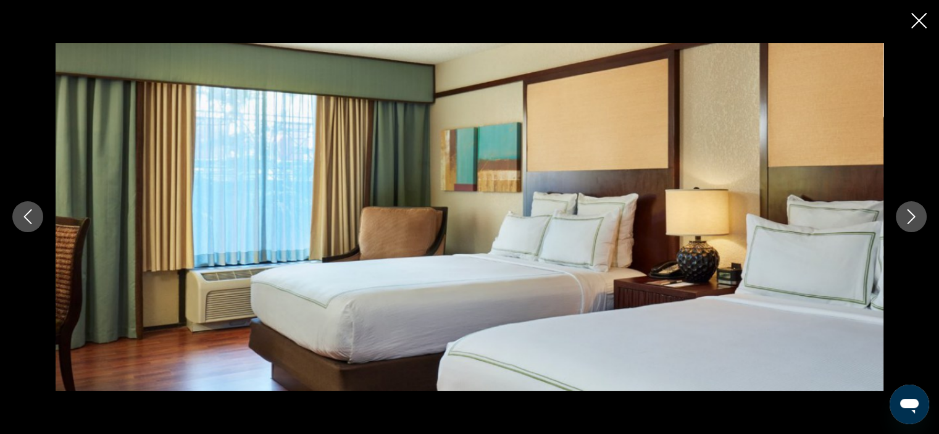
click at [908, 216] on icon "Next image" at bounding box center [911, 216] width 15 height 15
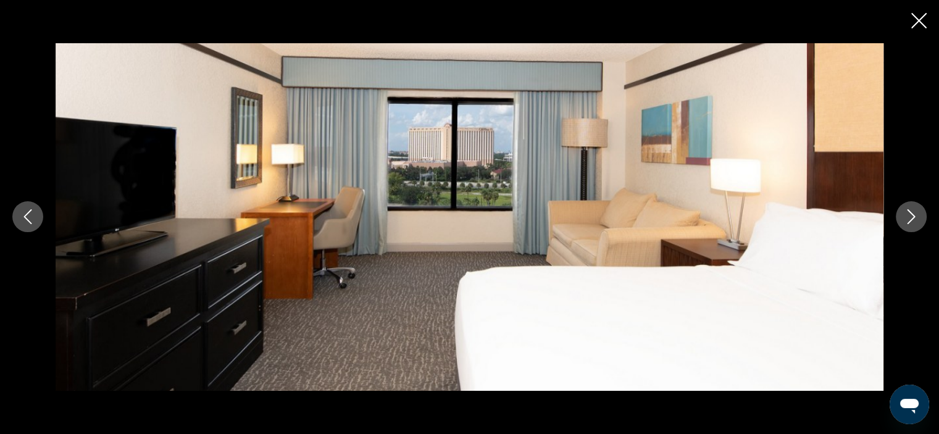
click at [912, 19] on icon "Close slideshow" at bounding box center [919, 20] width 15 height 15
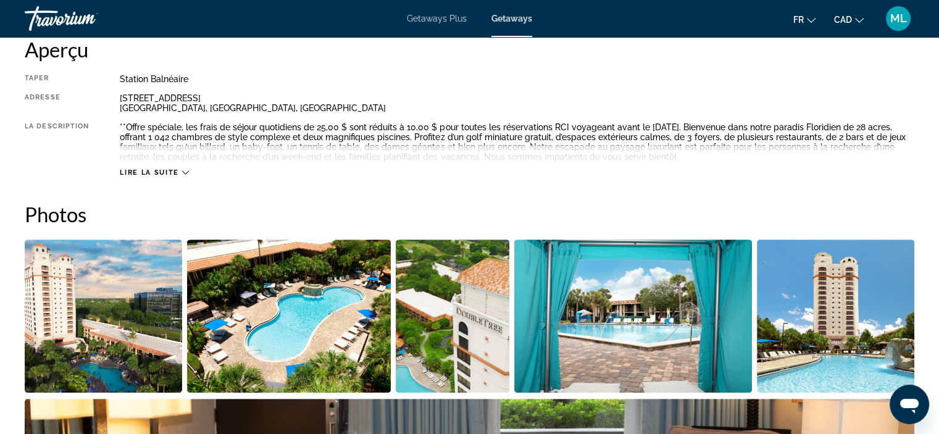
click at [179, 167] on div "Lire la suite" at bounding box center [517, 160] width 795 height 34
click at [180, 173] on div "Lire la suite" at bounding box center [154, 173] width 69 height 8
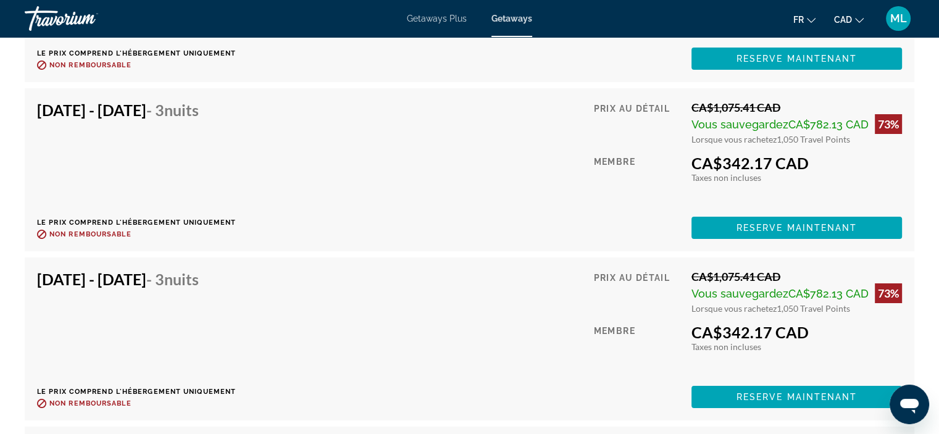
scroll to position [4509, 0]
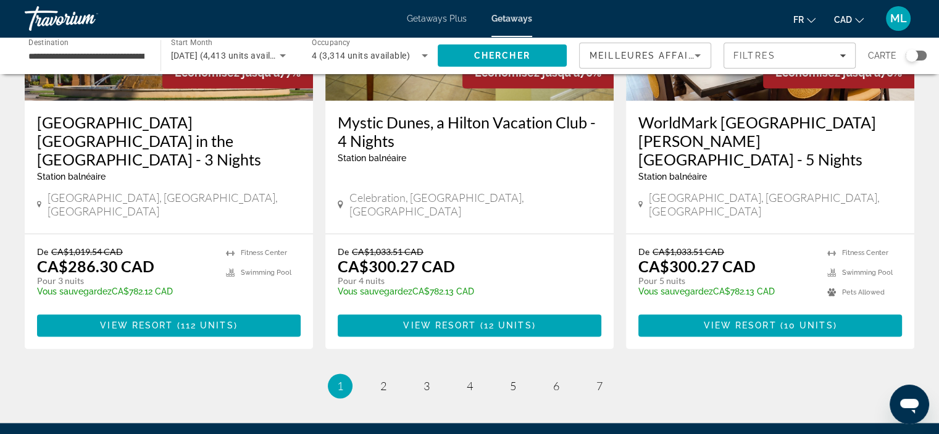
scroll to position [1637, 0]
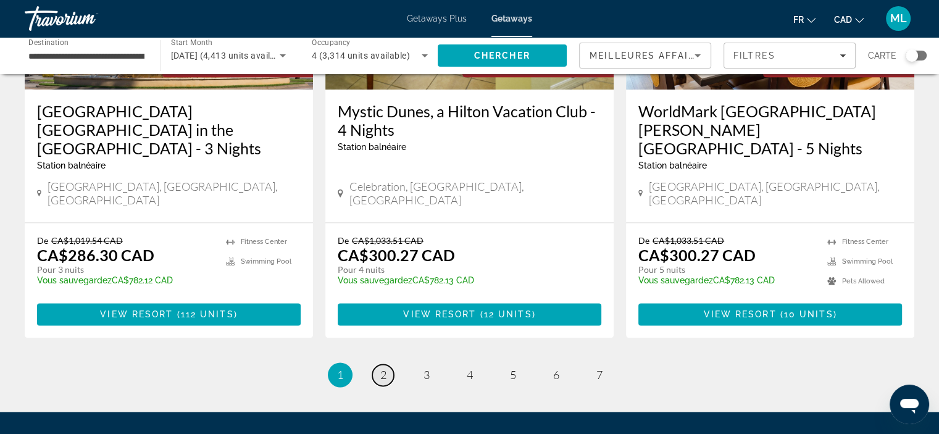
click at [380, 368] on span "2" at bounding box center [383, 375] width 6 height 14
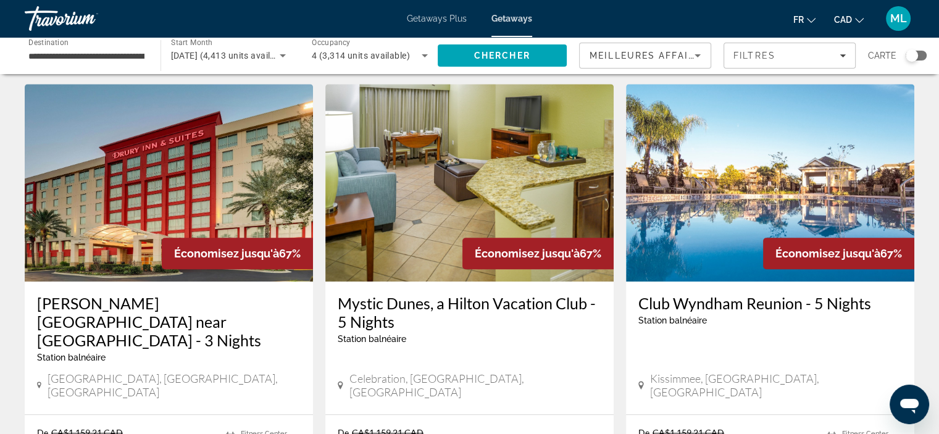
scroll to position [988, 0]
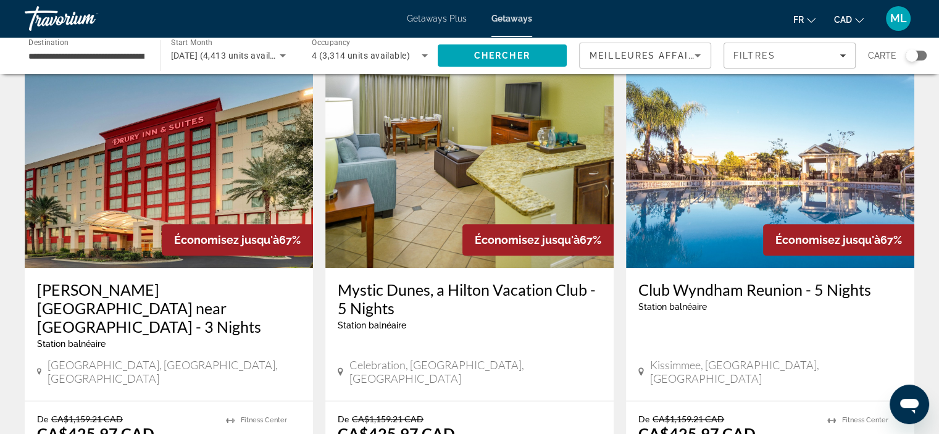
click at [125, 172] on img "Main content" at bounding box center [169, 169] width 288 height 198
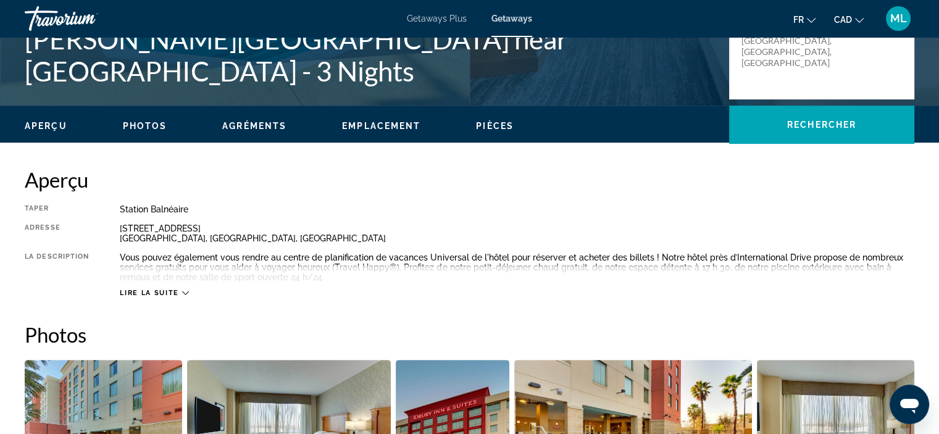
scroll to position [247, 0]
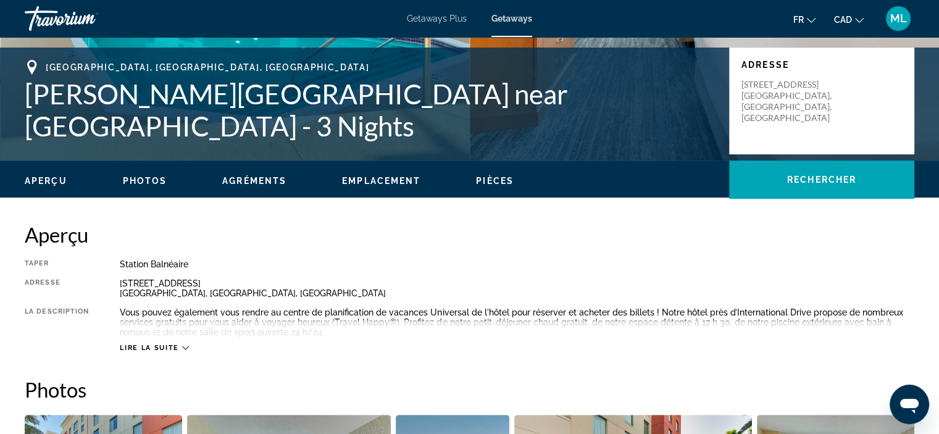
click at [188, 349] on icon "Main content" at bounding box center [185, 348] width 7 height 7
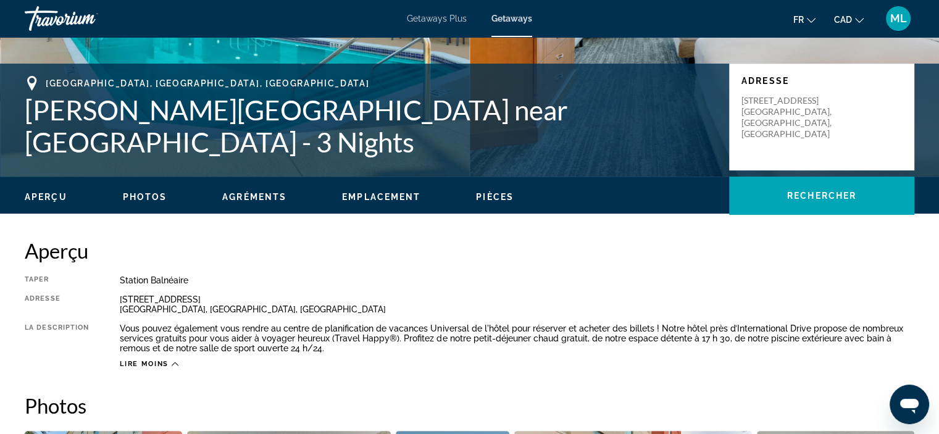
scroll to position [62, 0]
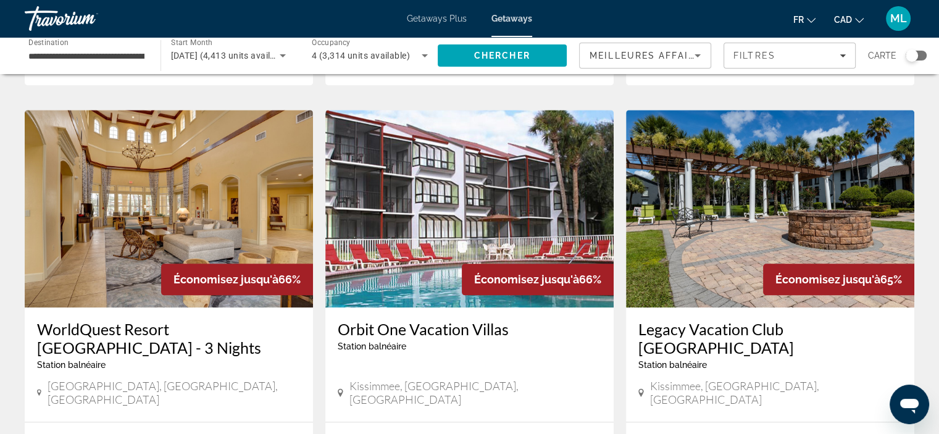
scroll to position [1421, 0]
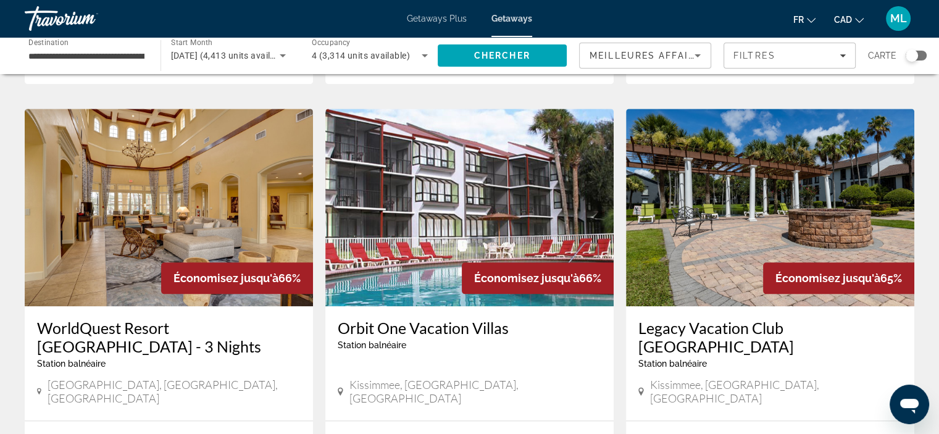
click at [140, 164] on img "Main content" at bounding box center [169, 208] width 288 height 198
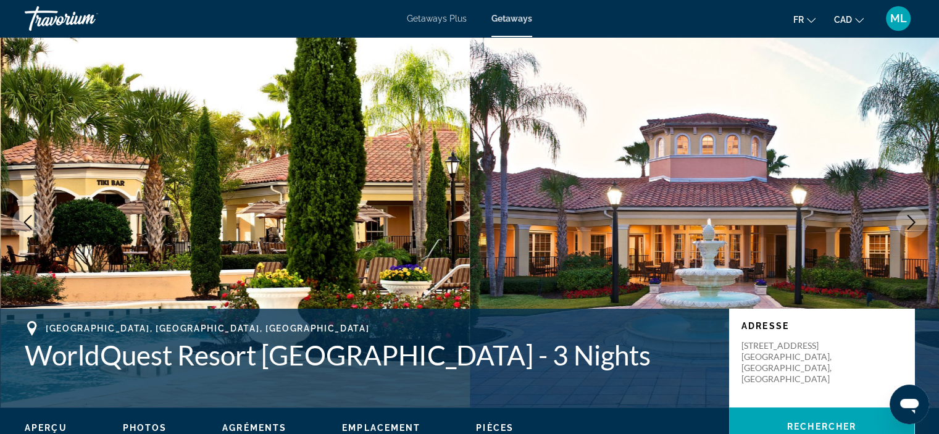
click at [912, 222] on icon "Next image" at bounding box center [911, 222] width 15 height 15
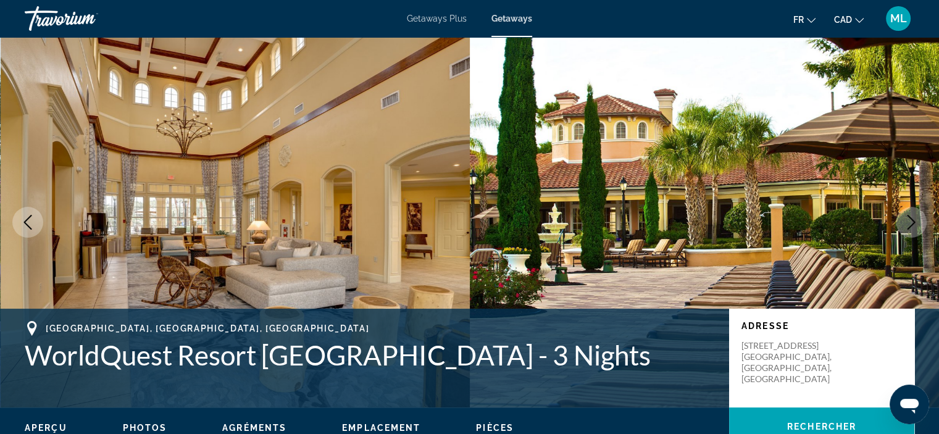
click at [912, 222] on icon "Next image" at bounding box center [911, 222] width 15 height 15
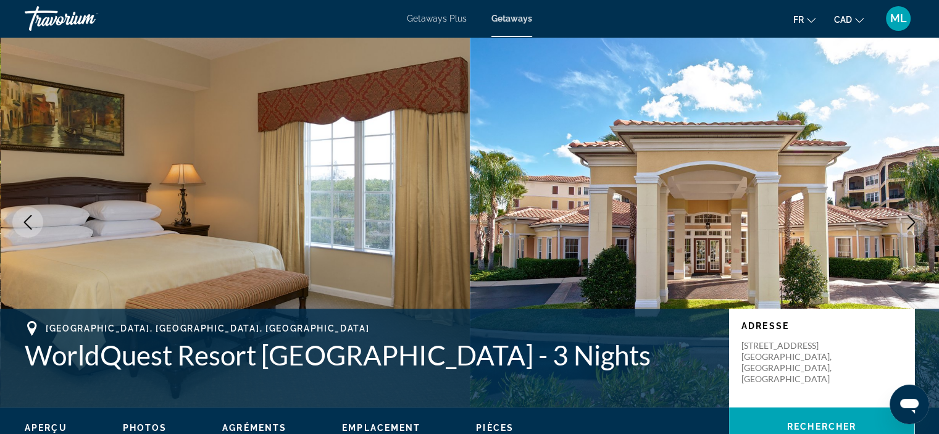
click at [912, 222] on icon "Next image" at bounding box center [911, 222] width 15 height 15
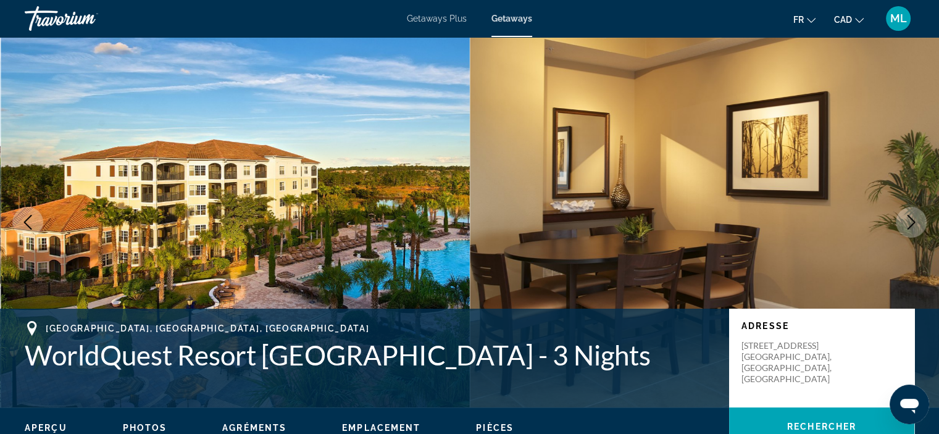
click at [912, 222] on icon "Next image" at bounding box center [911, 222] width 15 height 15
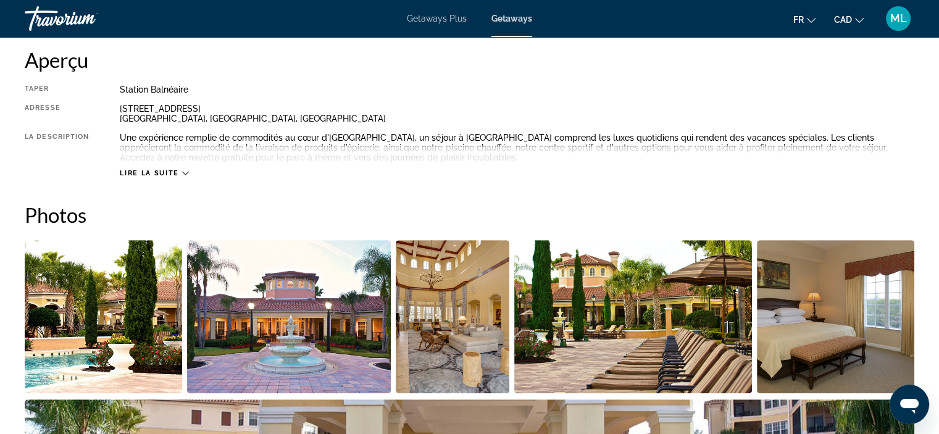
scroll to position [432, 0]
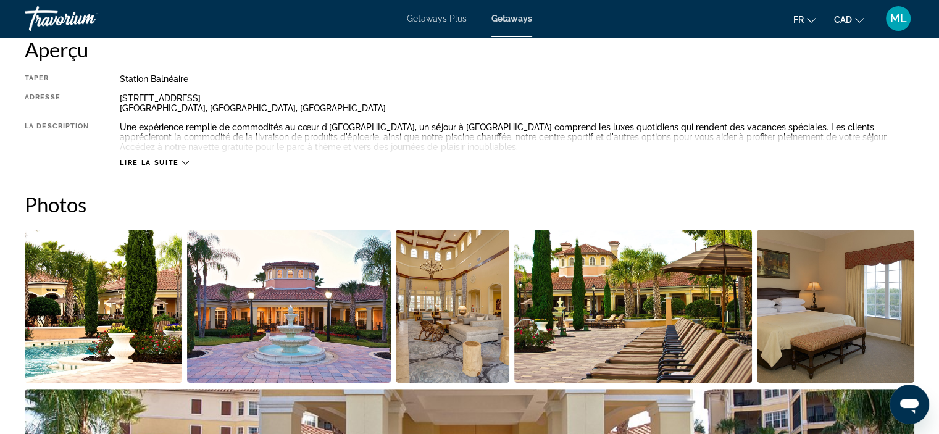
click at [181, 165] on div "Lire la suite" at bounding box center [154, 163] width 69 height 8
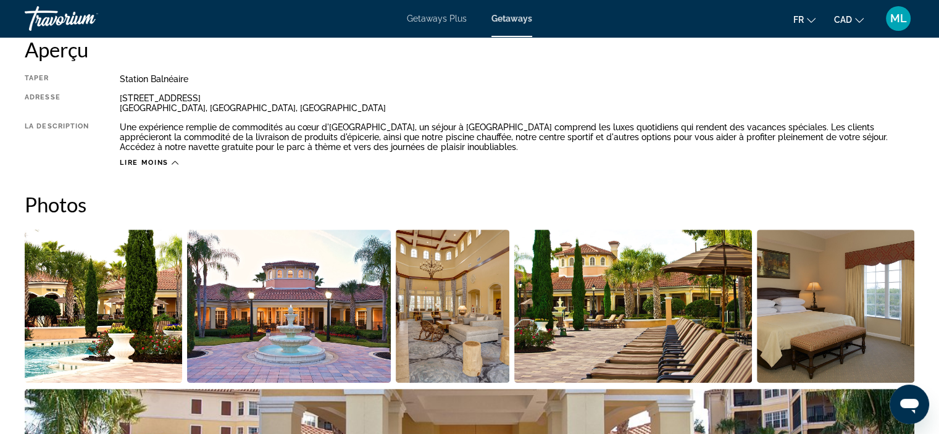
click at [131, 295] on img "Open full-screen image slider" at bounding box center [104, 306] width 158 height 153
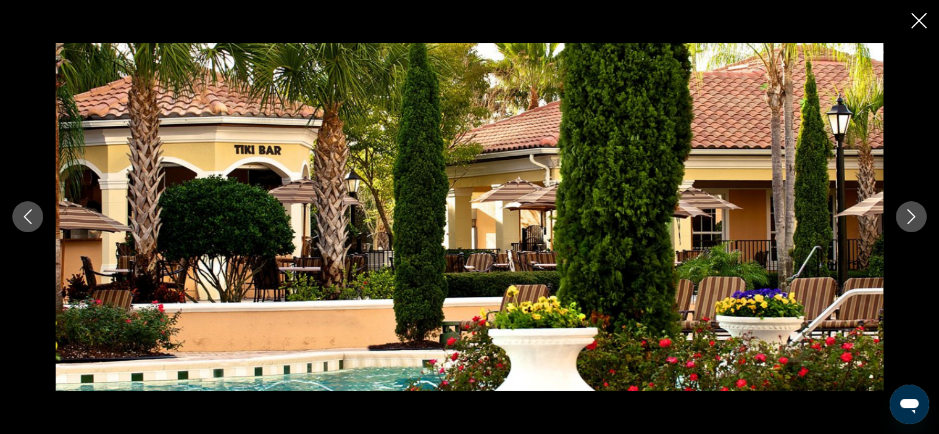
click at [912, 221] on icon "Next image" at bounding box center [912, 217] width 8 height 15
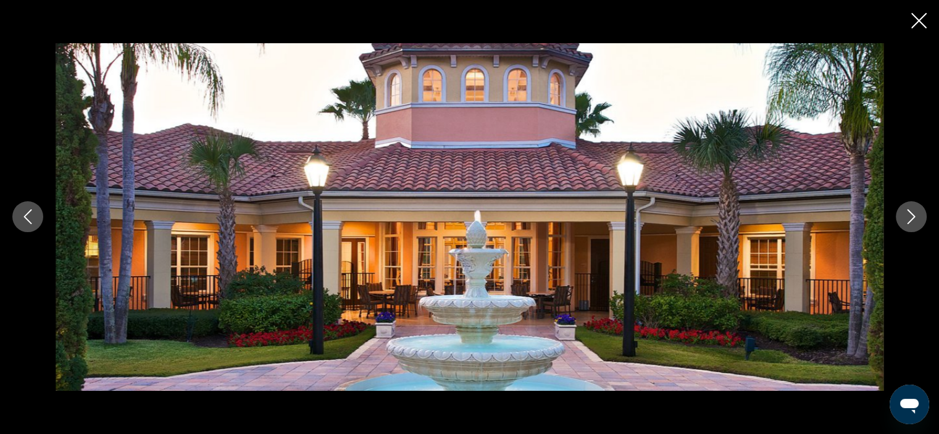
click at [912, 221] on icon "Next image" at bounding box center [912, 217] width 8 height 15
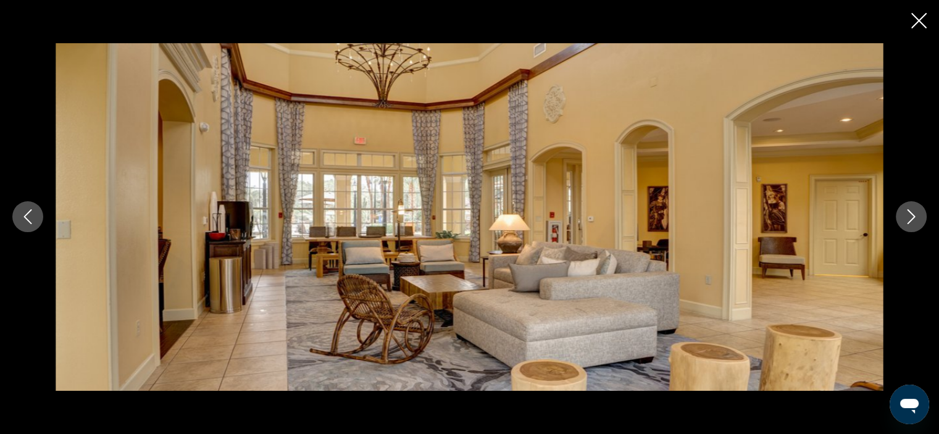
click at [912, 221] on icon "Next image" at bounding box center [912, 217] width 8 height 15
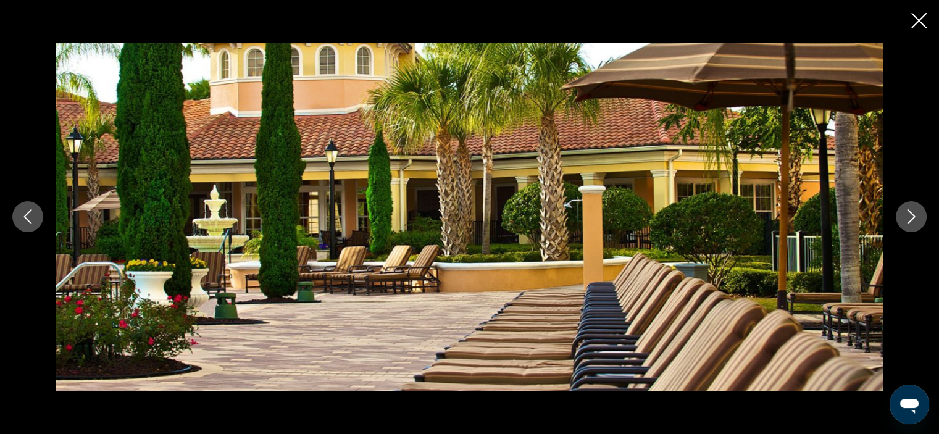
click at [912, 221] on icon "Next image" at bounding box center [912, 217] width 8 height 15
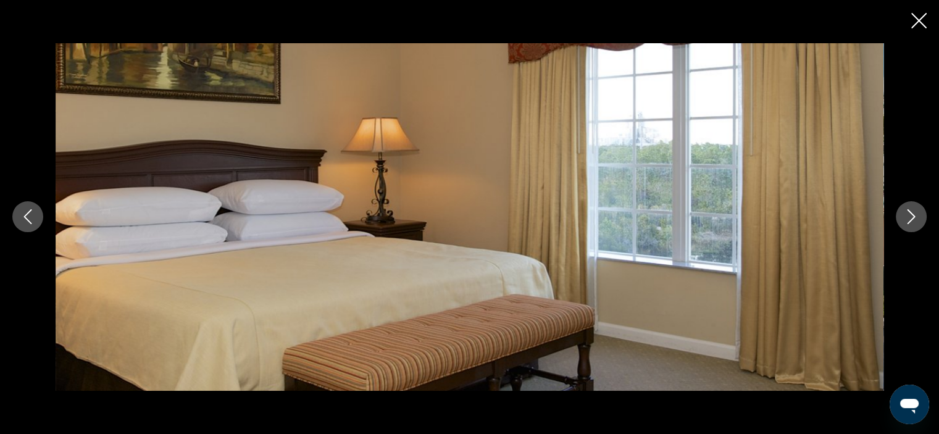
click at [912, 221] on icon "Next image" at bounding box center [912, 217] width 8 height 15
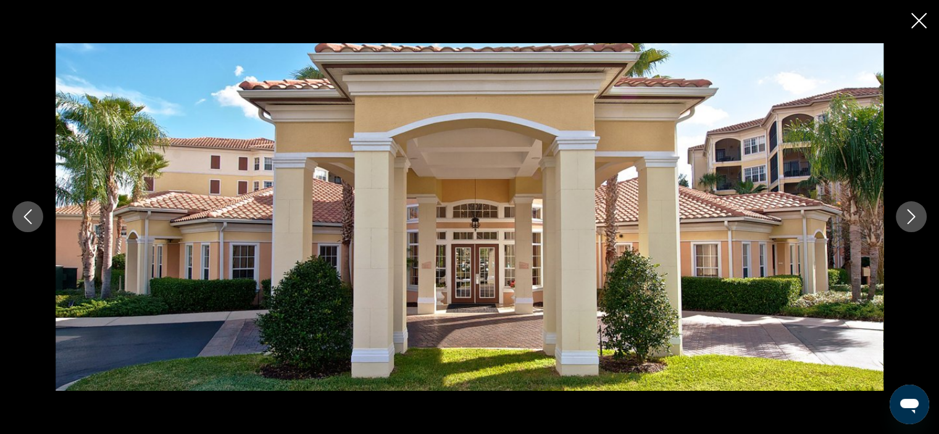
click at [912, 221] on icon "Next image" at bounding box center [912, 217] width 8 height 15
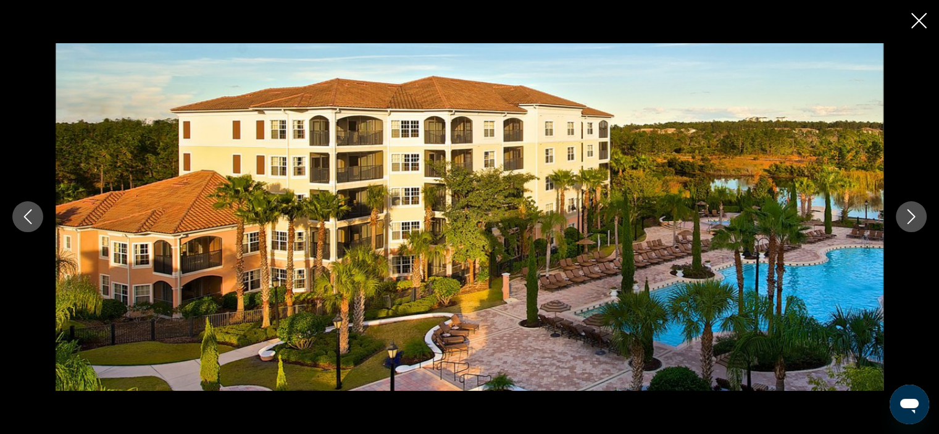
click at [912, 221] on icon "Next image" at bounding box center [912, 217] width 8 height 15
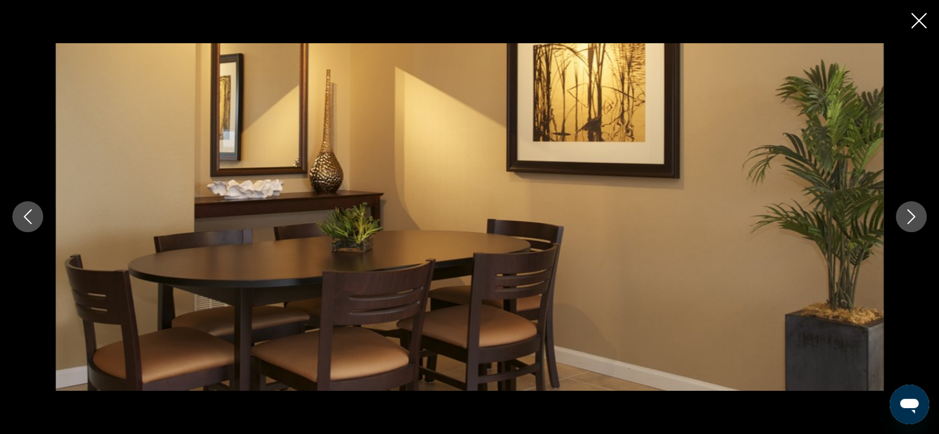
click at [912, 221] on icon "Next image" at bounding box center [912, 217] width 8 height 15
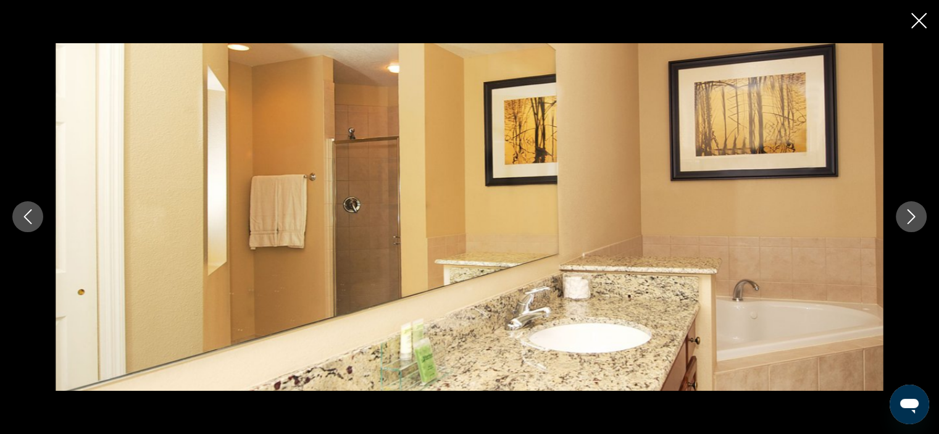
click at [912, 221] on icon "Next image" at bounding box center [912, 217] width 8 height 15
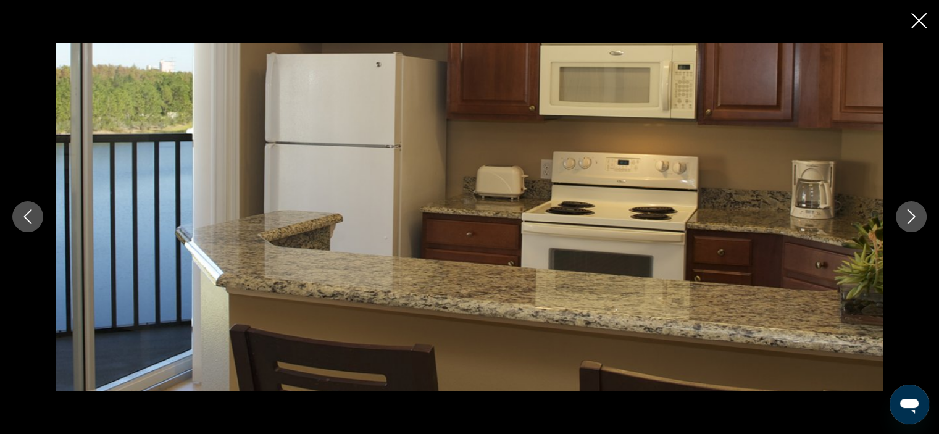
click at [912, 221] on icon "Next image" at bounding box center [912, 217] width 8 height 15
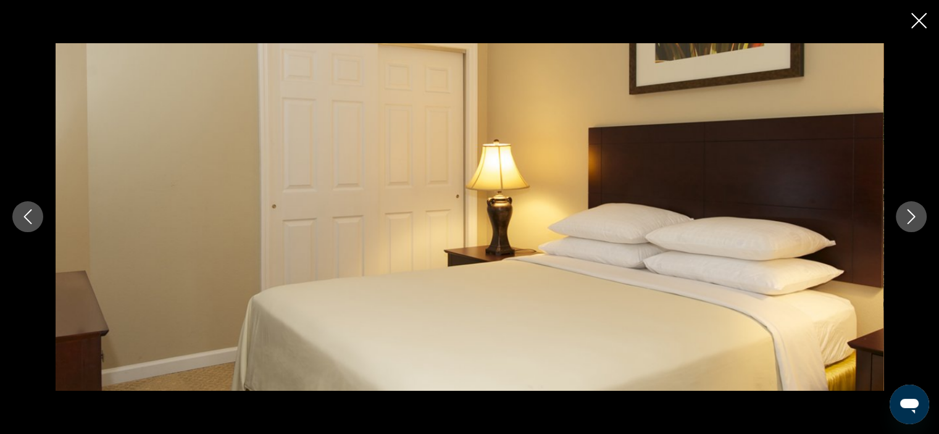
click at [912, 221] on icon "Next image" at bounding box center [912, 217] width 8 height 15
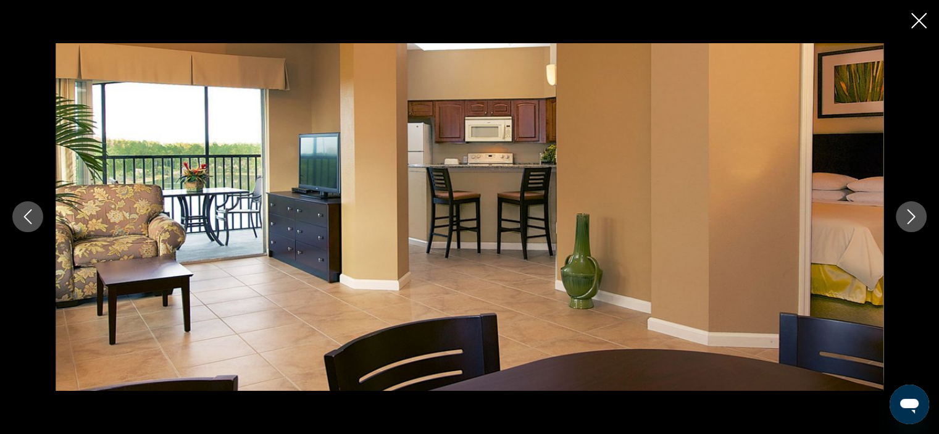
click at [912, 221] on icon "Next image" at bounding box center [912, 217] width 8 height 15
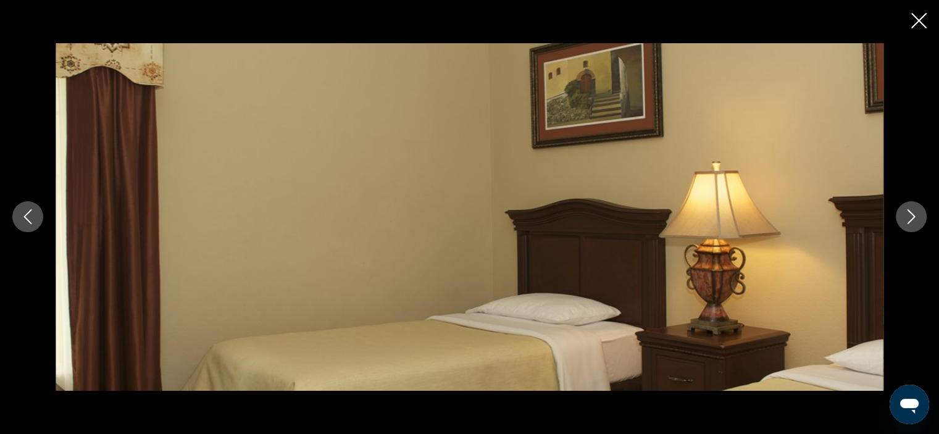
click at [914, 23] on icon "Close slideshow" at bounding box center [919, 20] width 15 height 15
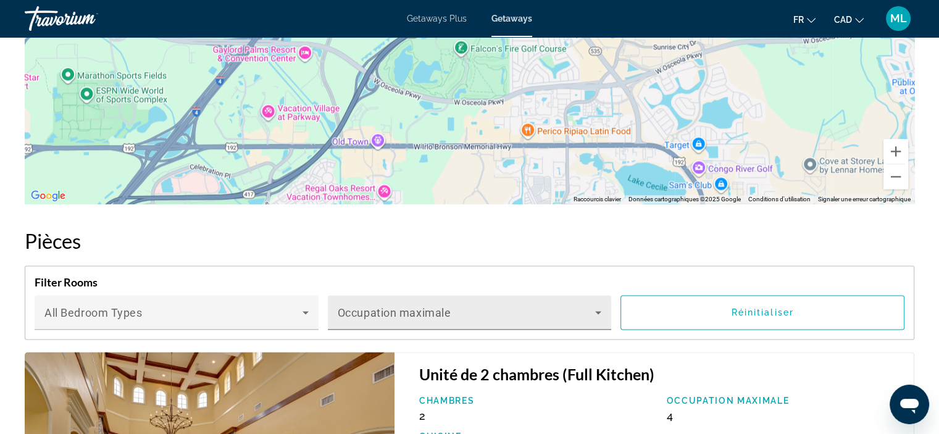
scroll to position [1606, 0]
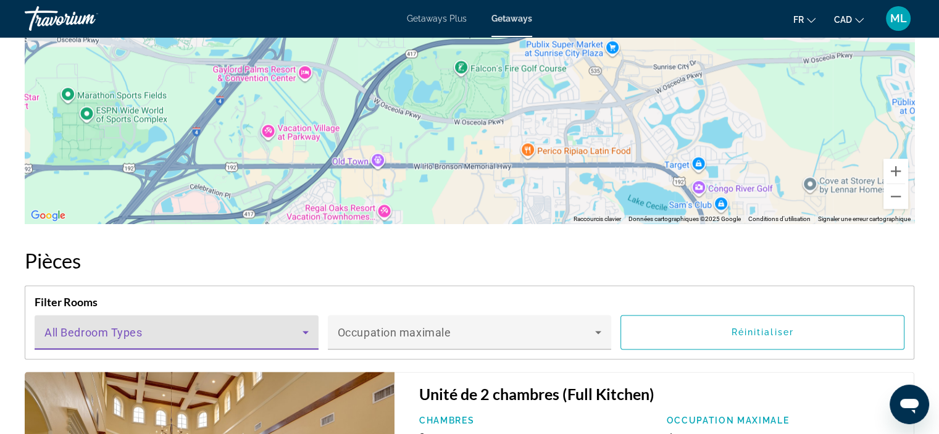
click at [308, 329] on icon "Main content" at bounding box center [305, 332] width 15 height 15
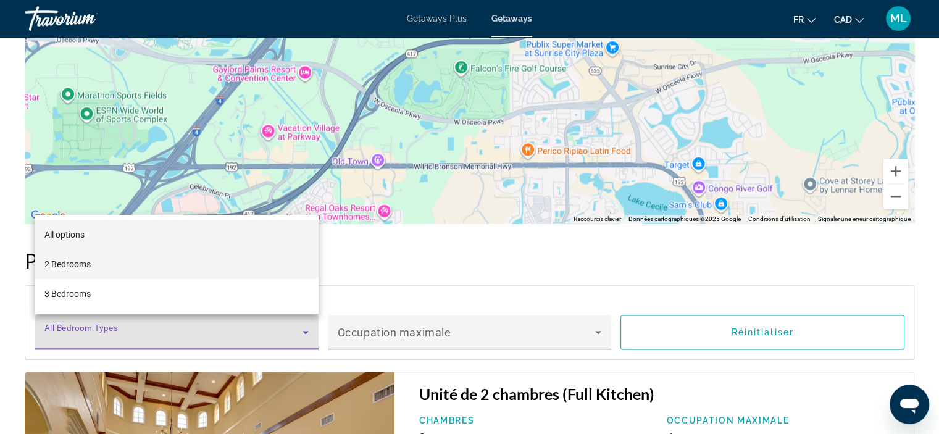
click at [132, 264] on mat-option "2 Bedrooms" at bounding box center [177, 265] width 284 height 30
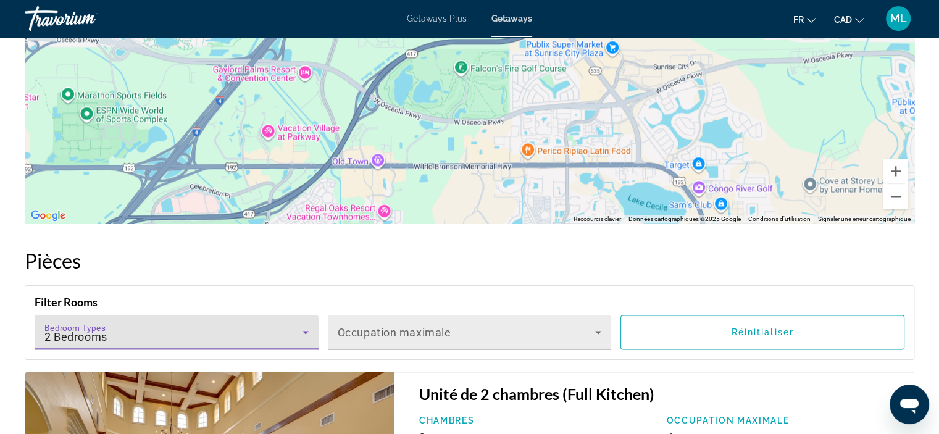
click at [600, 330] on icon "Main content" at bounding box center [598, 332] width 15 height 15
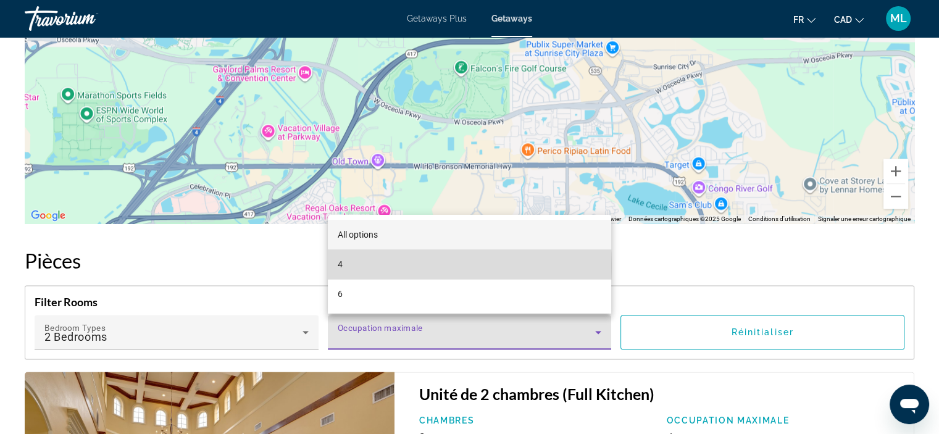
click at [359, 266] on mat-option "4" at bounding box center [470, 265] width 284 height 30
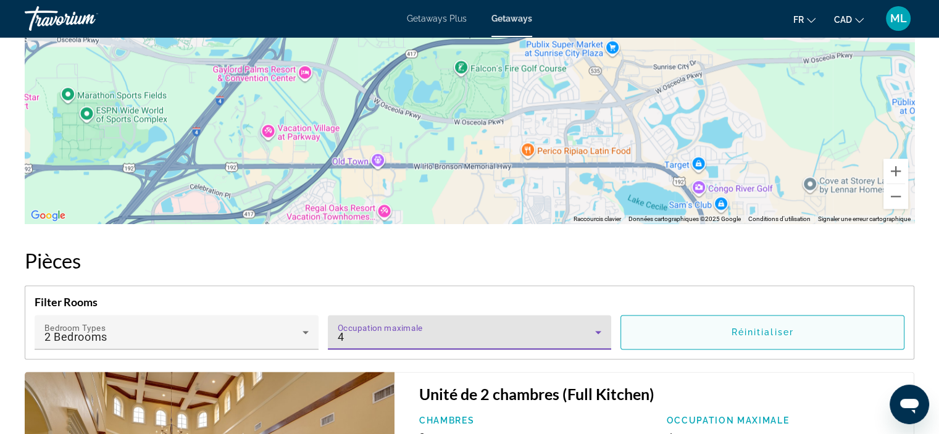
click at [686, 334] on span "Main content" at bounding box center [762, 332] width 283 height 30
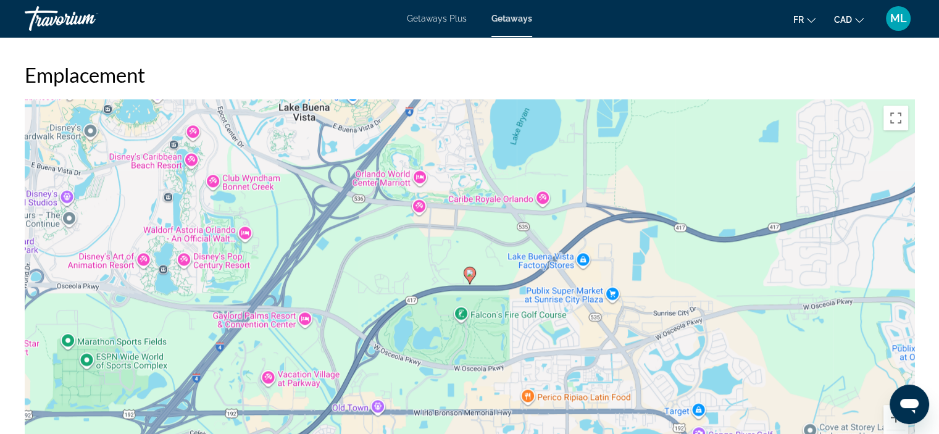
scroll to position [1359, 0]
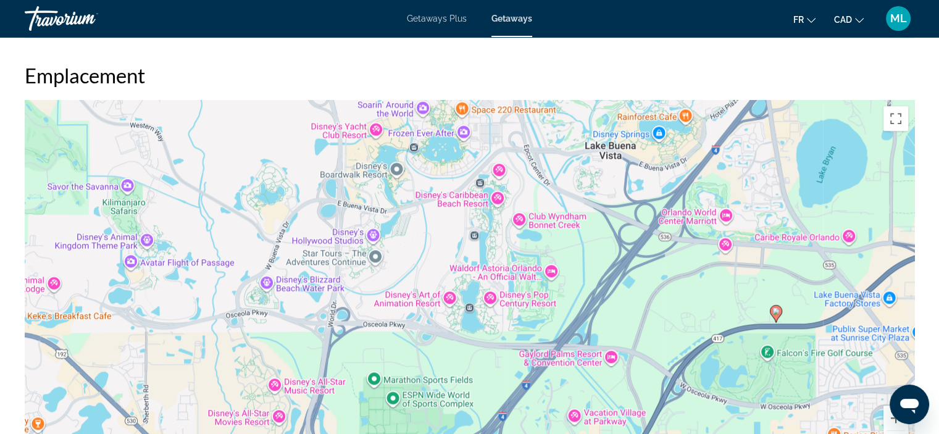
drag, startPoint x: 118, startPoint y: 207, endPoint x: 431, endPoint y: 247, distance: 315.7
click at [431, 247] on div "Pour activer le glissement avec le clavier, appuyez sur Alt+Entrée. Une fois ce…" at bounding box center [470, 285] width 890 height 371
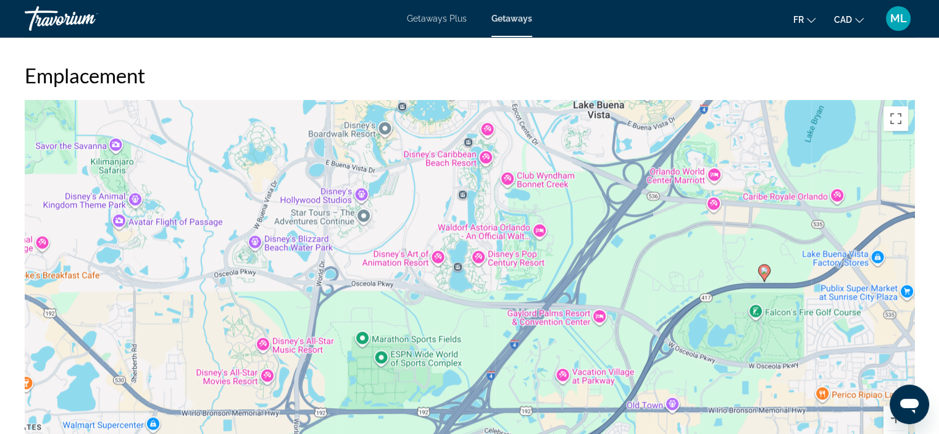
drag, startPoint x: 676, startPoint y: 324, endPoint x: 664, endPoint y: 279, distance: 46.7
click at [664, 280] on div "Pour activer le glissement avec le clavier, appuyez sur Alt+Entrée. Une fois ce…" at bounding box center [470, 285] width 890 height 371
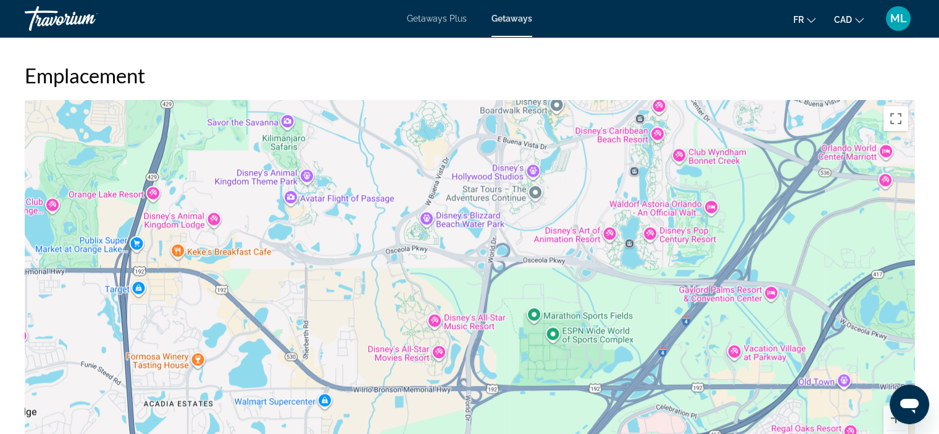
drag, startPoint x: 645, startPoint y: 317, endPoint x: 817, endPoint y: 293, distance: 172.7
click at [817, 293] on div "Pour activer le glissement avec le clavier, appuyez sur Alt+Entrée. Une fois ce…" at bounding box center [470, 285] width 890 height 371
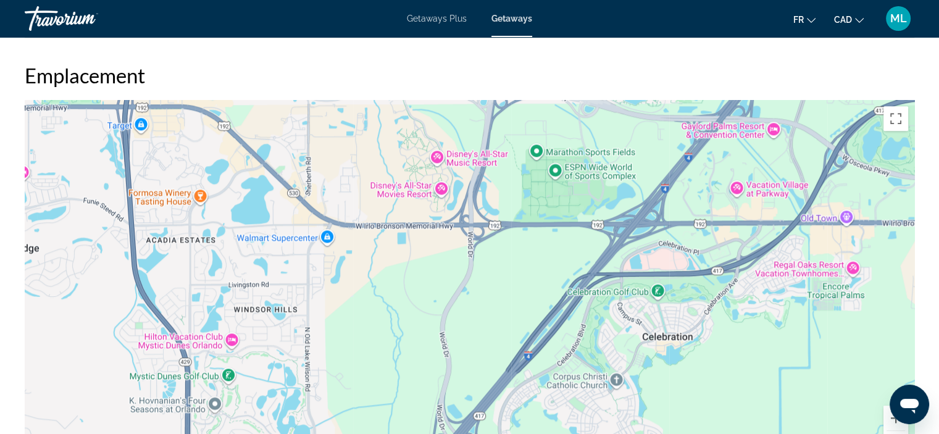
drag, startPoint x: 355, startPoint y: 287, endPoint x: 362, endPoint y: 125, distance: 162.0
click at [362, 125] on div "Pour activer le glissement avec le clavier, appuyez sur Alt+Entrée. Une fois ce…" at bounding box center [470, 285] width 890 height 371
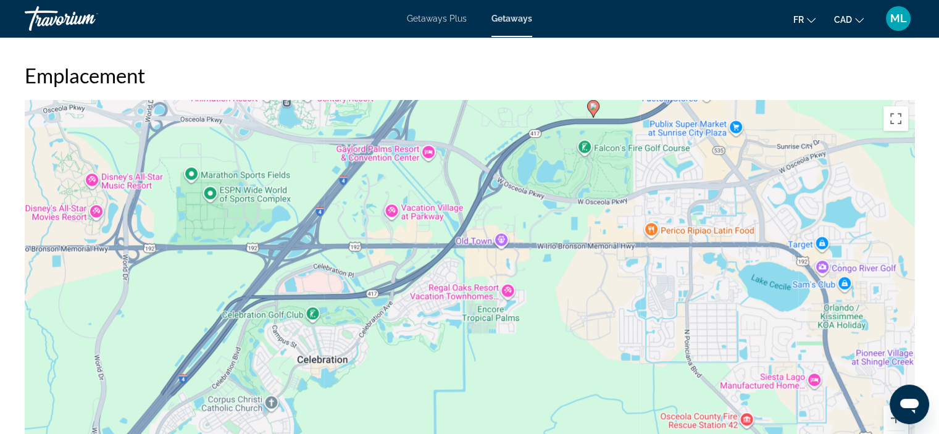
drag, startPoint x: 543, startPoint y: 288, endPoint x: 196, endPoint y: 312, distance: 348.0
click at [196, 311] on div "Pour activer le glissement avec le clavier, appuyez sur Alt+Entrée. Une fois ce…" at bounding box center [470, 285] width 890 height 371
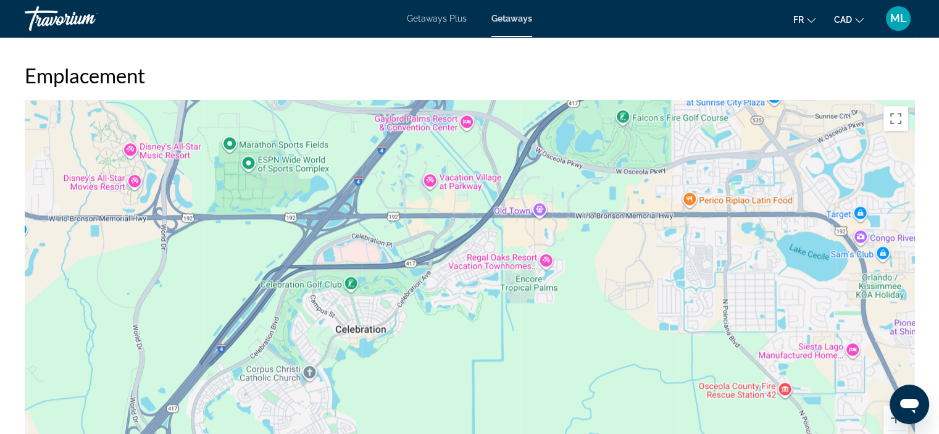
drag, startPoint x: 603, startPoint y: 343, endPoint x: 641, endPoint y: 311, distance: 49.6
click at [641, 311] on div "Pour activer le glissement avec le clavier, appuyez sur Alt+Entrée. Une fois ce…" at bounding box center [470, 285] width 890 height 371
click at [898, 117] on button "Passer en plein écran" at bounding box center [896, 118] width 25 height 25
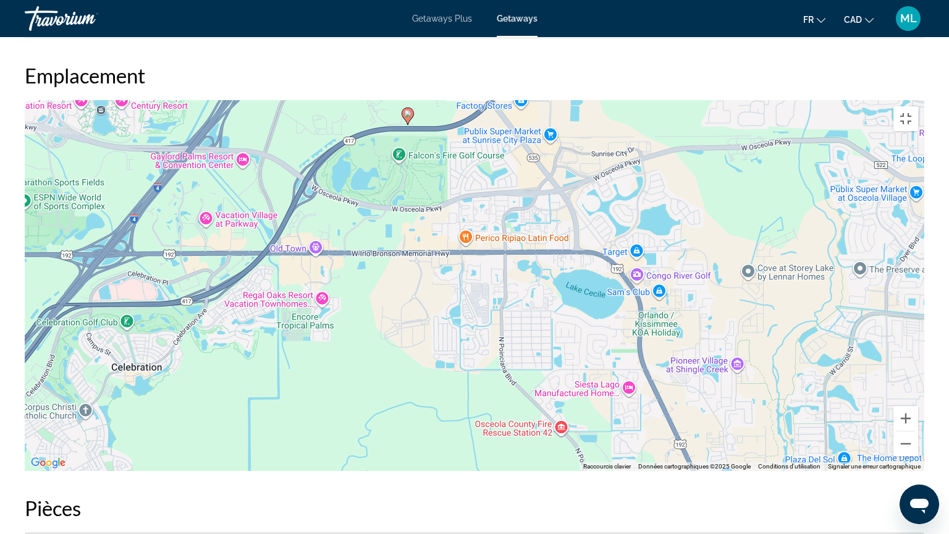
drag, startPoint x: 690, startPoint y: 313, endPoint x: 458, endPoint y: 349, distance: 234.5
click at [458, 349] on div "Pour activer le glissement avec le clavier, appuyez sur Alt+Entrée. Une fois ce…" at bounding box center [474, 285] width 899 height 371
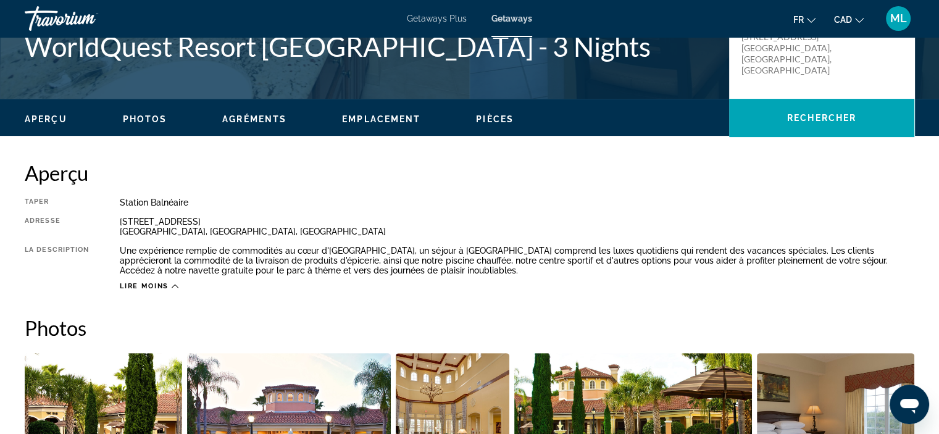
scroll to position [247, 0]
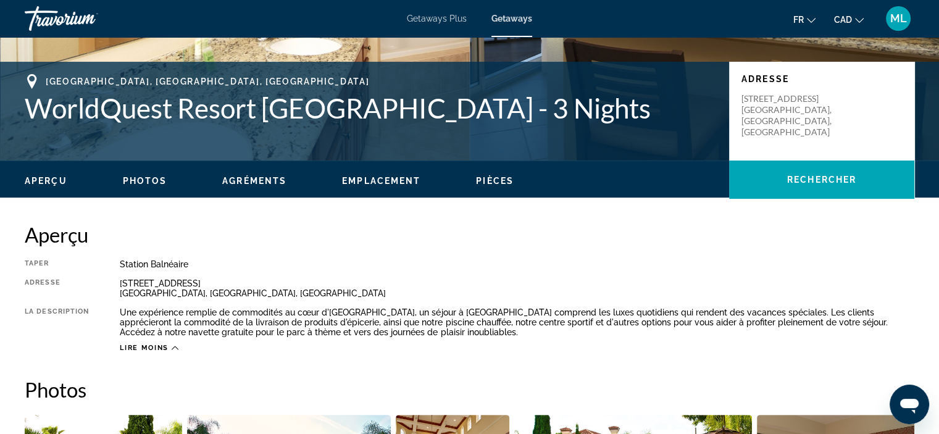
drag, startPoint x: 119, startPoint y: 280, endPoint x: 214, endPoint y: 285, distance: 95.2
click at [214, 285] on div "Taper Station balnéaire Tout inclus Pas tout compris Adresse [STREET_ADDRESS] L…" at bounding box center [470, 305] width 890 height 93
copy div "[STREET_ADDRESS]"
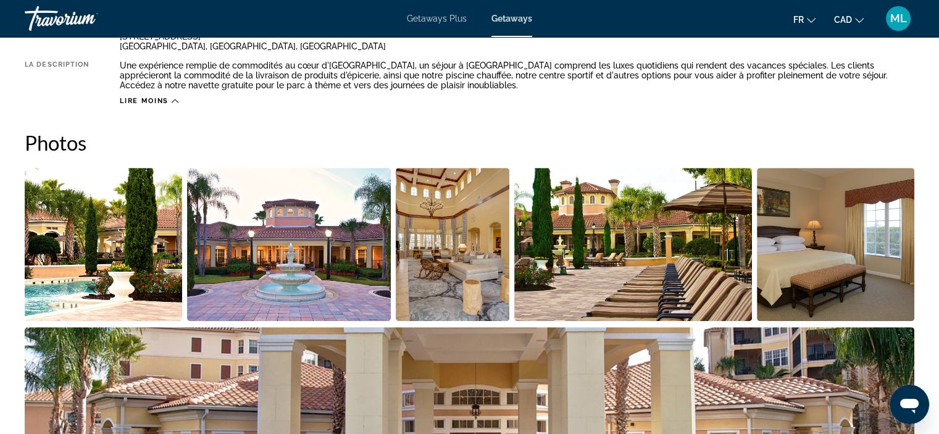
scroll to position [494, 0]
click at [141, 232] on img "Open full-screen image slider" at bounding box center [104, 244] width 158 height 153
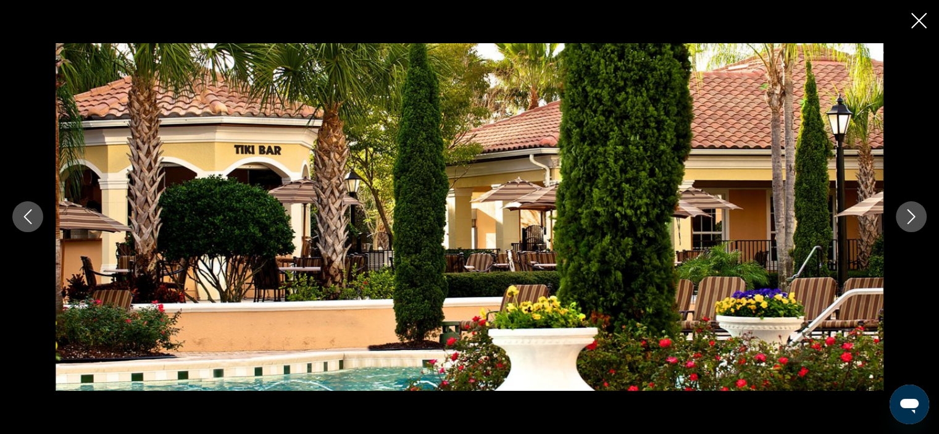
click at [899, 212] on button "Next image" at bounding box center [911, 216] width 31 height 31
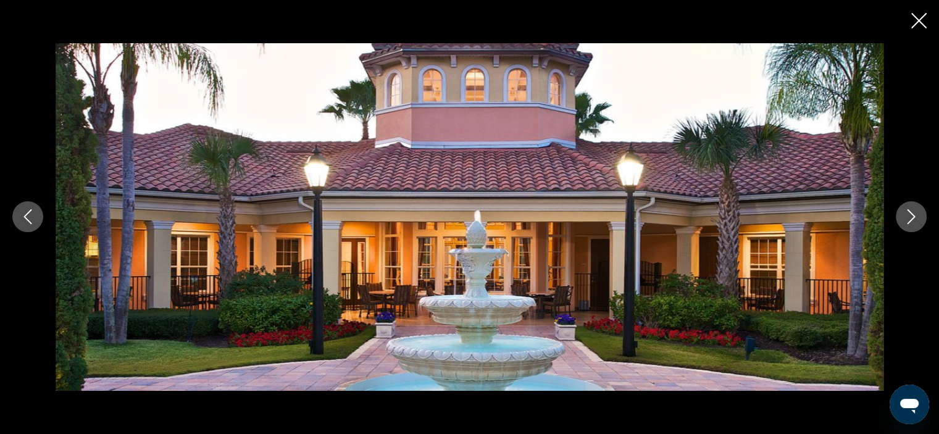
click at [899, 212] on button "Next image" at bounding box center [911, 216] width 31 height 31
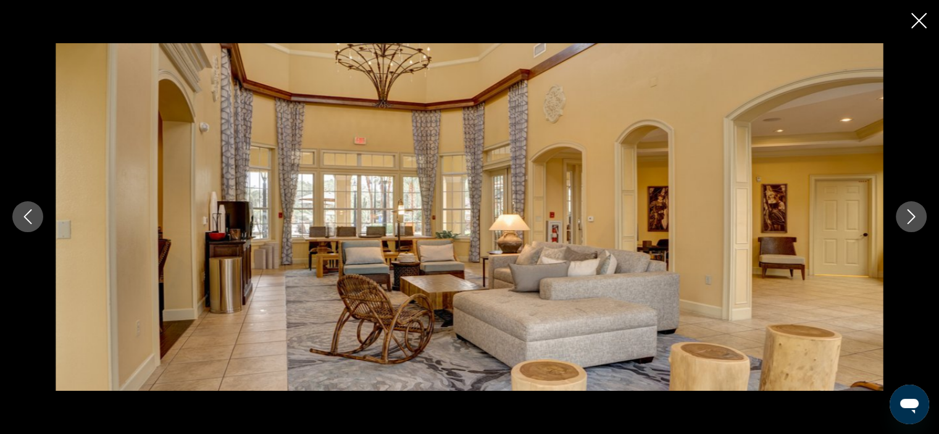
click at [899, 212] on button "Next image" at bounding box center [911, 216] width 31 height 31
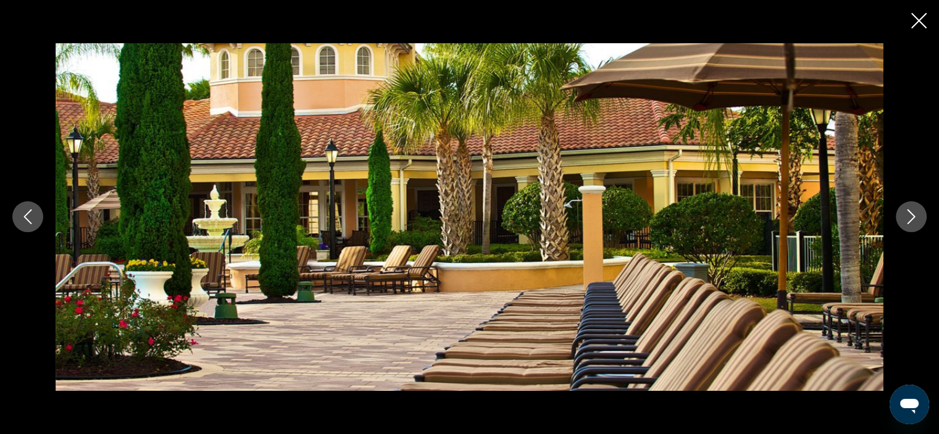
click at [899, 212] on button "Next image" at bounding box center [911, 216] width 31 height 31
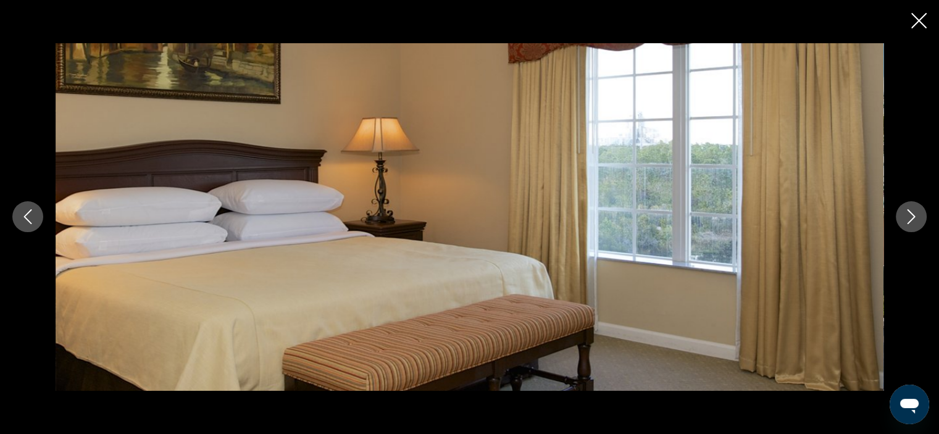
scroll to position [0, 0]
click at [913, 216] on icon "Next image" at bounding box center [911, 216] width 15 height 15
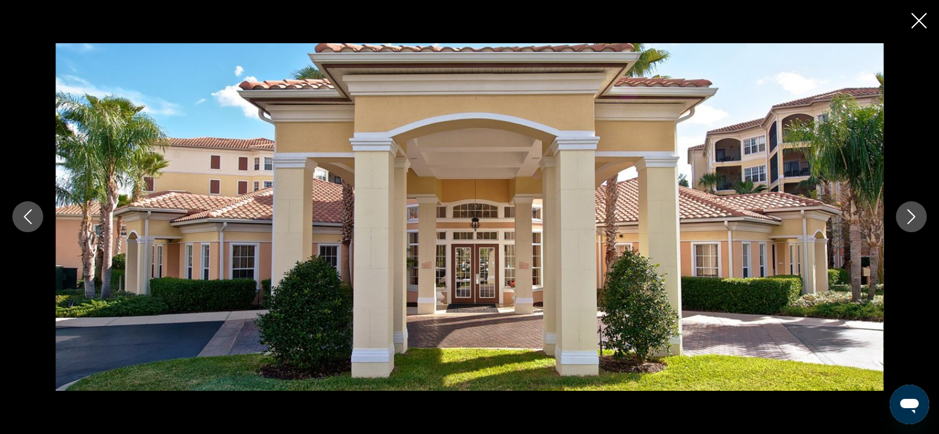
click at [913, 216] on icon "Next image" at bounding box center [911, 216] width 15 height 15
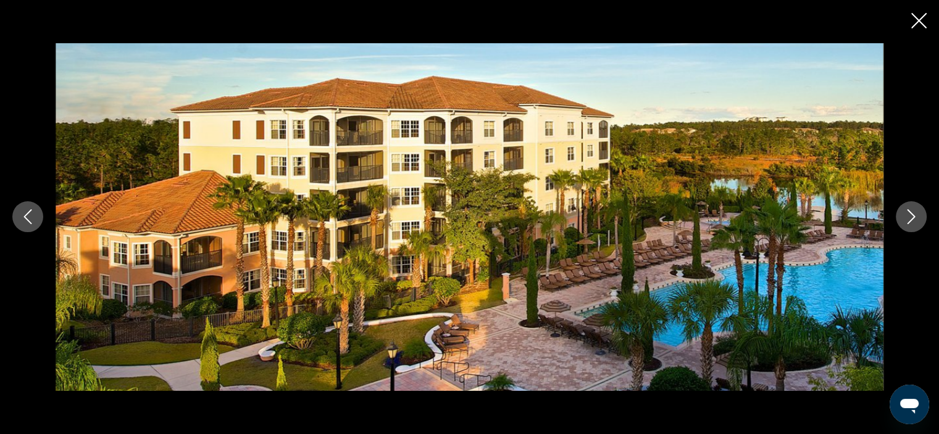
click at [913, 216] on icon "Next image" at bounding box center [911, 216] width 15 height 15
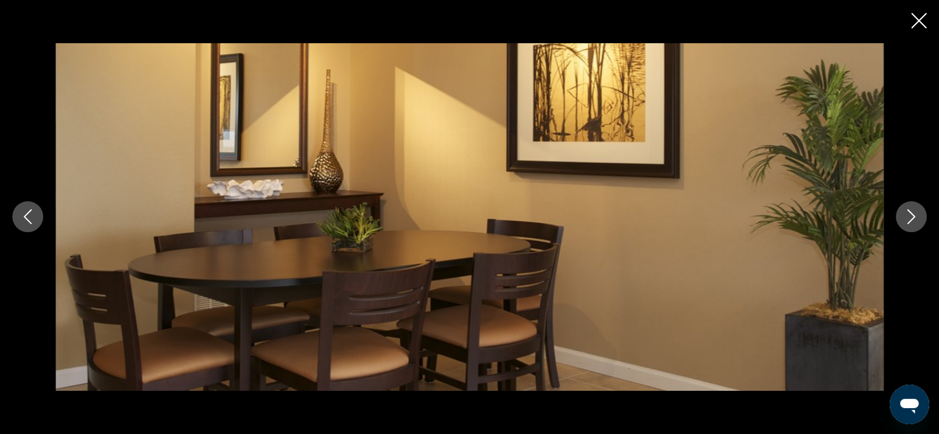
click at [913, 216] on icon "Next image" at bounding box center [911, 216] width 15 height 15
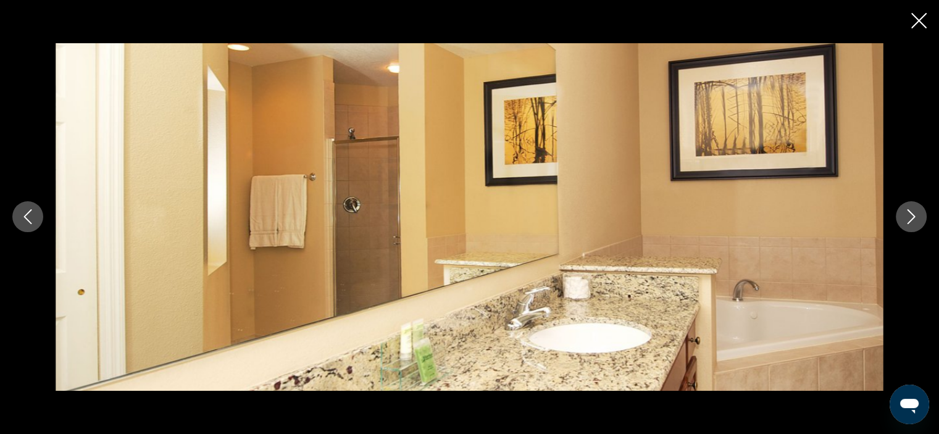
click at [913, 216] on icon "Next image" at bounding box center [911, 216] width 15 height 15
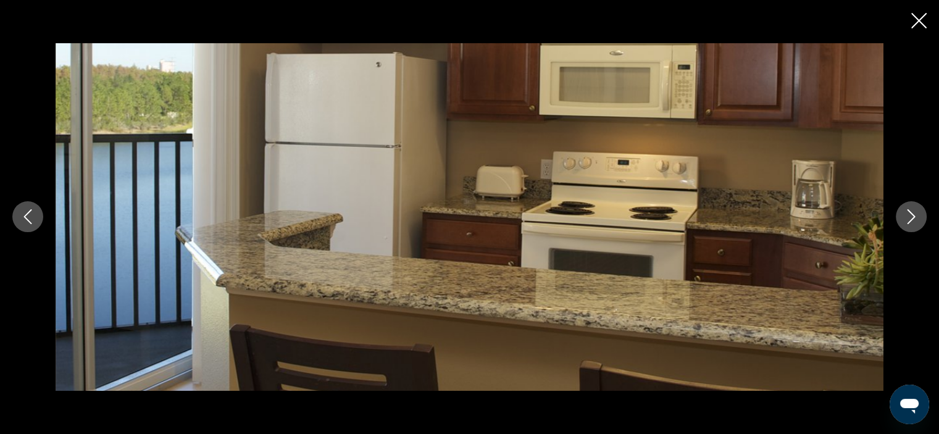
click at [913, 216] on icon "Next image" at bounding box center [911, 216] width 15 height 15
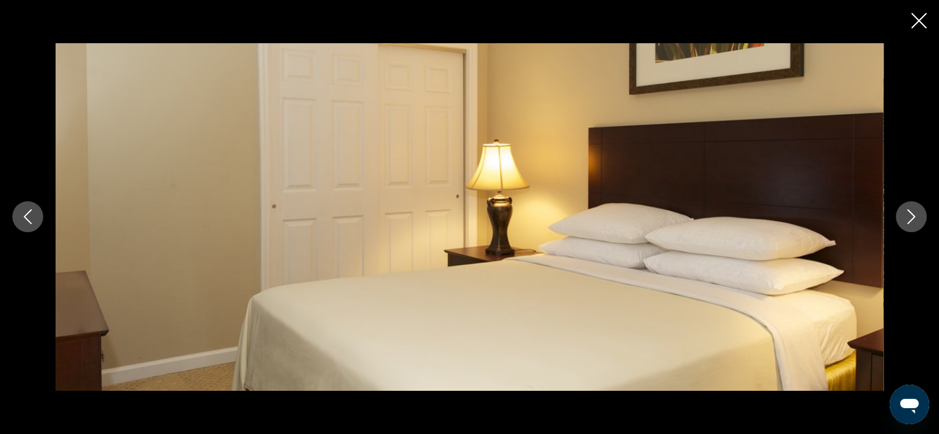
click at [913, 216] on icon "Next image" at bounding box center [911, 216] width 15 height 15
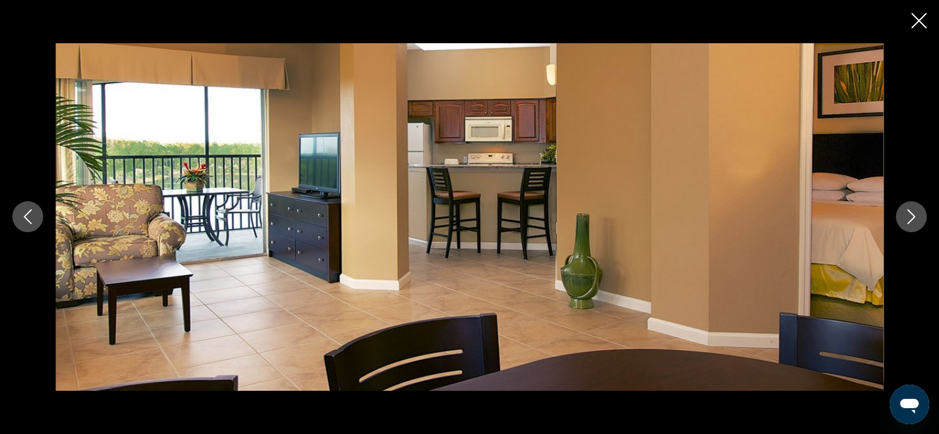
click at [913, 216] on icon "Next image" at bounding box center [911, 216] width 15 height 15
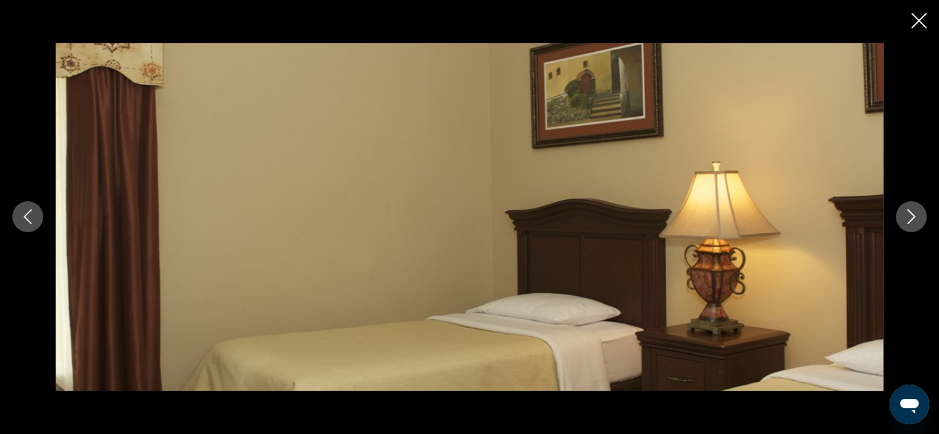
click at [913, 216] on icon "Next image" at bounding box center [911, 216] width 15 height 15
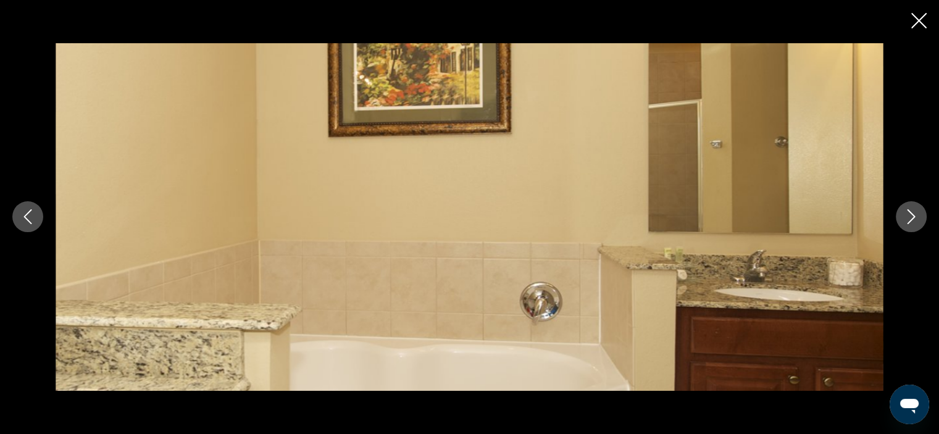
click at [913, 216] on icon "Next image" at bounding box center [911, 216] width 15 height 15
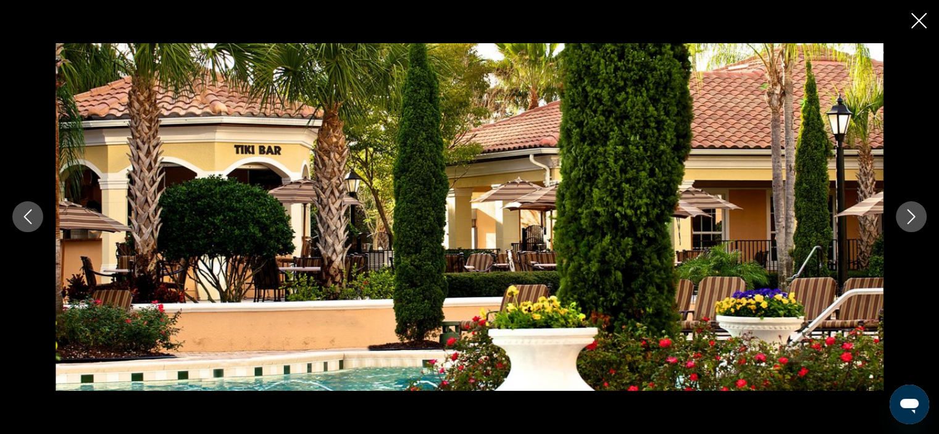
click at [914, 21] on icon "Close slideshow" at bounding box center [919, 20] width 15 height 15
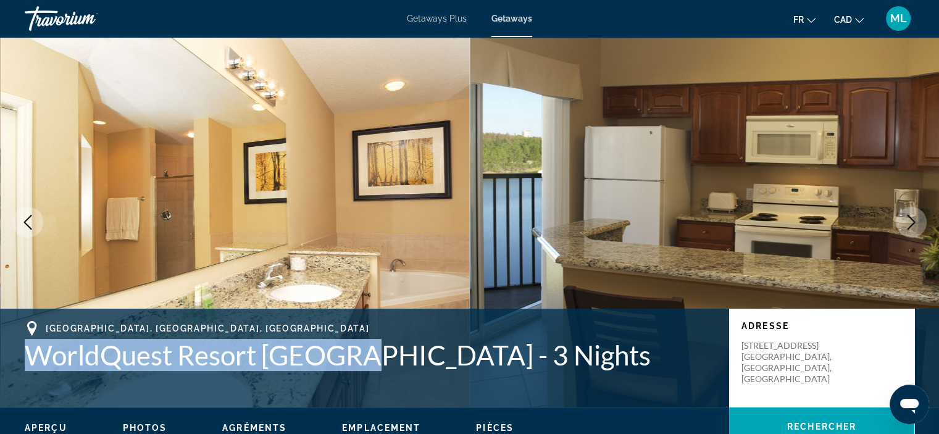
drag, startPoint x: 27, startPoint y: 356, endPoint x: 361, endPoint y: 350, distance: 333.6
click at [361, 350] on h1 "WorldQuest Resort [GEOGRAPHIC_DATA] - 3 Nights" at bounding box center [371, 355] width 692 height 32
copy h1 "WorldQuest Resort [GEOGRAPHIC_DATA]"
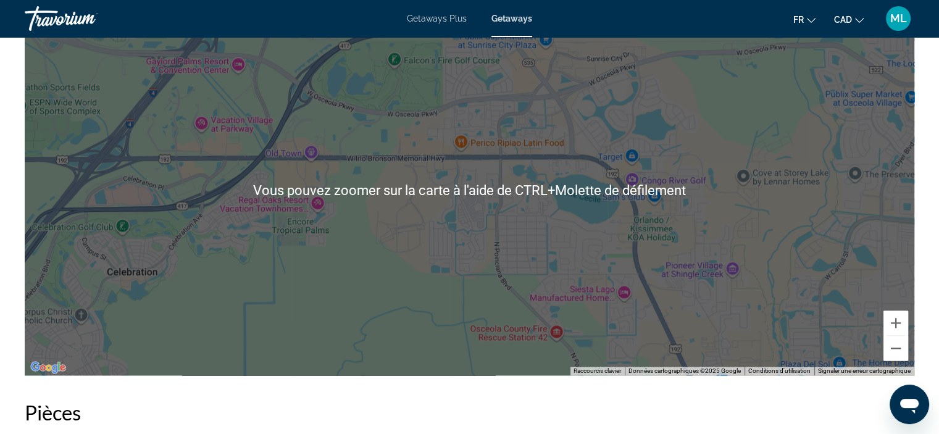
scroll to position [1482, 0]
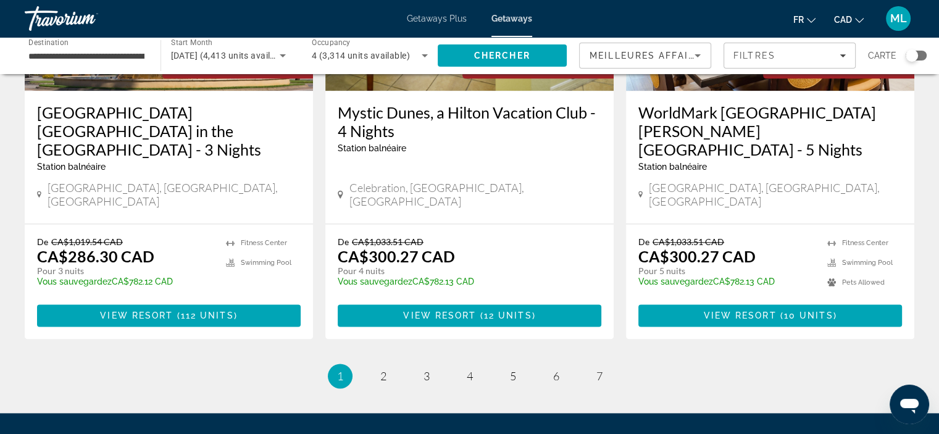
scroll to position [1637, 0]
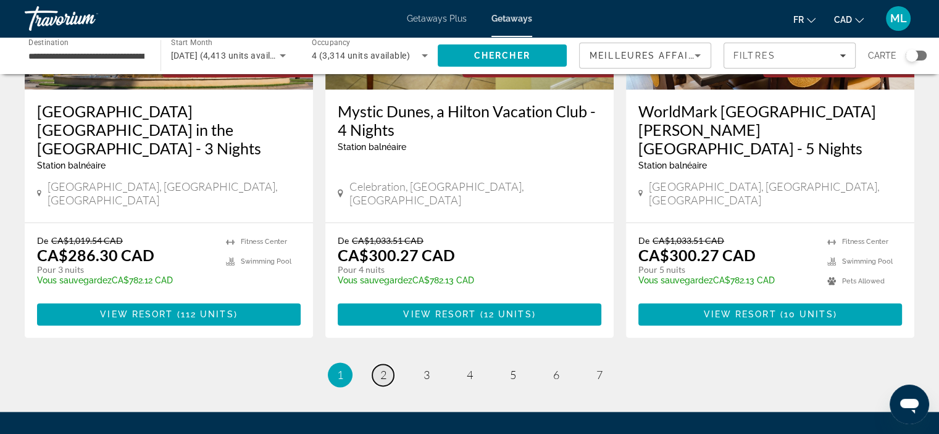
click at [377, 364] on link "page 2" at bounding box center [383, 375] width 22 height 22
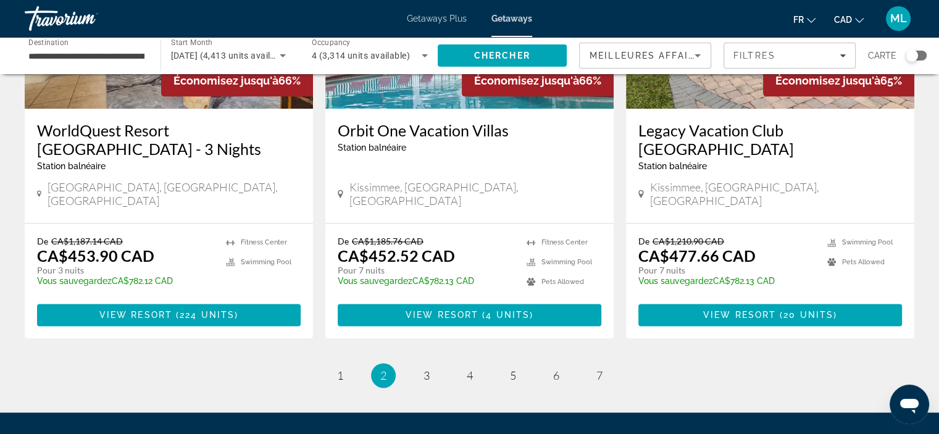
scroll to position [1637, 0]
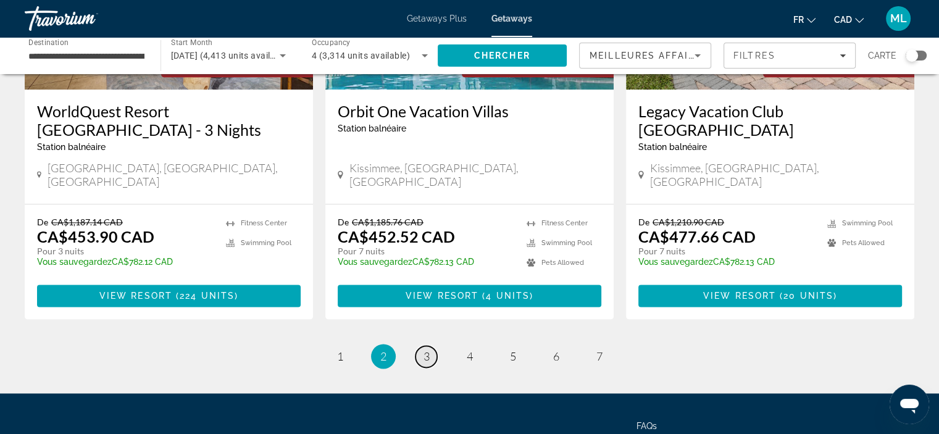
click at [427, 350] on span "3" at bounding box center [427, 357] width 6 height 14
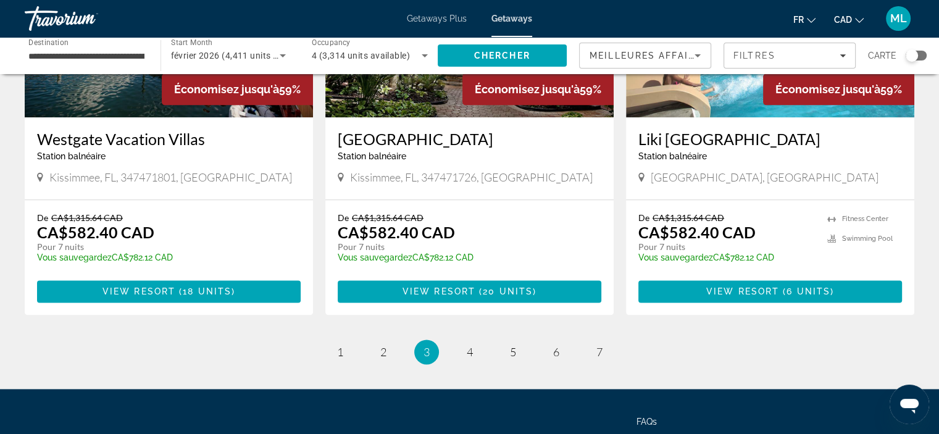
scroll to position [1581, 0]
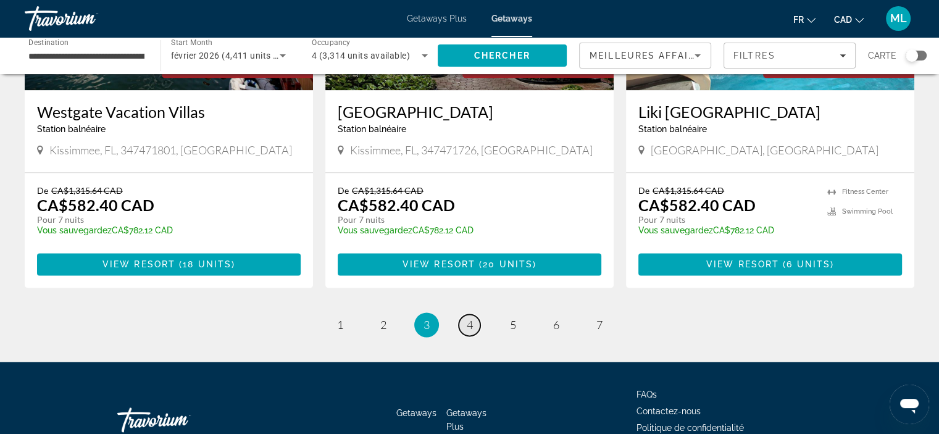
click at [464, 314] on link "page 4" at bounding box center [470, 325] width 22 height 22
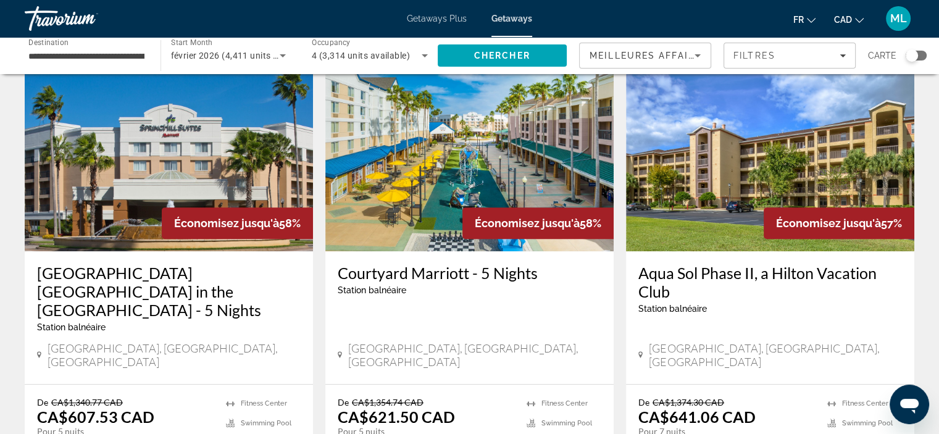
scroll to position [494, 0]
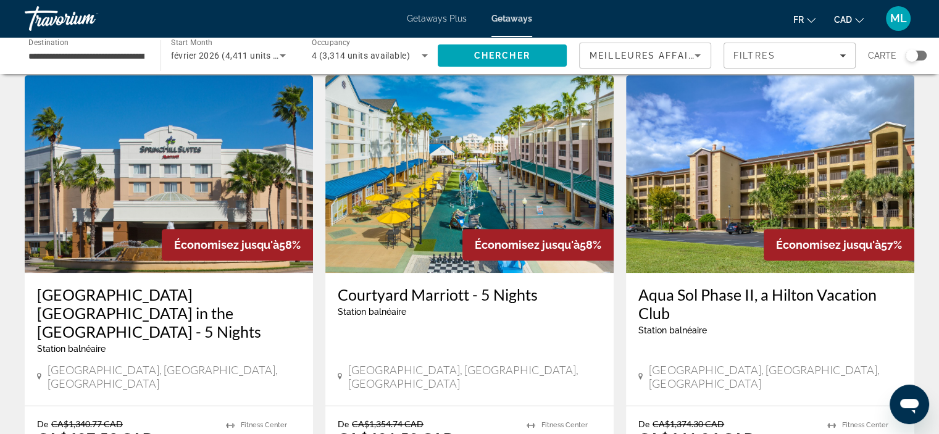
click at [428, 175] on img "Main content" at bounding box center [470, 174] width 288 height 198
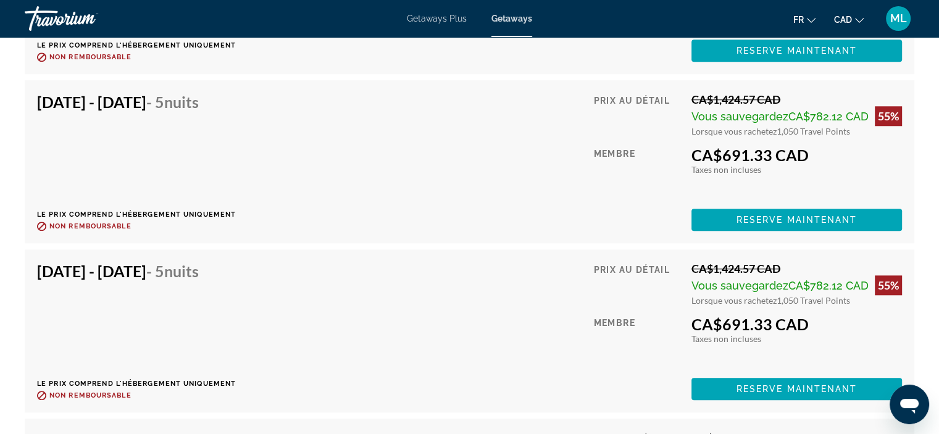
scroll to position [5853, 0]
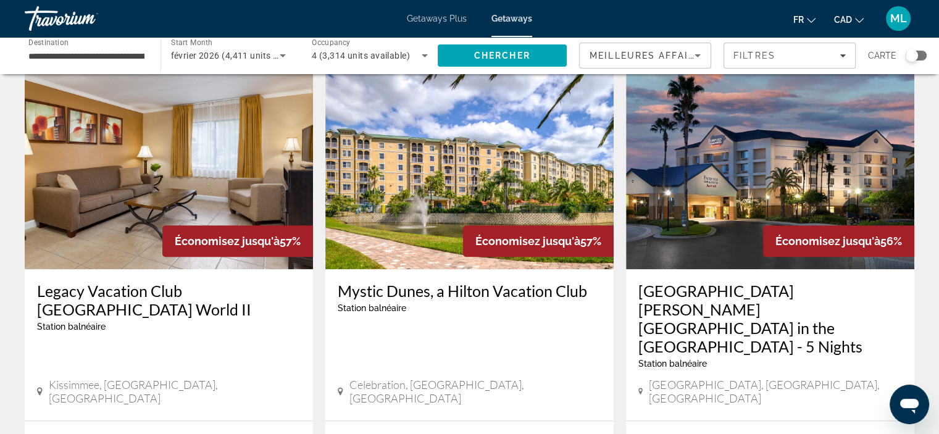
scroll to position [988, 0]
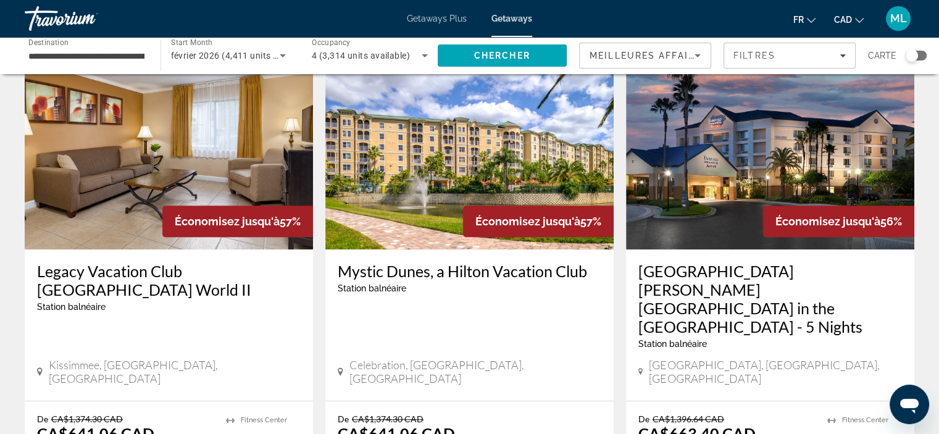
click at [734, 262] on h3 "[GEOGRAPHIC_DATA] [PERSON_NAME][GEOGRAPHIC_DATA] in the [GEOGRAPHIC_DATA] - 5 N…" at bounding box center [771, 299] width 264 height 74
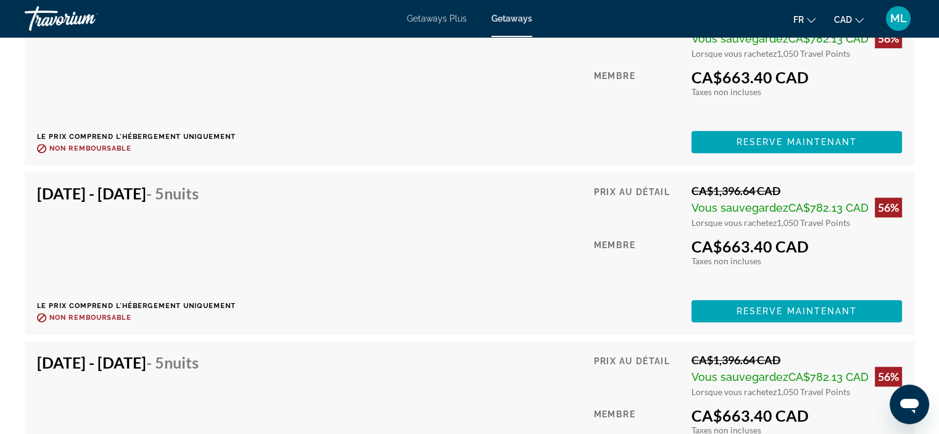
scroll to position [5744, 0]
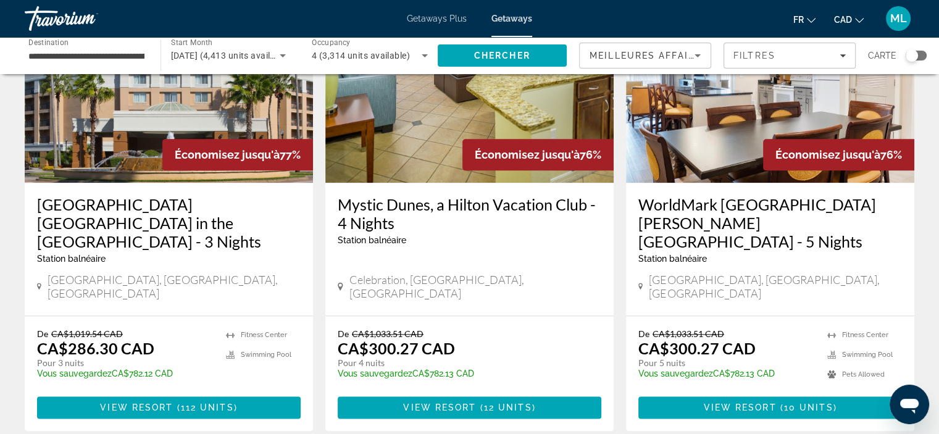
scroll to position [1637, 0]
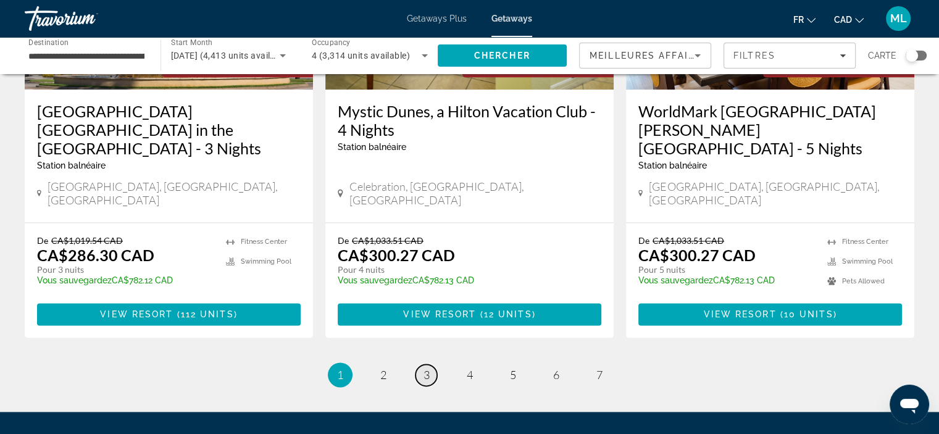
click at [425, 368] on span "3" at bounding box center [427, 375] width 6 height 14
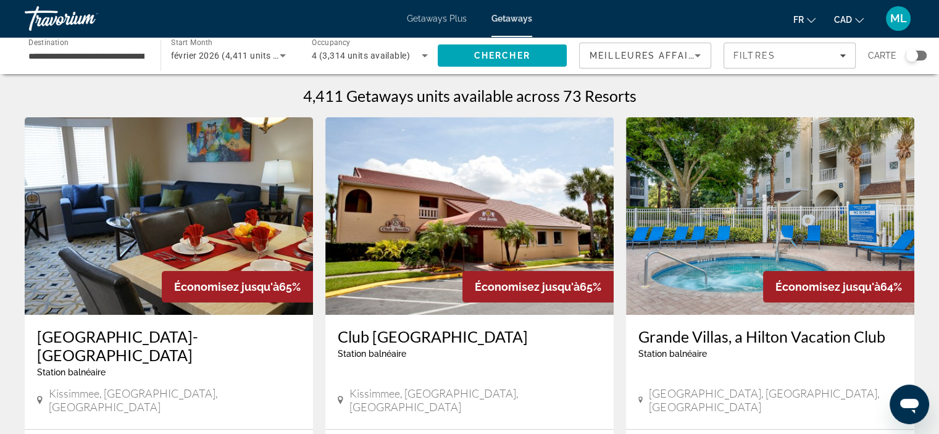
click at [729, 248] on img "Main content" at bounding box center [770, 216] width 288 height 198
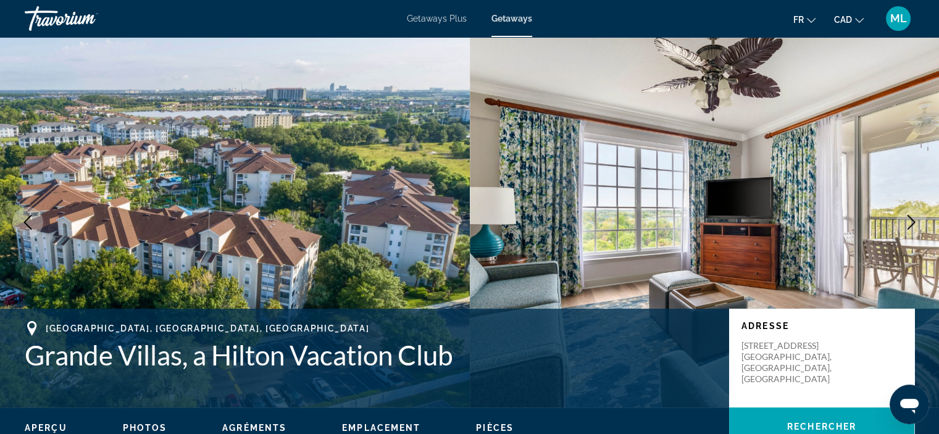
click at [912, 219] on icon "Next image" at bounding box center [912, 222] width 8 height 15
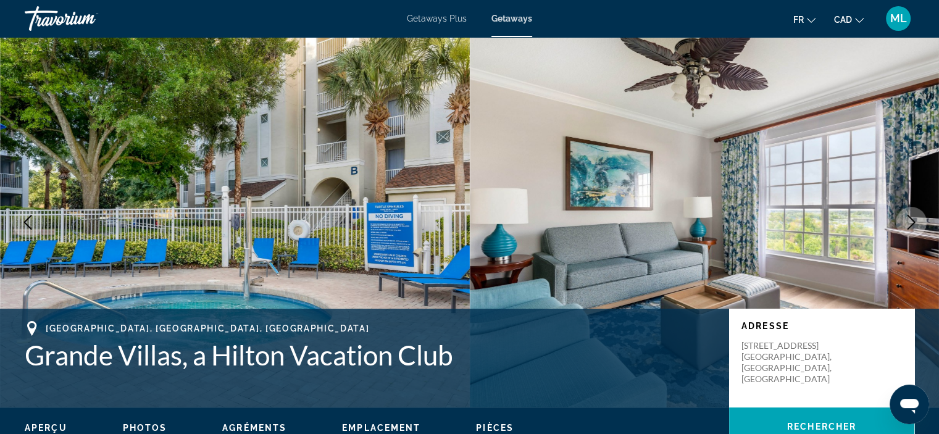
click at [912, 219] on icon "Next image" at bounding box center [912, 222] width 8 height 15
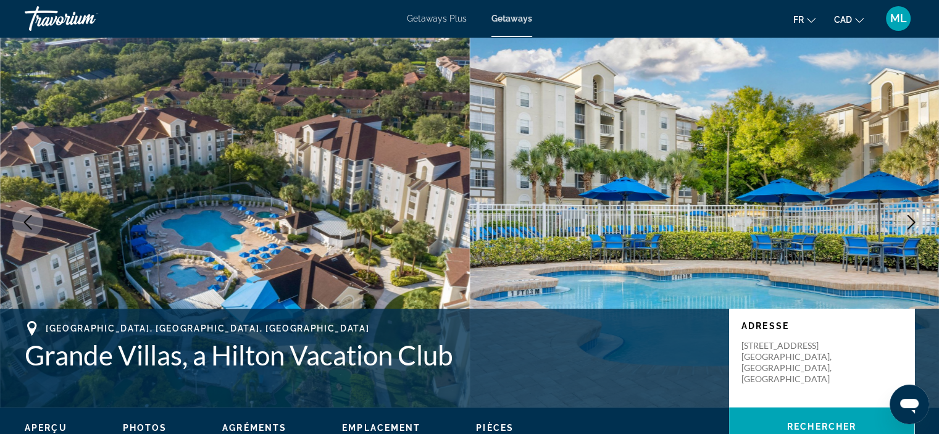
click at [912, 219] on icon "Next image" at bounding box center [912, 222] width 8 height 15
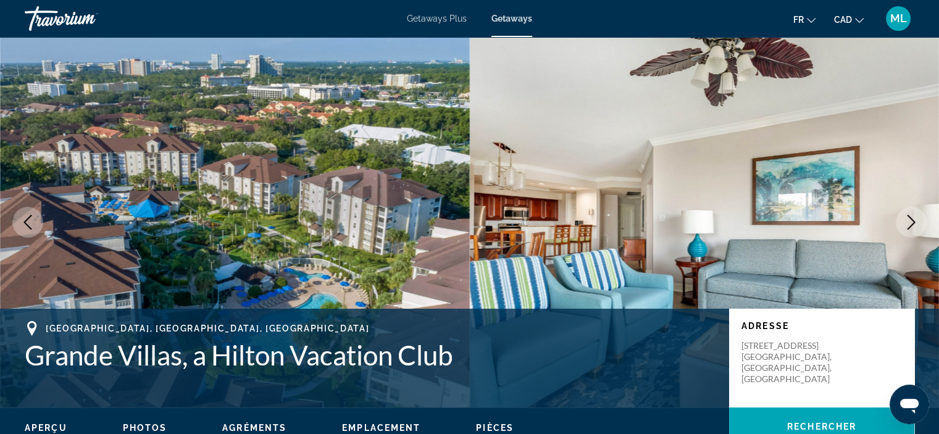
click at [912, 219] on icon "Next image" at bounding box center [912, 222] width 8 height 15
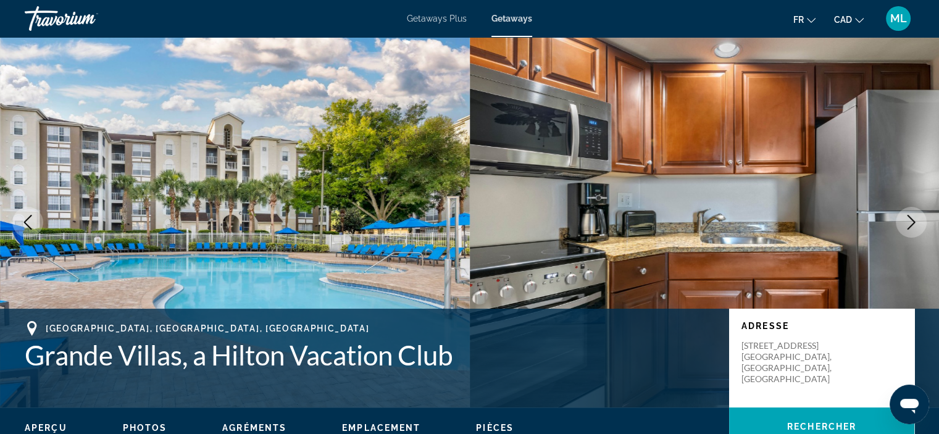
click at [912, 219] on icon "Next image" at bounding box center [912, 222] width 8 height 15
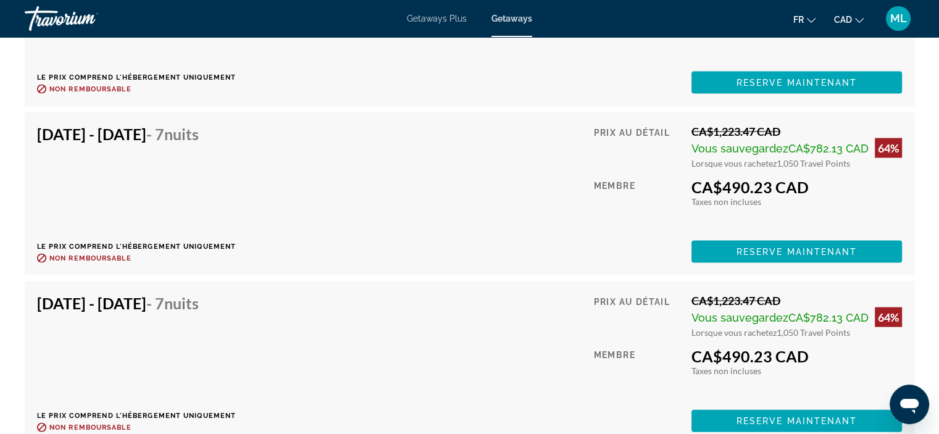
scroll to position [2453, 0]
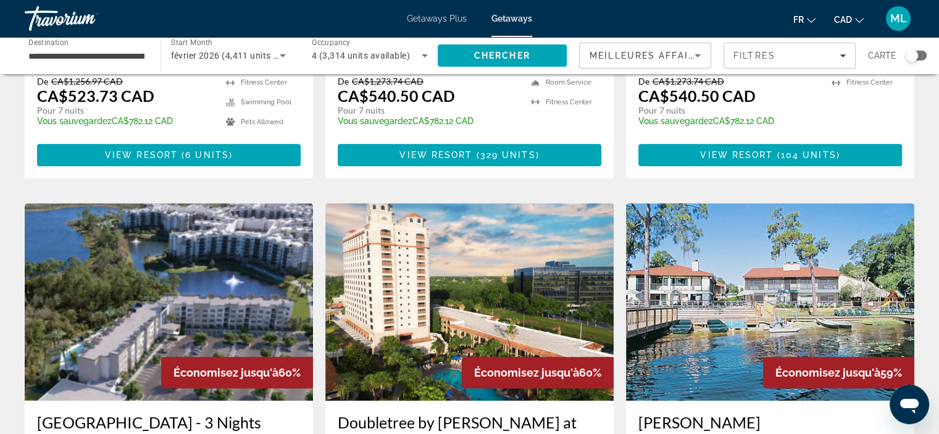
scroll to position [988, 0]
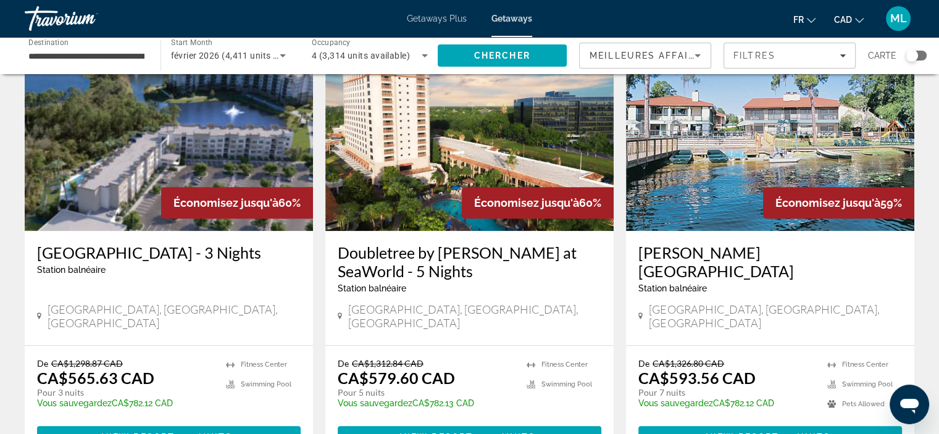
click at [385, 148] on img "Main content" at bounding box center [470, 132] width 288 height 198
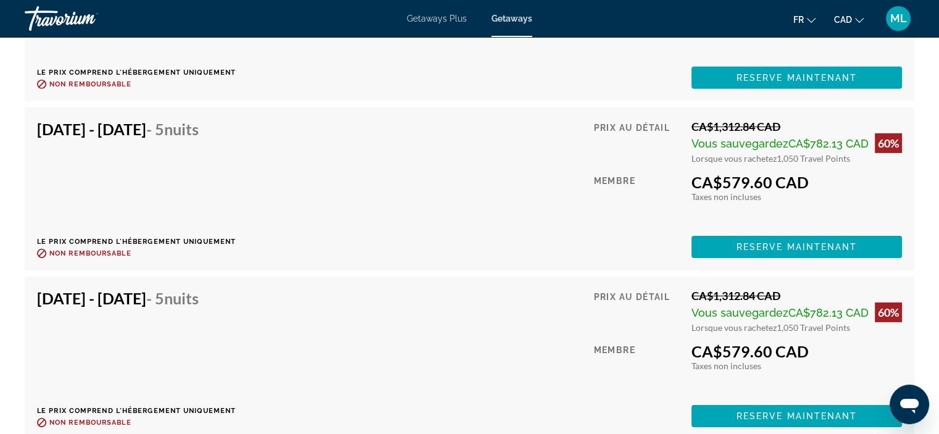
scroll to position [4017, 0]
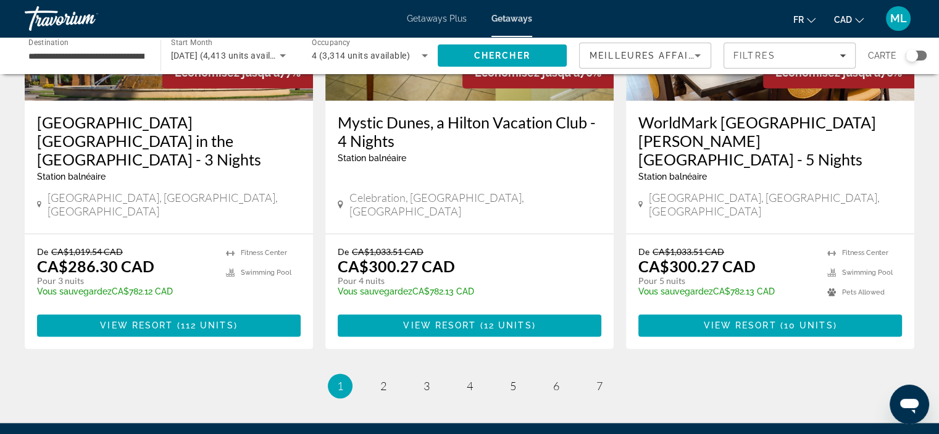
scroll to position [1637, 0]
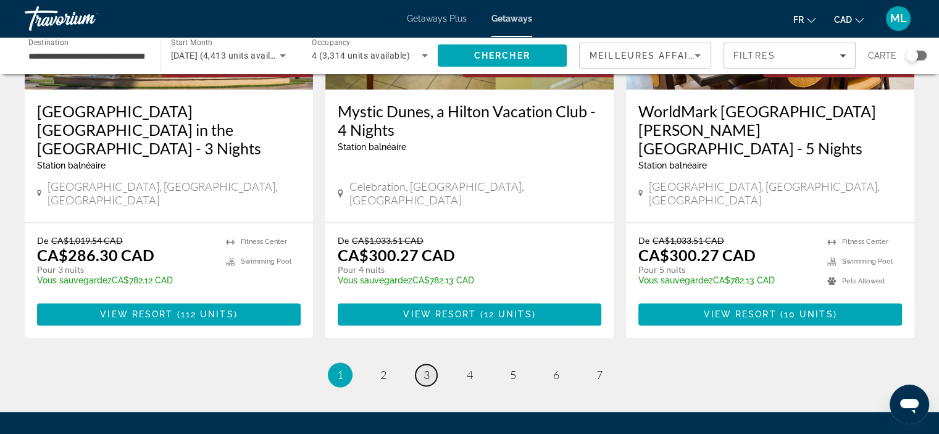
click at [424, 368] on span "3" at bounding box center [427, 375] width 6 height 14
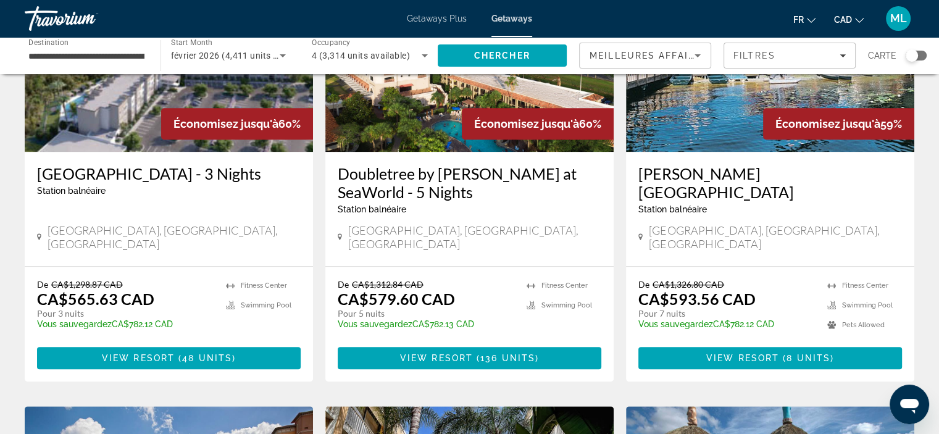
scroll to position [1050, 0]
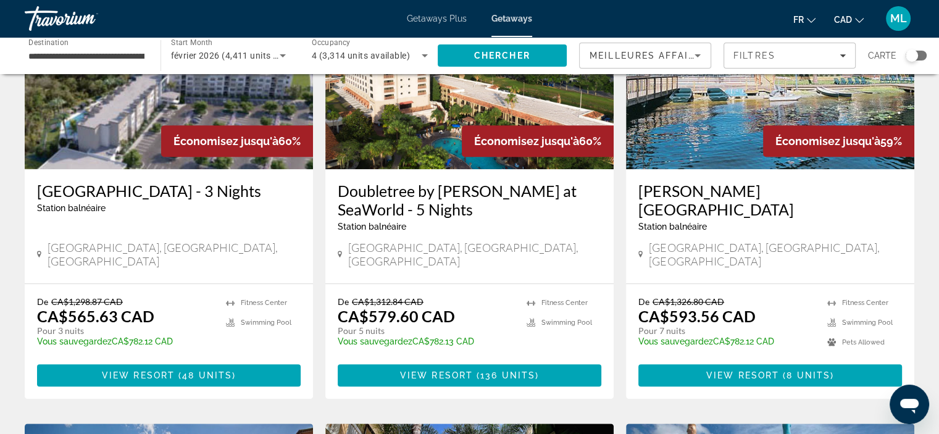
click at [412, 182] on h3 "Doubletree by [PERSON_NAME] at SeaWorld - 5 Nights" at bounding box center [470, 200] width 264 height 37
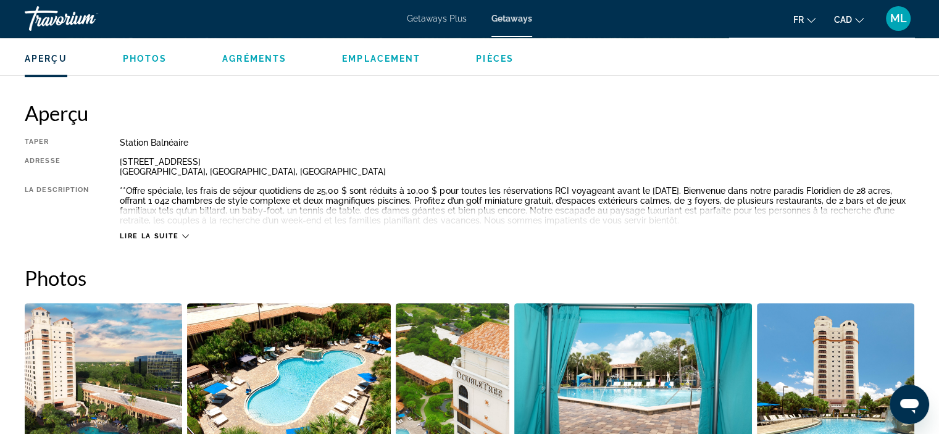
scroll to position [371, 0]
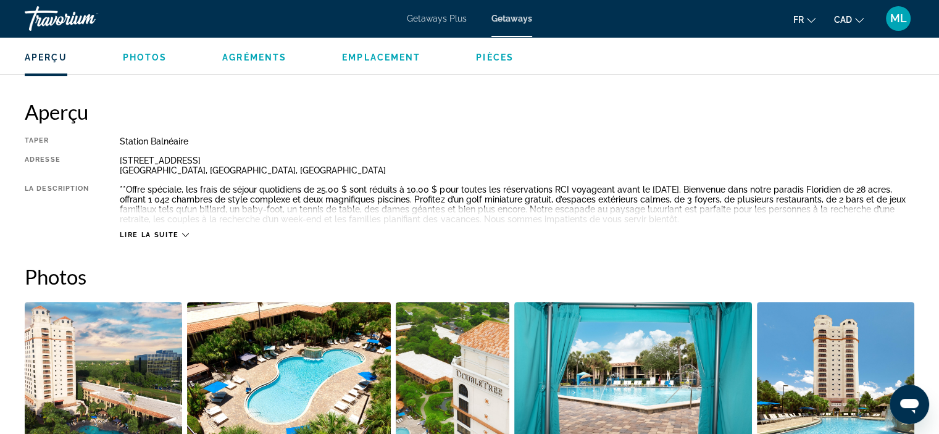
click at [180, 234] on div "Lire la suite" at bounding box center [154, 235] width 69 height 8
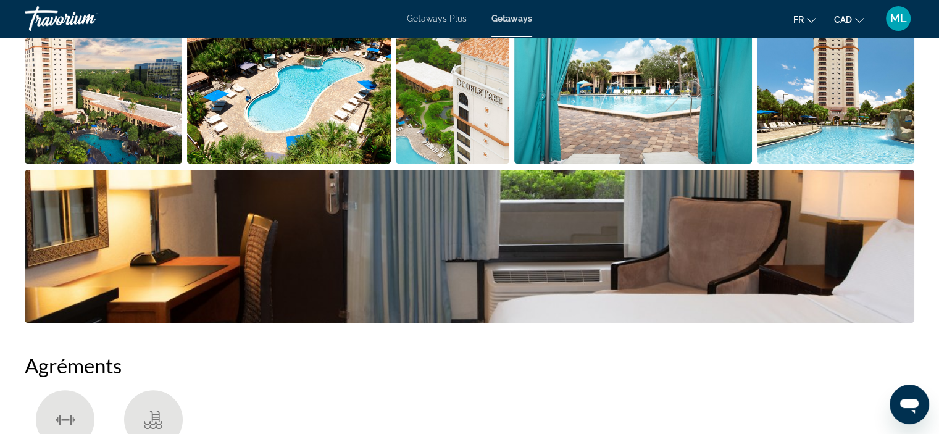
scroll to position [556, 0]
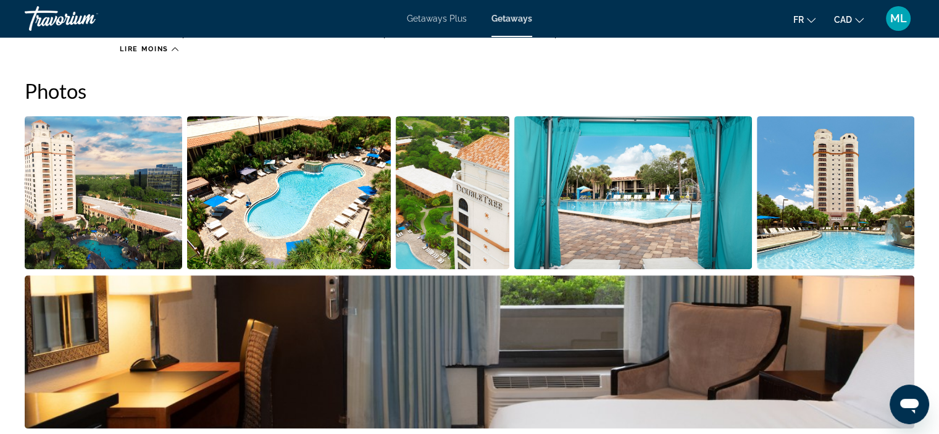
click at [96, 221] on img "Open full-screen image slider" at bounding box center [104, 192] width 158 height 153
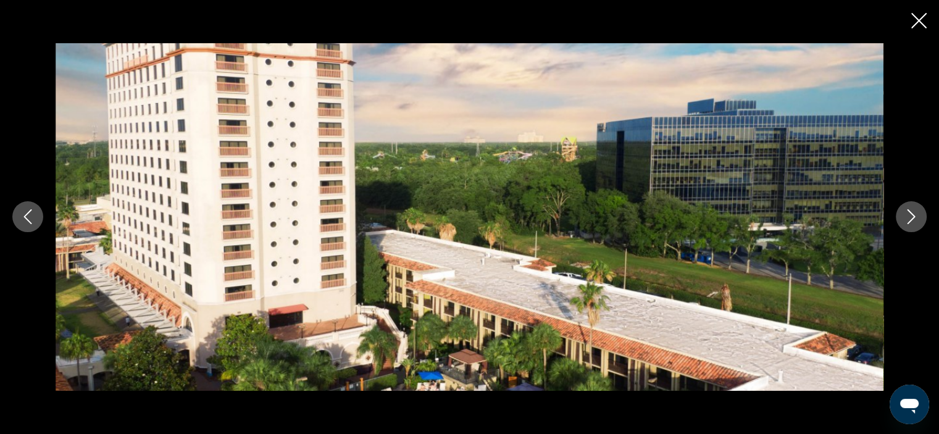
click at [919, 219] on button "Next image" at bounding box center [911, 216] width 31 height 31
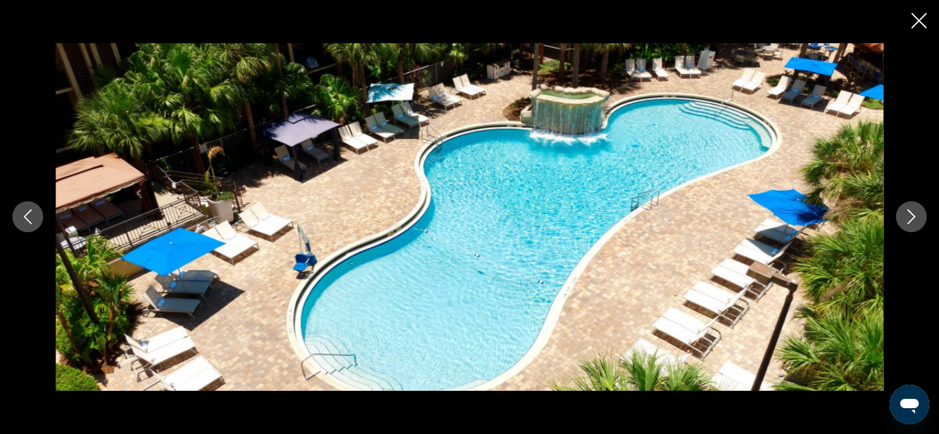
click at [919, 219] on button "Next image" at bounding box center [911, 216] width 31 height 31
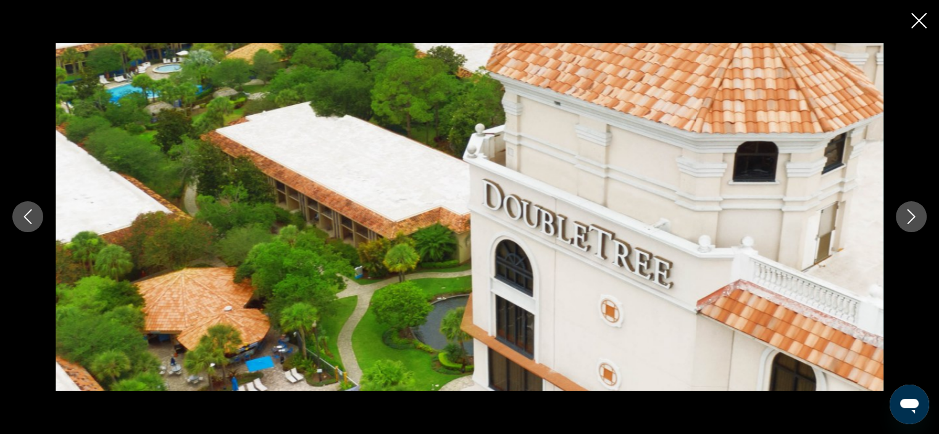
click at [919, 219] on button "Next image" at bounding box center [911, 216] width 31 height 31
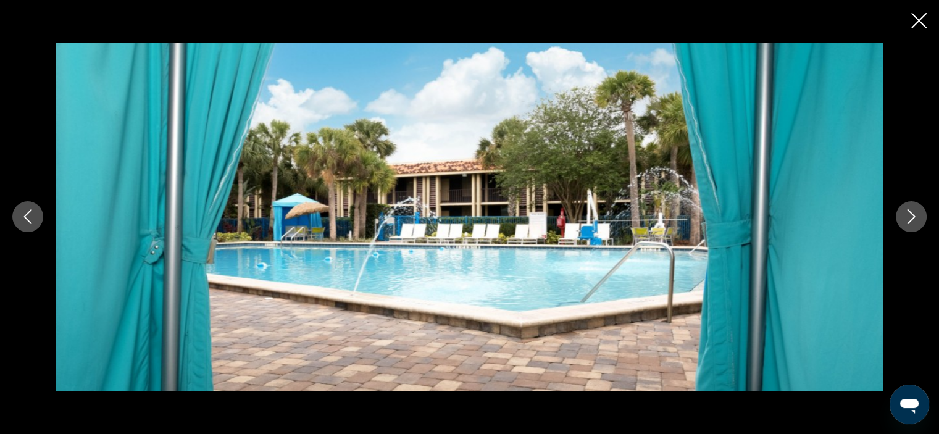
click at [919, 219] on button "Next image" at bounding box center [911, 216] width 31 height 31
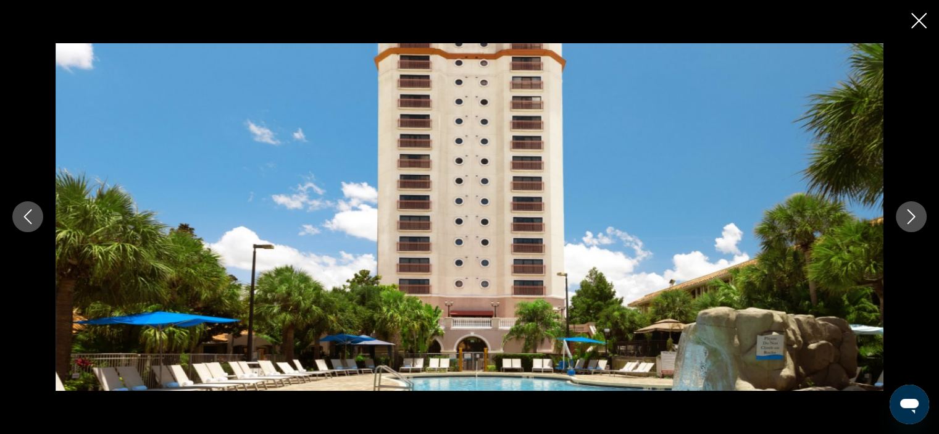
click at [919, 219] on button "Next image" at bounding box center [911, 216] width 31 height 31
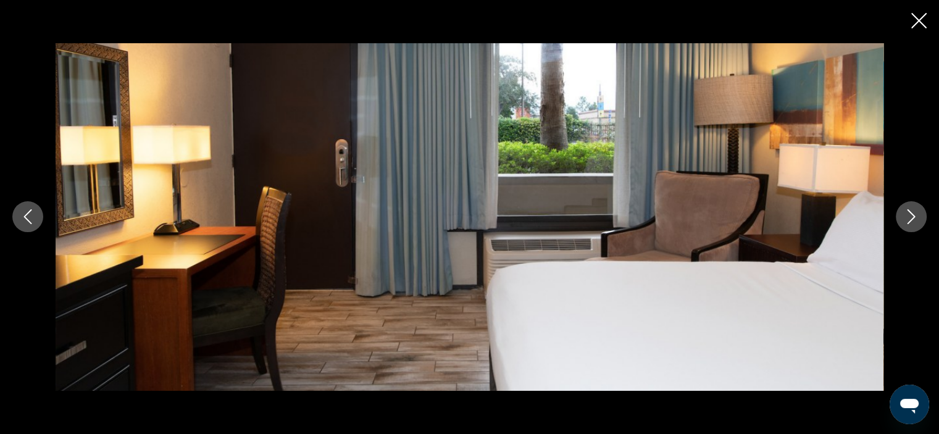
click at [919, 219] on button "Next image" at bounding box center [911, 216] width 31 height 31
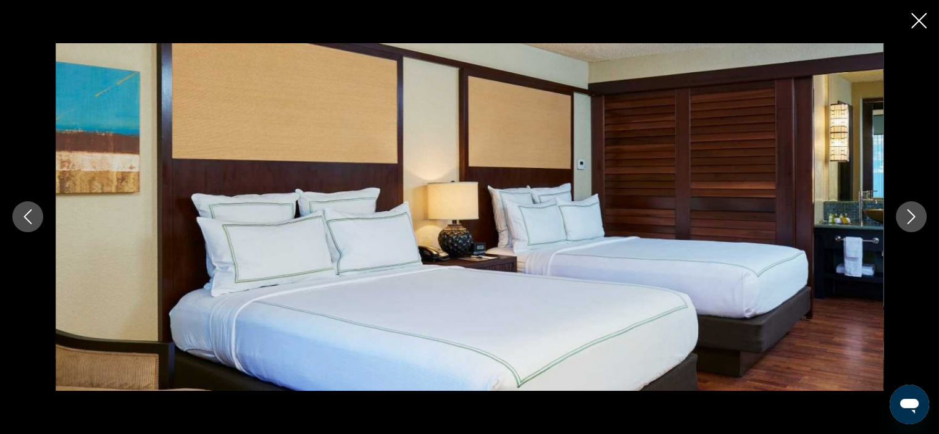
click at [919, 219] on button "Next image" at bounding box center [911, 216] width 31 height 31
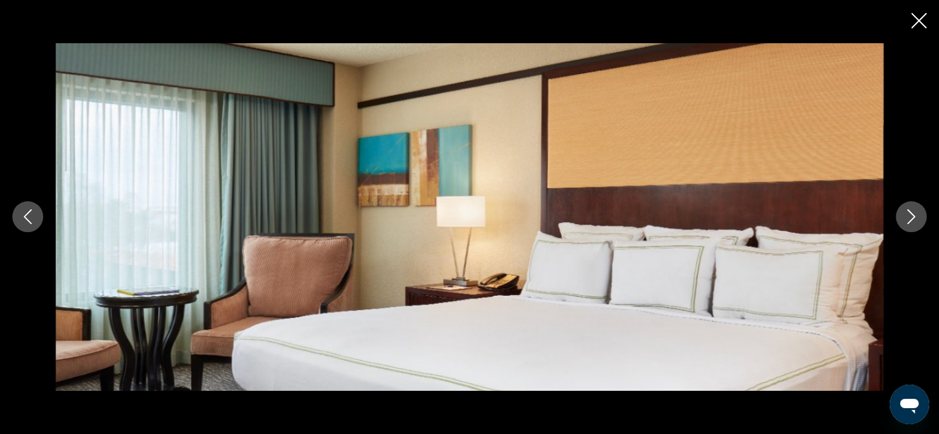
click at [919, 219] on button "Next image" at bounding box center [911, 216] width 31 height 31
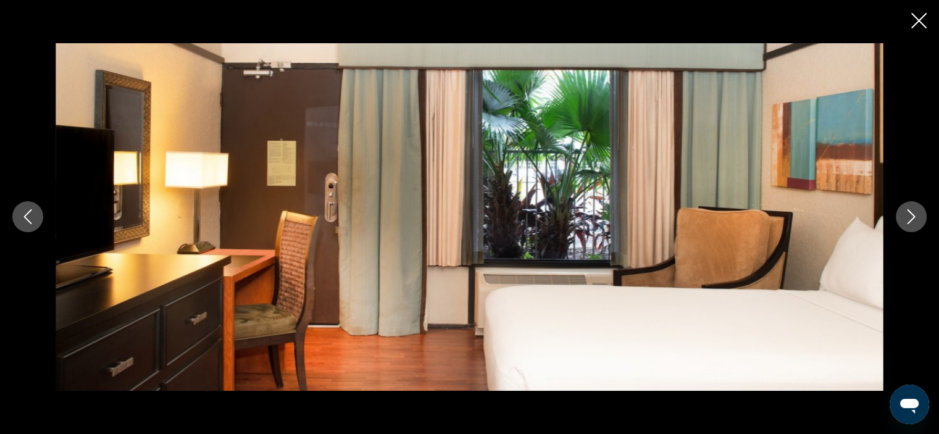
click at [919, 219] on button "Next image" at bounding box center [911, 216] width 31 height 31
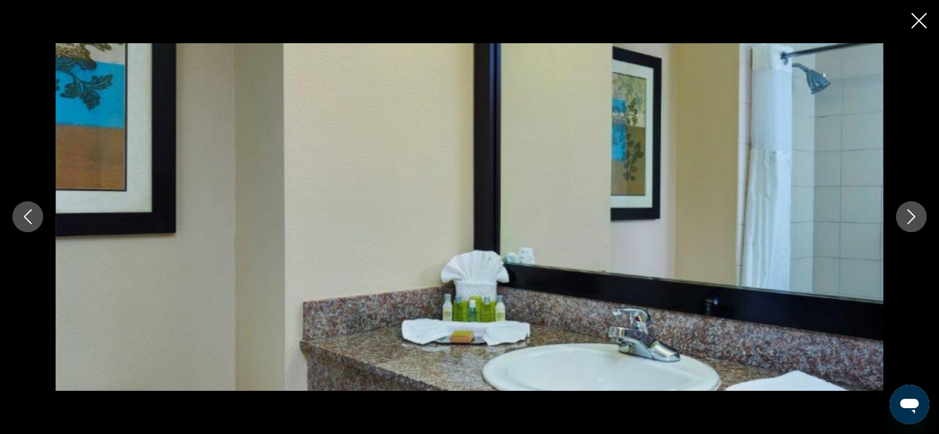
click at [919, 219] on button "Next image" at bounding box center [911, 216] width 31 height 31
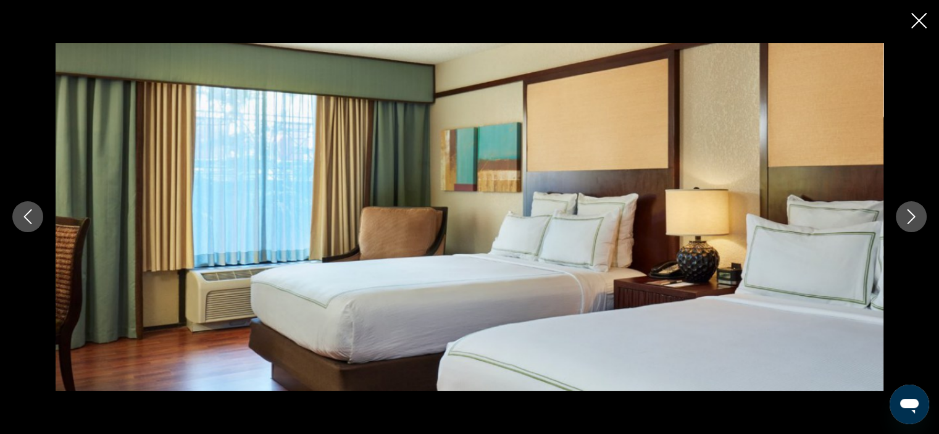
click at [919, 219] on button "Next image" at bounding box center [911, 216] width 31 height 31
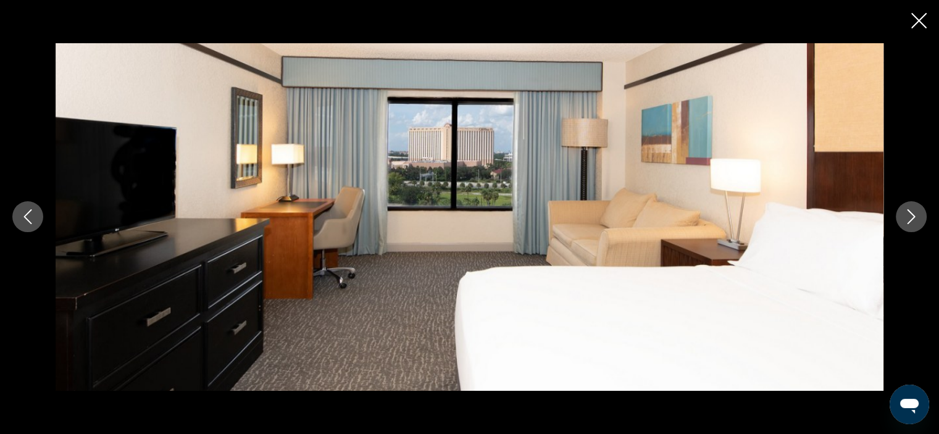
click at [919, 219] on button "Next image" at bounding box center [911, 216] width 31 height 31
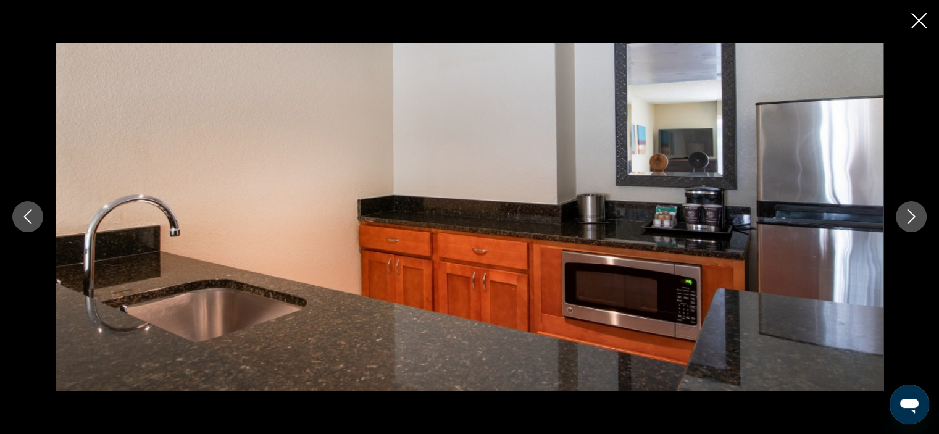
click at [919, 219] on button "Next image" at bounding box center [911, 216] width 31 height 31
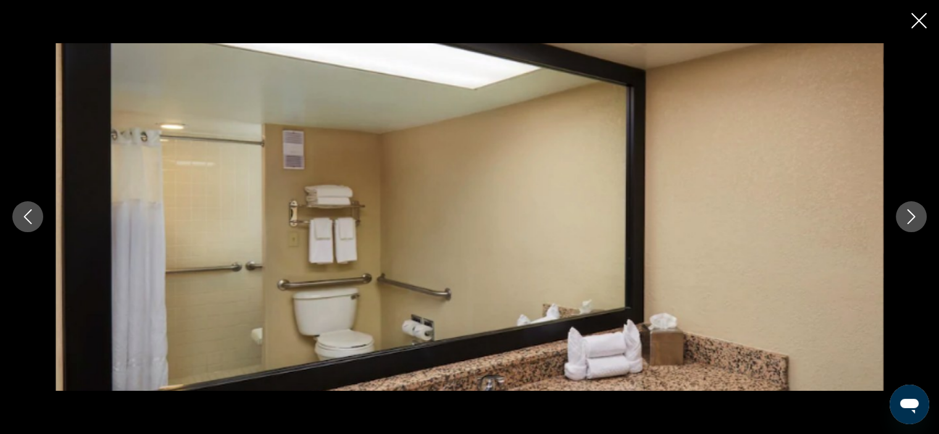
click at [920, 17] on icon "Close slideshow" at bounding box center [919, 20] width 15 height 15
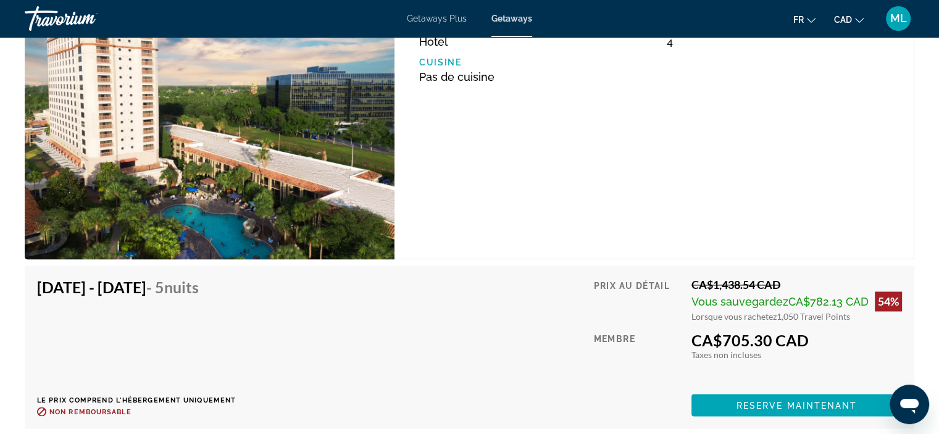
scroll to position [2038, 0]
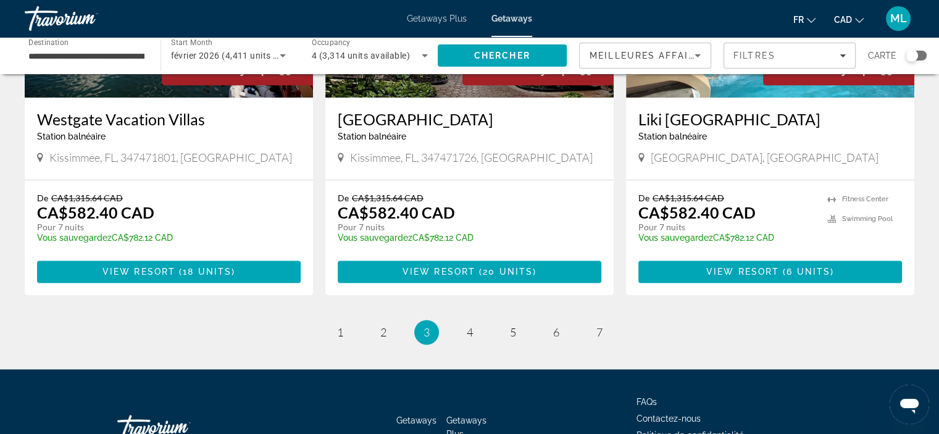
scroll to position [1581, 0]
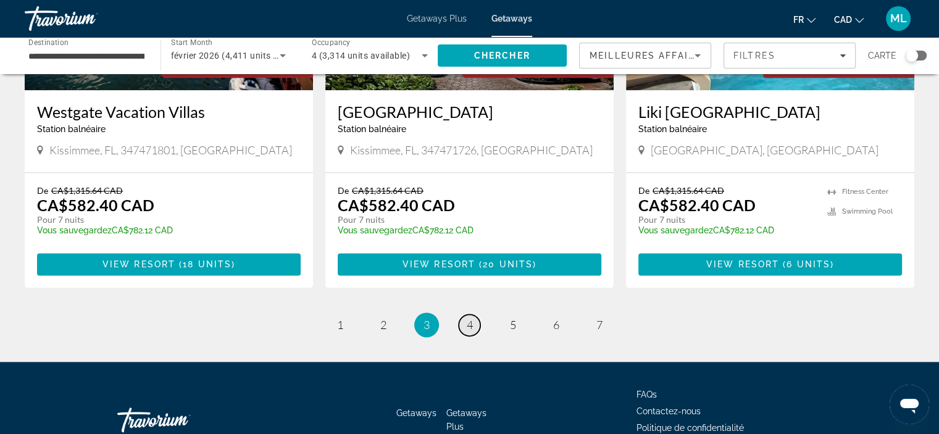
click at [465, 314] on link "page 4" at bounding box center [470, 325] width 22 height 22
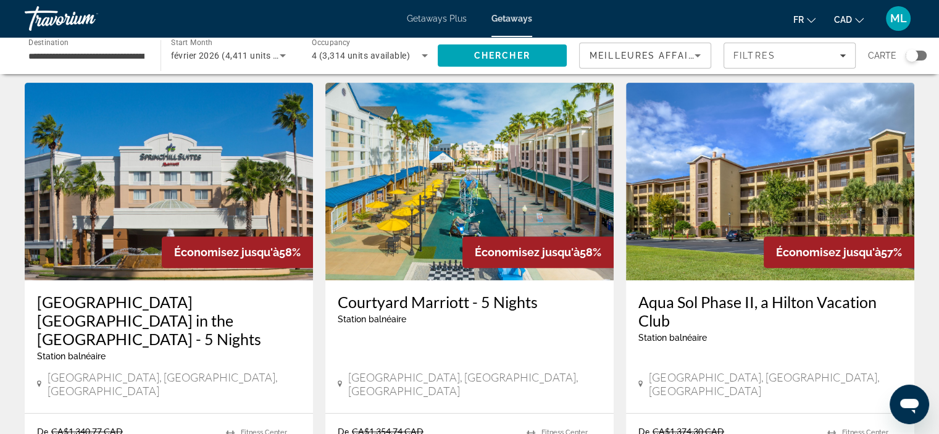
scroll to position [494, 0]
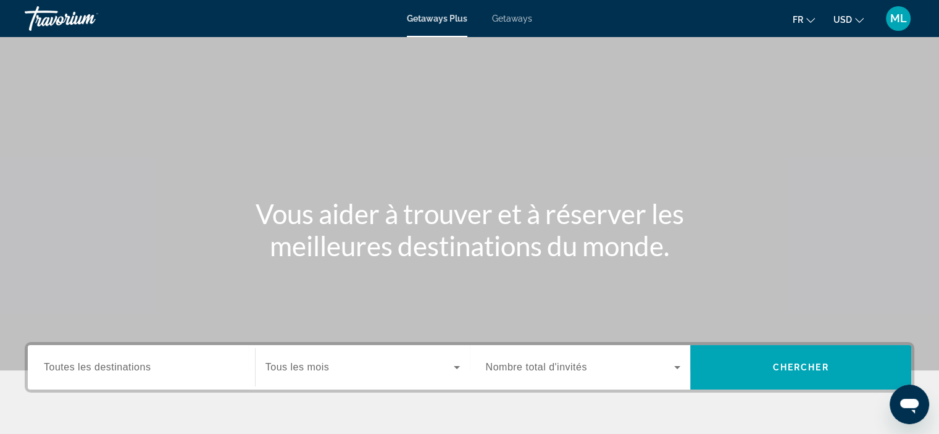
click at [86, 367] on span "Toutes les destinations" at bounding box center [97, 367] width 107 height 11
click at [86, 367] on input "Destination Toutes les destinations" at bounding box center [141, 368] width 195 height 15
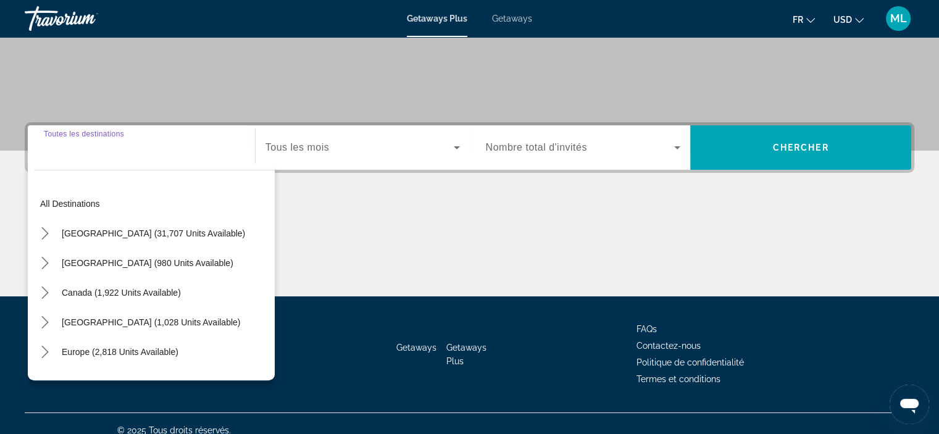
scroll to position [233, 0]
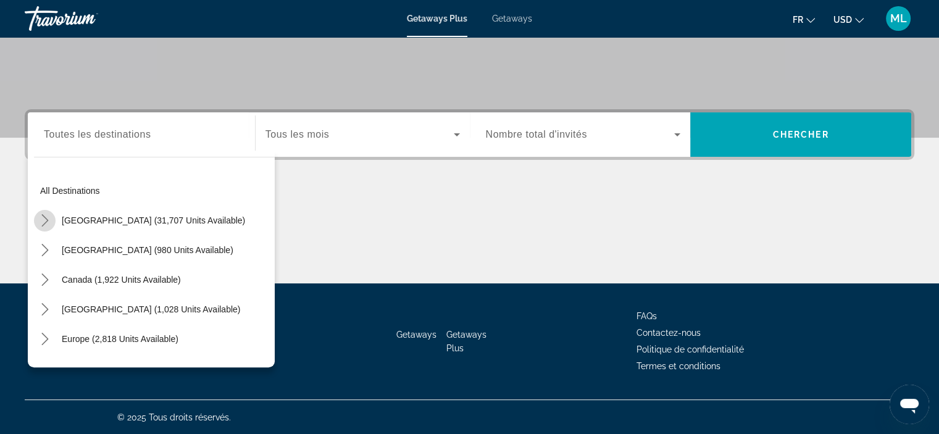
click at [44, 219] on icon "Toggle United States (31,707 units available) submenu" at bounding box center [45, 220] width 12 height 12
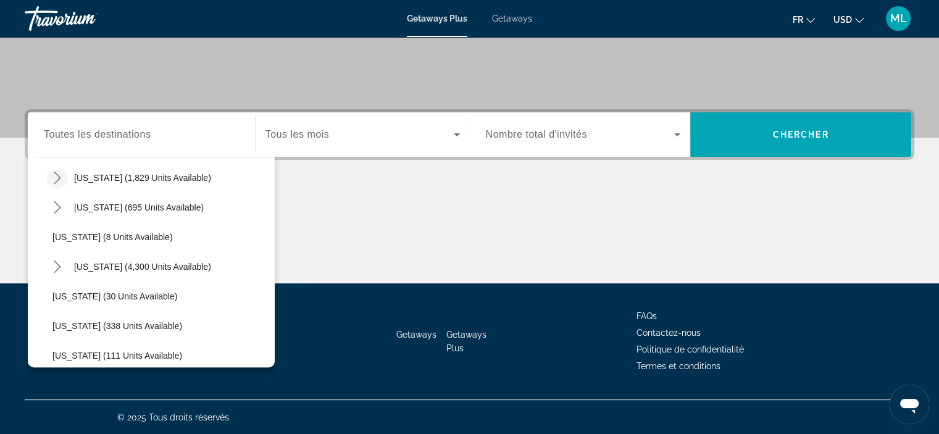
scroll to position [159, 0]
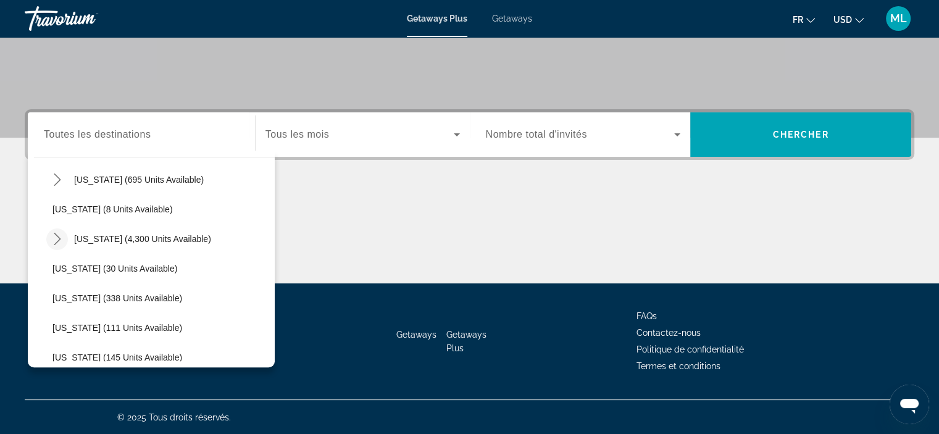
click at [57, 238] on icon "Toggle Florida (4,300 units available) submenu" at bounding box center [57, 239] width 12 height 12
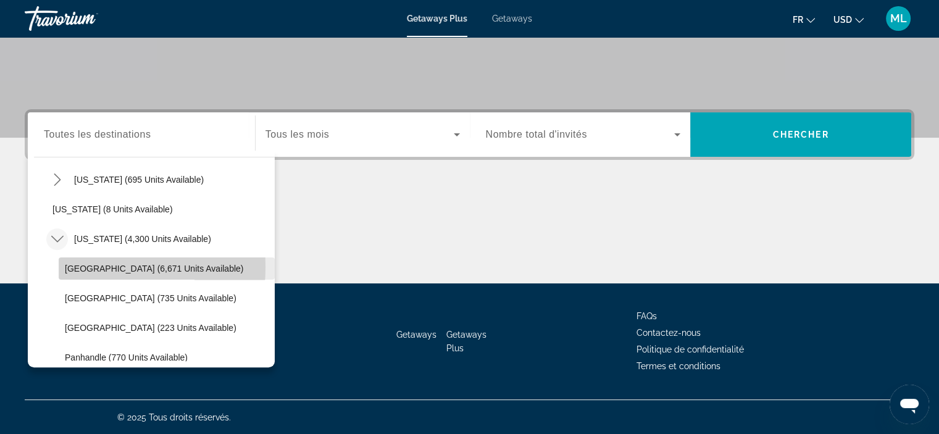
click at [73, 266] on span "Orlando & Disney Area (6,671 units available)" at bounding box center [154, 269] width 179 height 10
type input "**********"
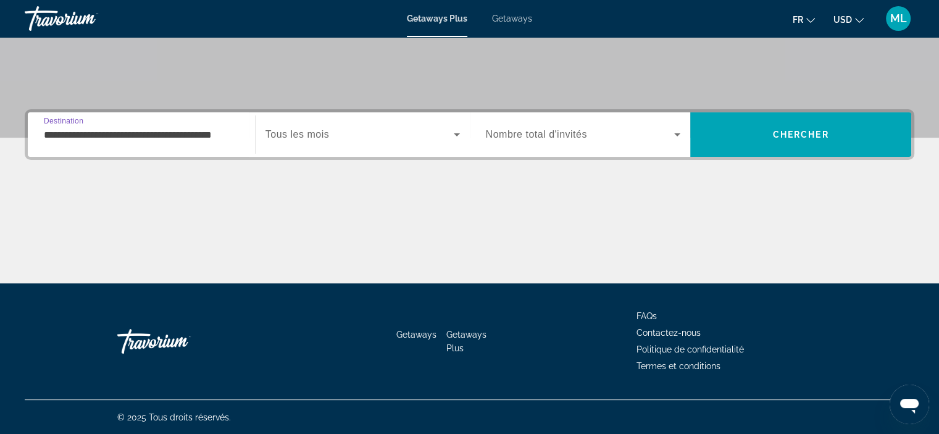
click at [356, 130] on span "Search widget" at bounding box center [360, 134] width 188 height 15
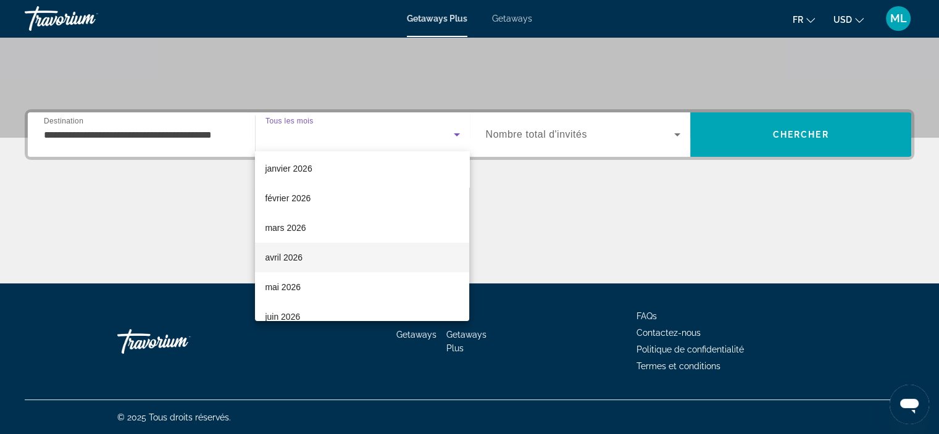
scroll to position [124, 0]
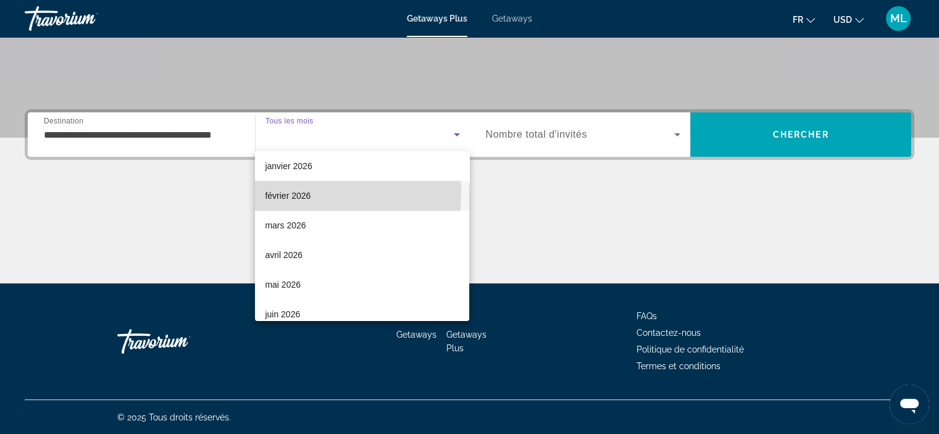
click at [278, 192] on span "février 2026" at bounding box center [288, 195] width 46 height 15
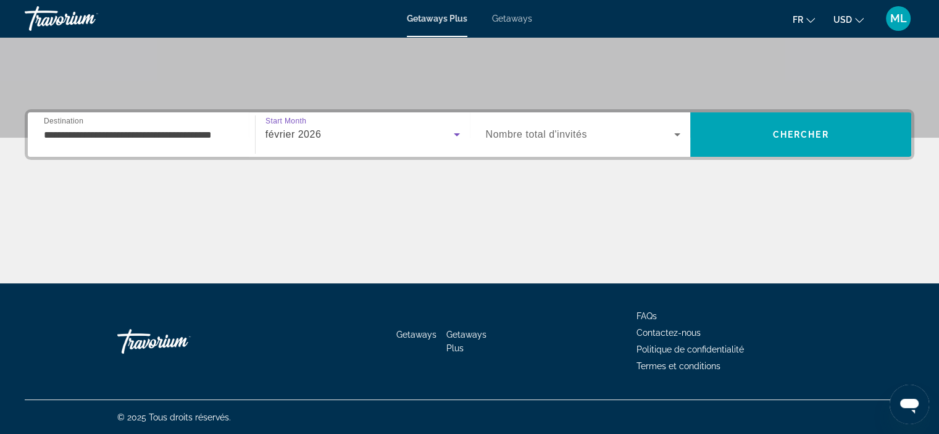
click at [560, 134] on span "Nombre total d'invités" at bounding box center [536, 134] width 101 height 11
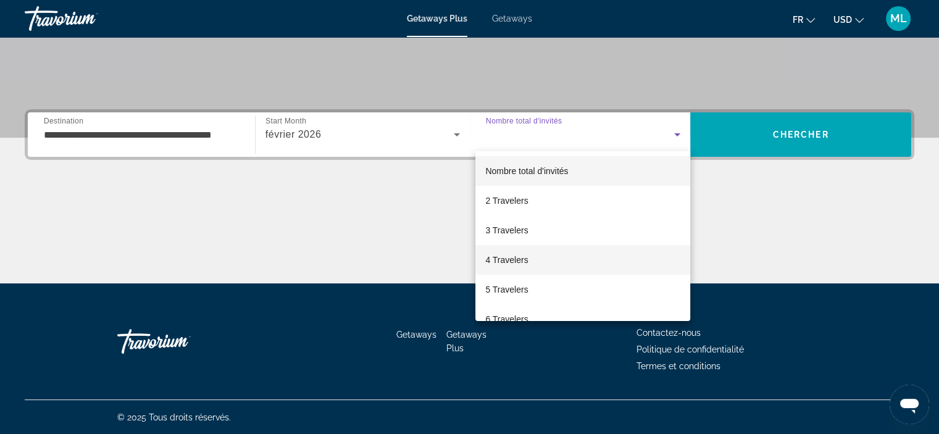
click at [494, 263] on span "4 Travelers" at bounding box center [506, 260] width 43 height 15
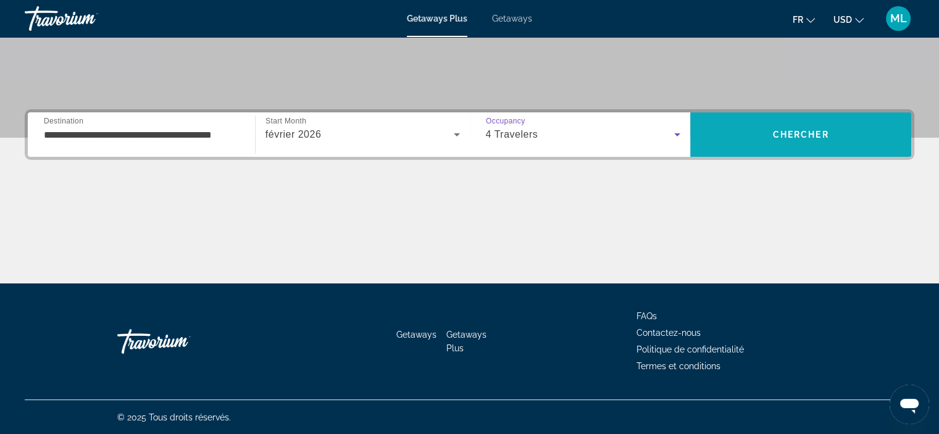
click at [764, 130] on span "Search" at bounding box center [801, 135] width 221 height 30
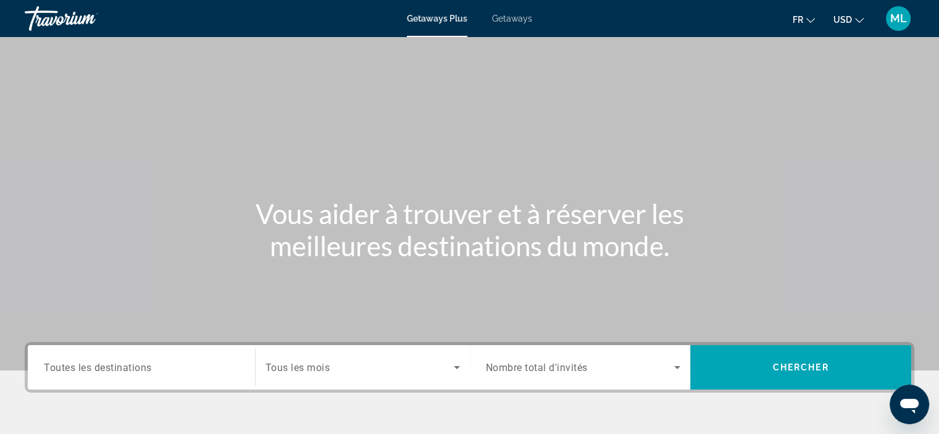
click at [500, 19] on span "Getaways" at bounding box center [512, 19] width 40 height 10
click at [91, 362] on span "Toutes les destinations" at bounding box center [98, 367] width 108 height 12
click at [91, 362] on input "Destination Toutes les destinations" at bounding box center [141, 368] width 195 height 15
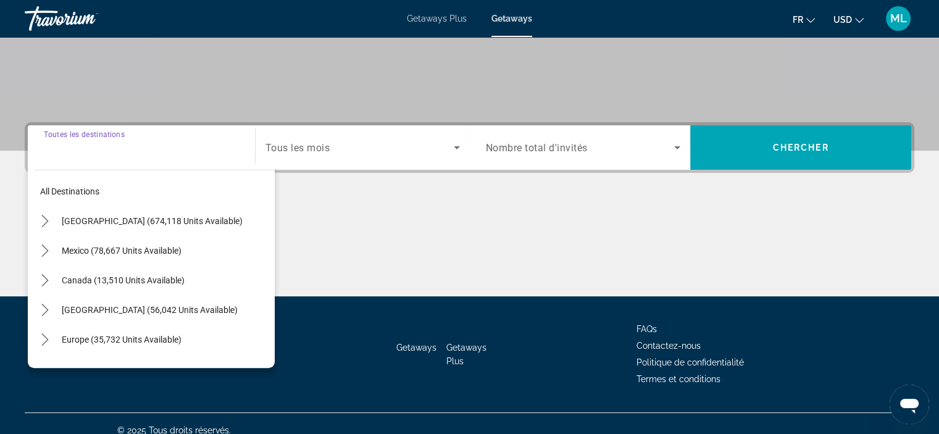
scroll to position [233, 0]
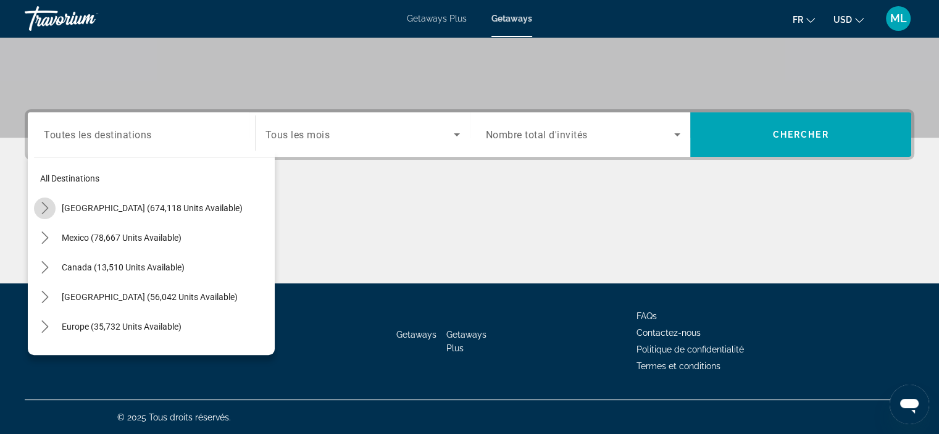
click at [43, 204] on icon "Toggle United States (674,118 units available) submenu" at bounding box center [44, 208] width 7 height 12
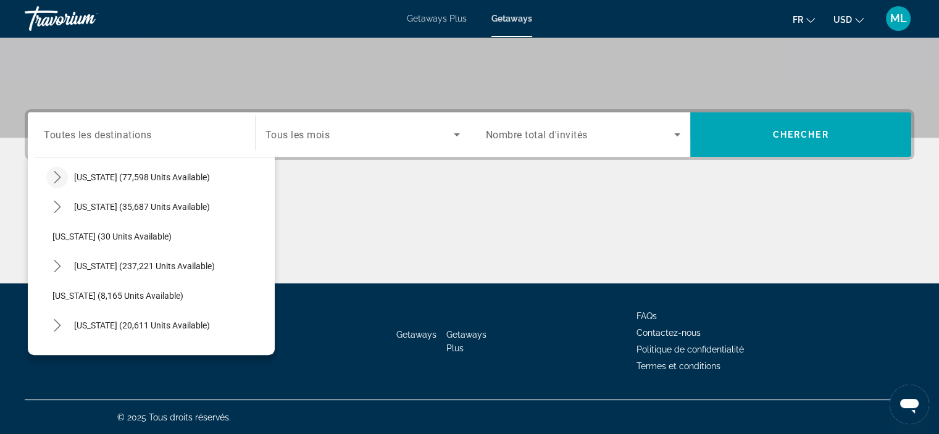
scroll to position [159, 0]
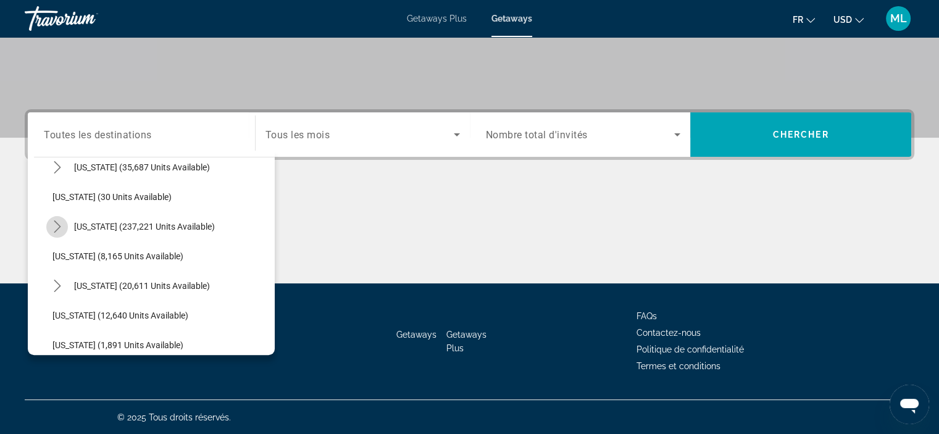
click at [54, 221] on icon "Toggle Florida (237,221 units available) submenu" at bounding box center [57, 227] width 7 height 12
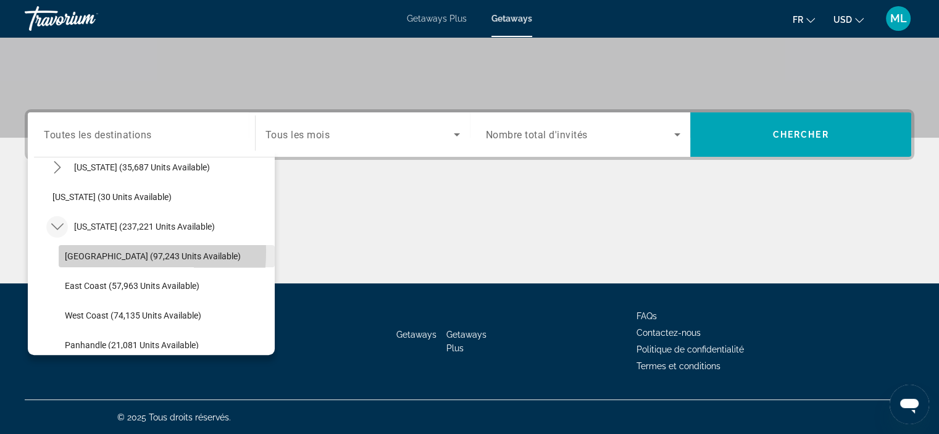
click at [73, 251] on span "[GEOGRAPHIC_DATA] (97,243 units available)" at bounding box center [153, 256] width 176 height 10
type input "**********"
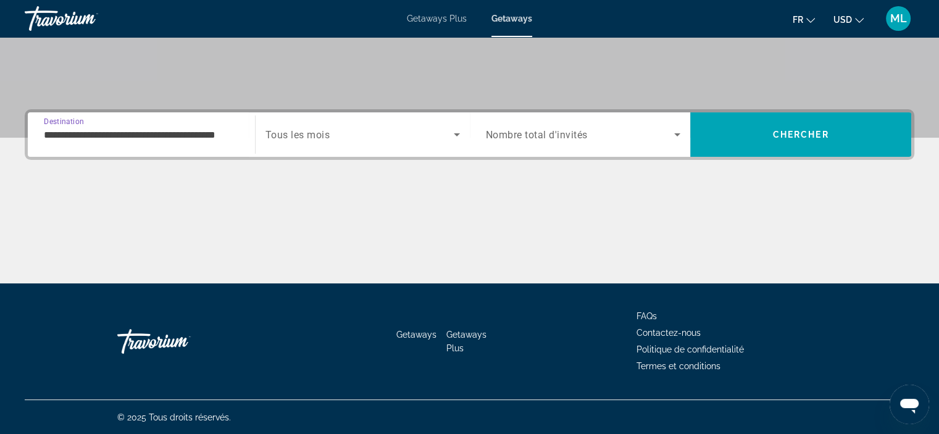
click at [314, 133] on span "Tous les mois" at bounding box center [298, 135] width 65 height 12
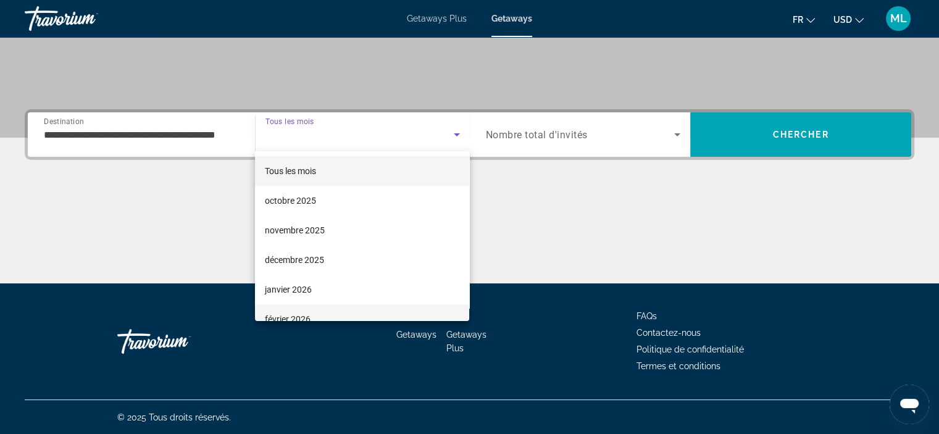
click at [284, 316] on span "février 2026" at bounding box center [288, 319] width 46 height 15
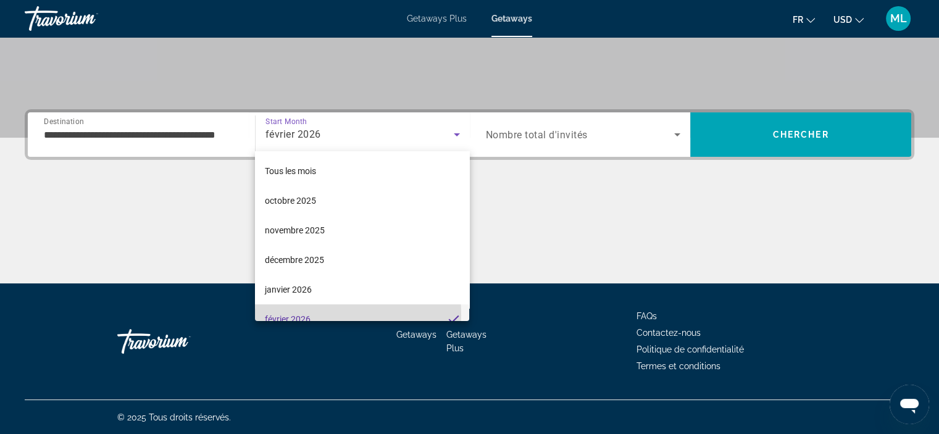
scroll to position [0, 0]
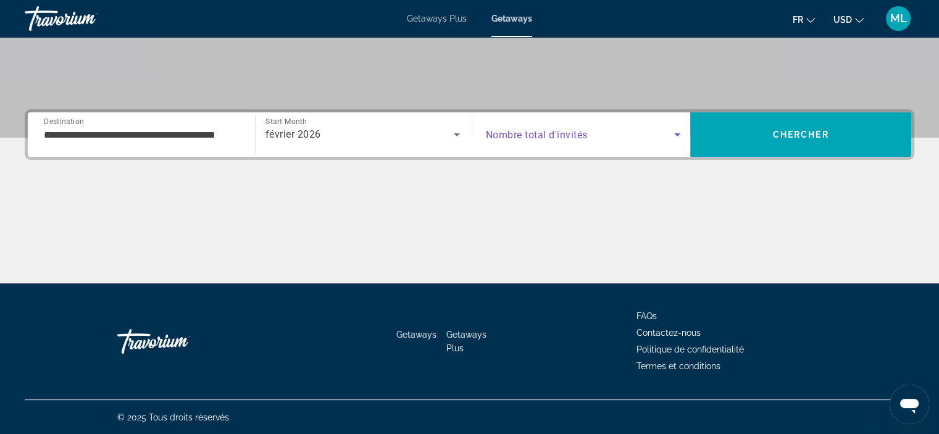
click at [673, 133] on icon "Search widget" at bounding box center [677, 134] width 15 height 15
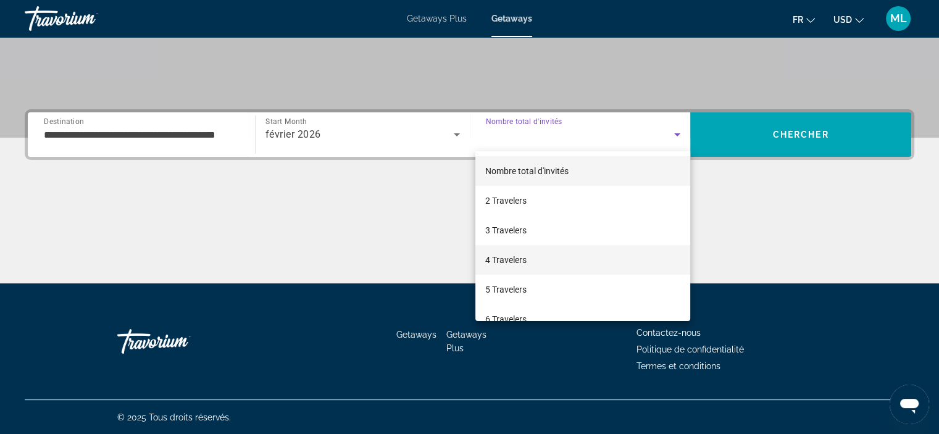
click at [505, 259] on span "4 Travelers" at bounding box center [505, 260] width 41 height 15
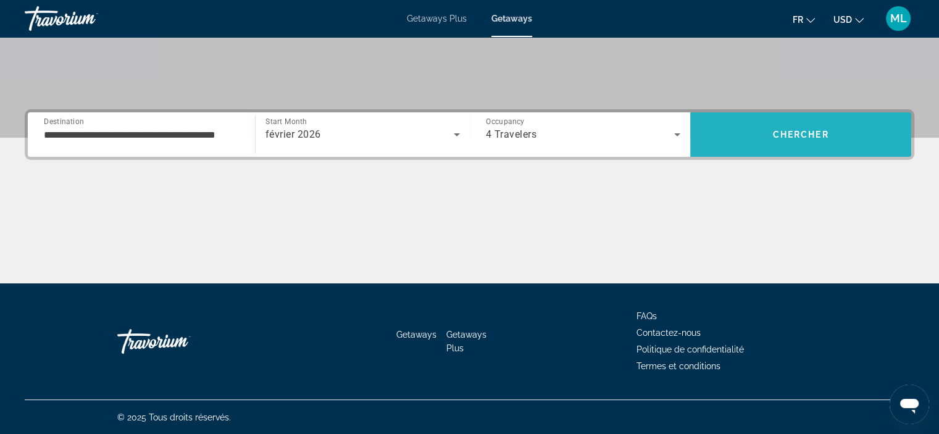
click at [770, 128] on span "Search" at bounding box center [801, 135] width 221 height 30
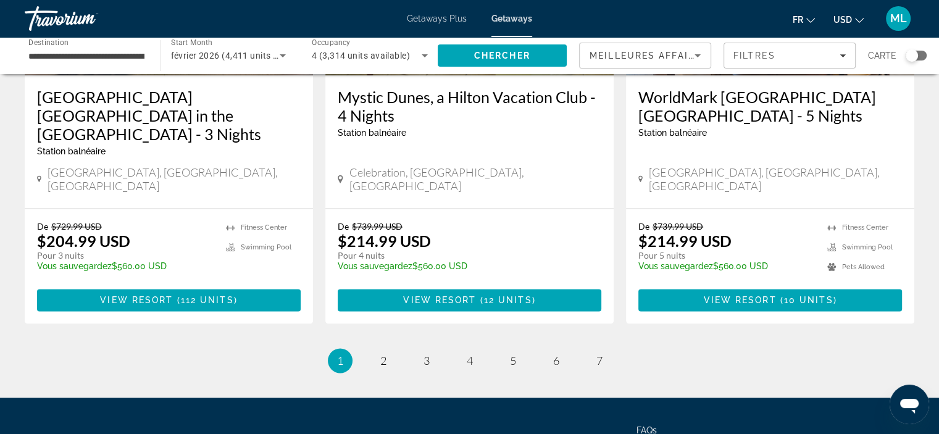
scroll to position [1637, 0]
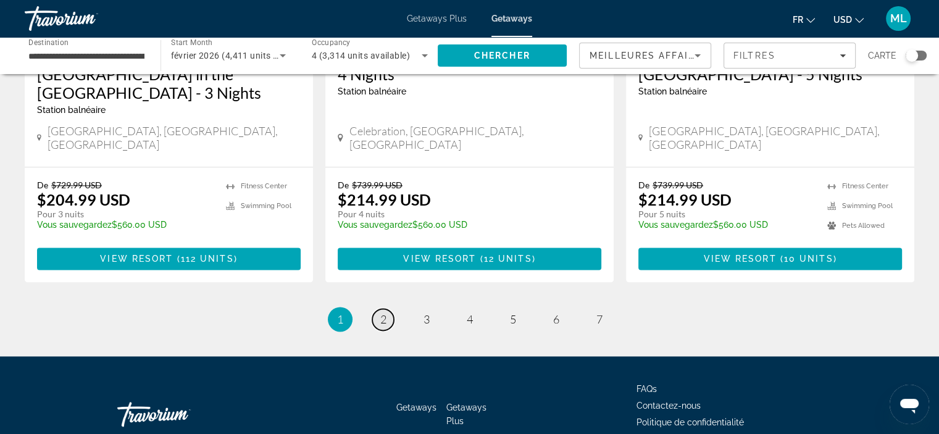
click at [378, 309] on link "page 2" at bounding box center [383, 320] width 22 height 22
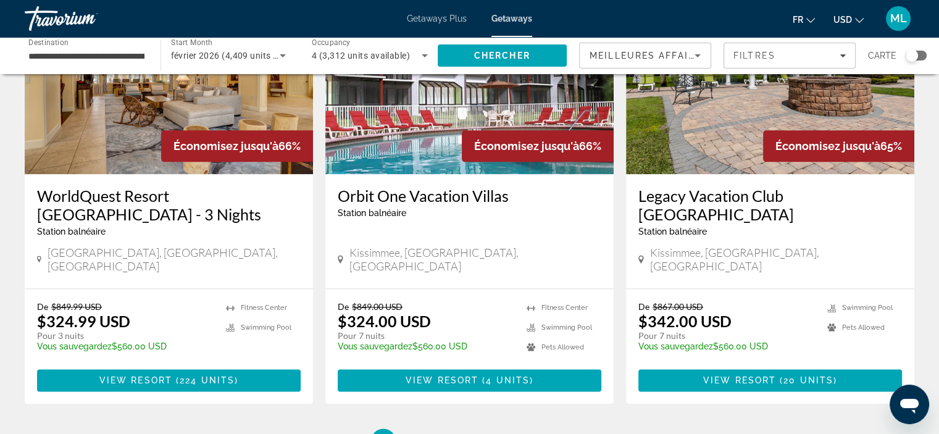
scroll to position [1576, 0]
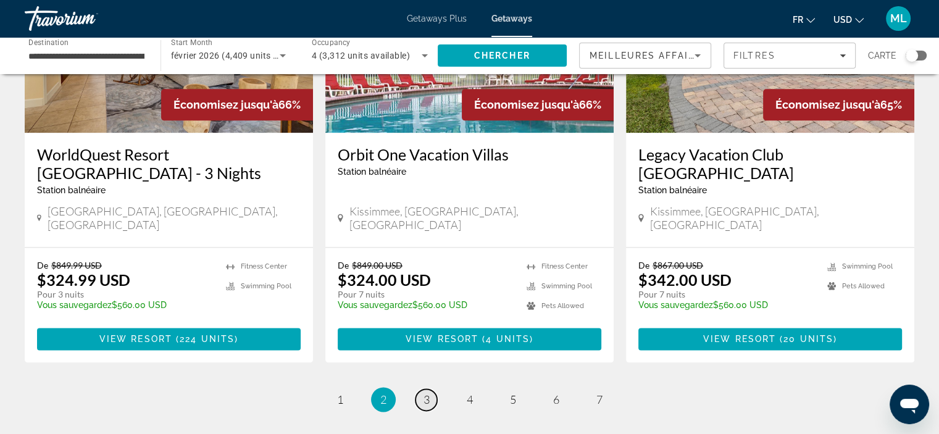
click at [427, 393] on span "3" at bounding box center [427, 400] width 6 height 14
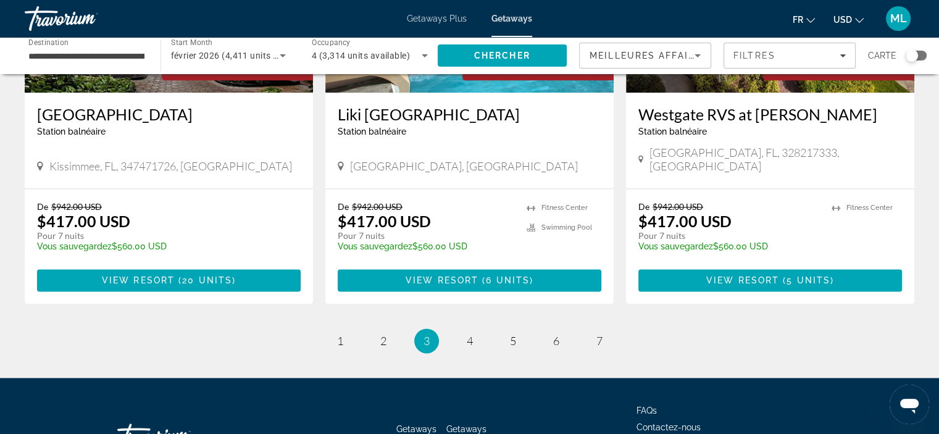
scroll to position [1581, 0]
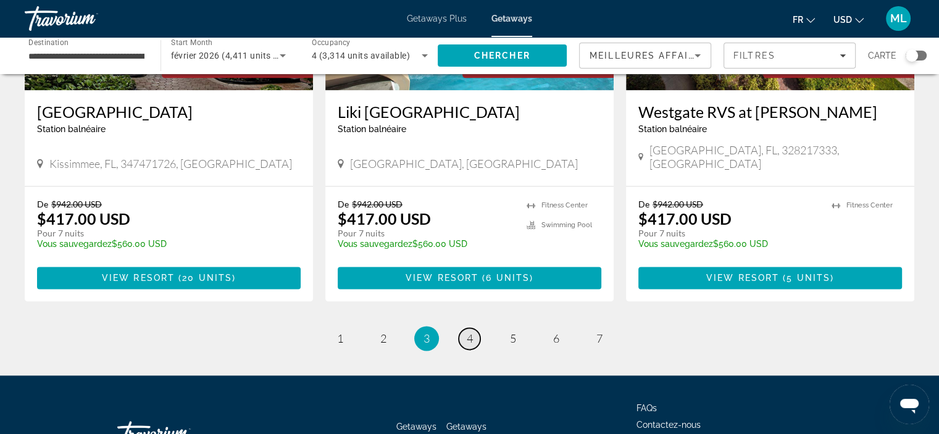
click at [469, 332] on span "4" at bounding box center [470, 339] width 6 height 14
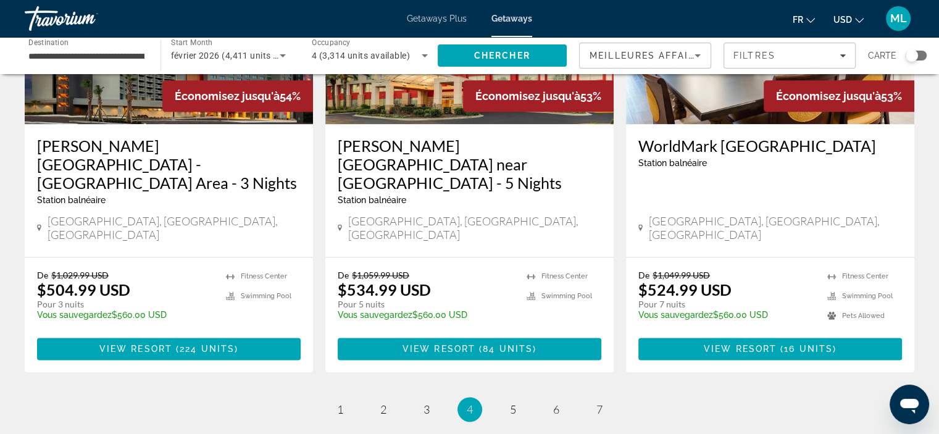
scroll to position [1606, 0]
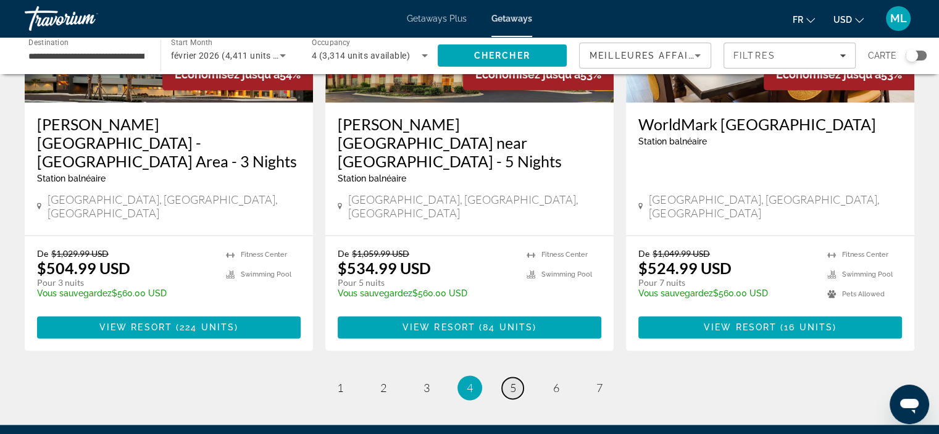
click at [511, 381] on span "5" at bounding box center [513, 388] width 6 height 14
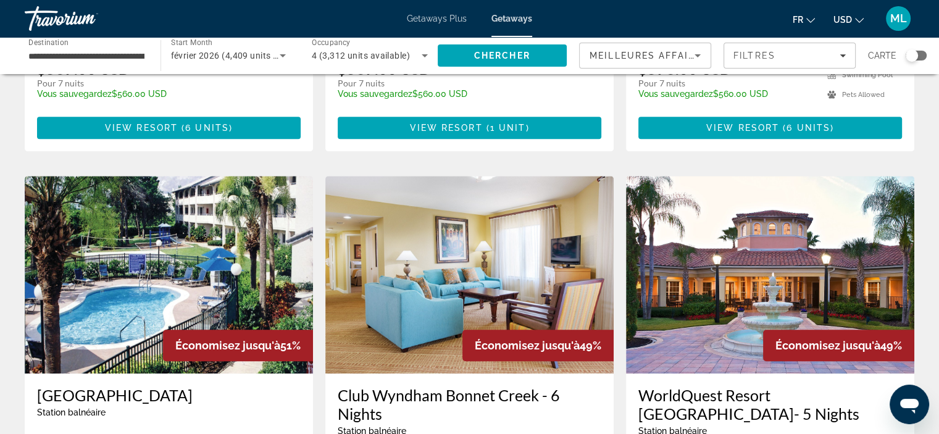
scroll to position [865, 0]
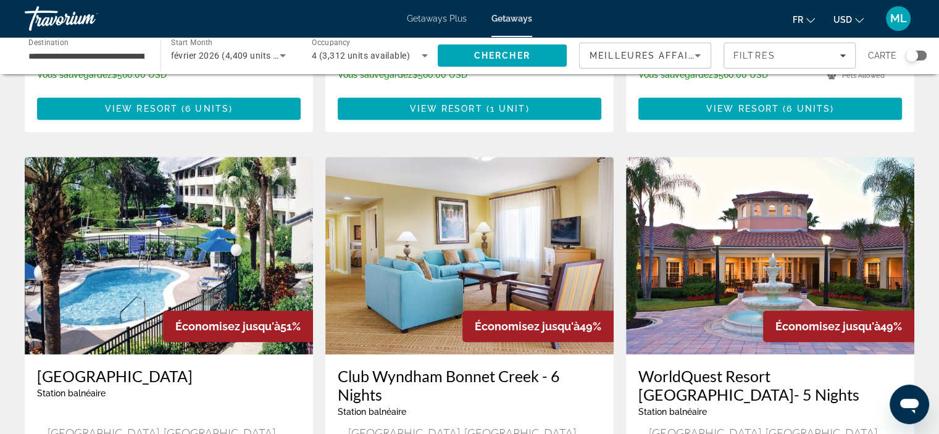
click at [852, 22] on button "USD USD ($) MXN (Mex$) CAD (Can$) GBP (£) EUR (€) AUD (A$) NZD (NZ$) CNY (CN¥)" at bounding box center [849, 20] width 30 height 18
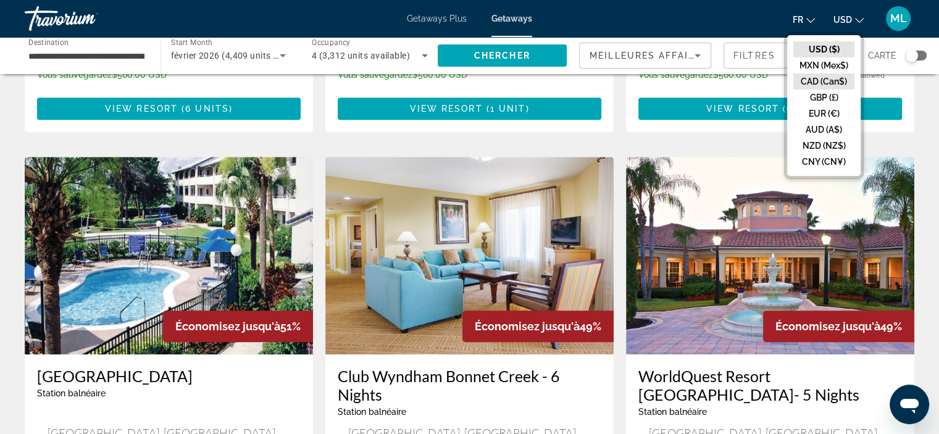
click at [815, 77] on button "CAD (Can$)" at bounding box center [824, 82] width 61 height 16
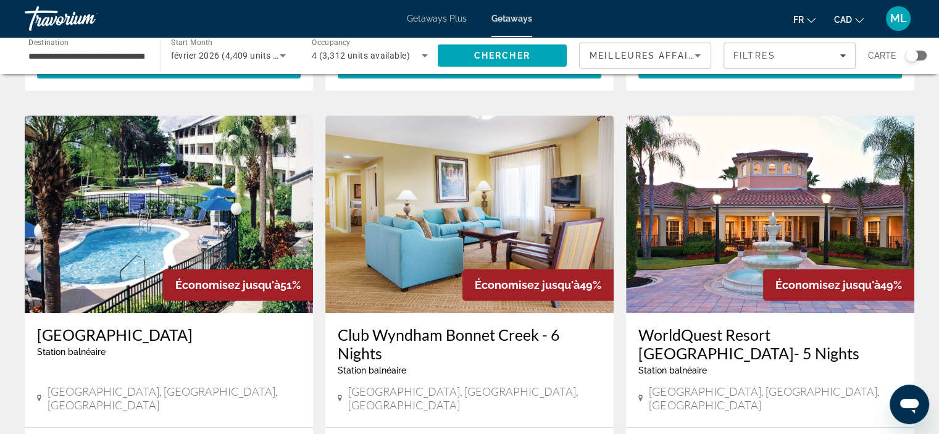
scroll to position [926, 0]
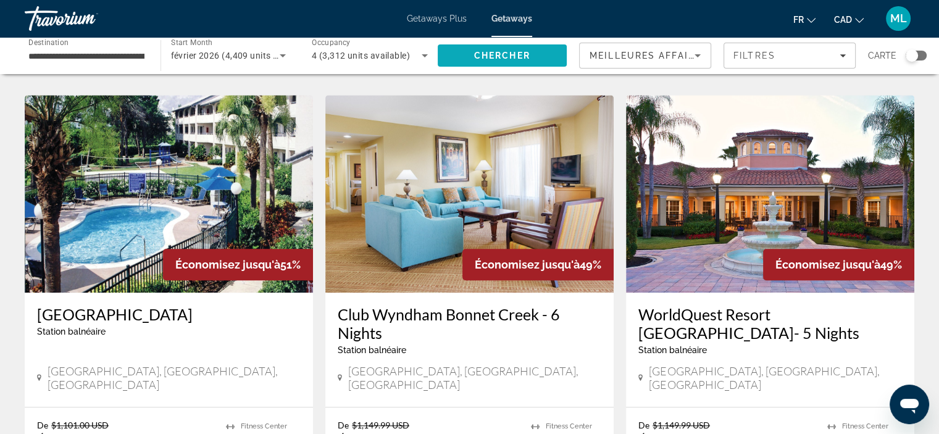
click at [469, 51] on span "Search" at bounding box center [503, 56] width 130 height 30
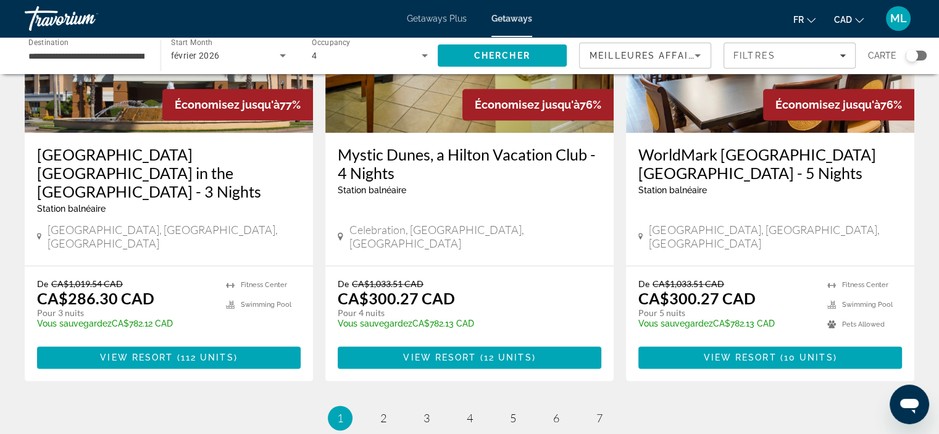
scroll to position [1544, 0]
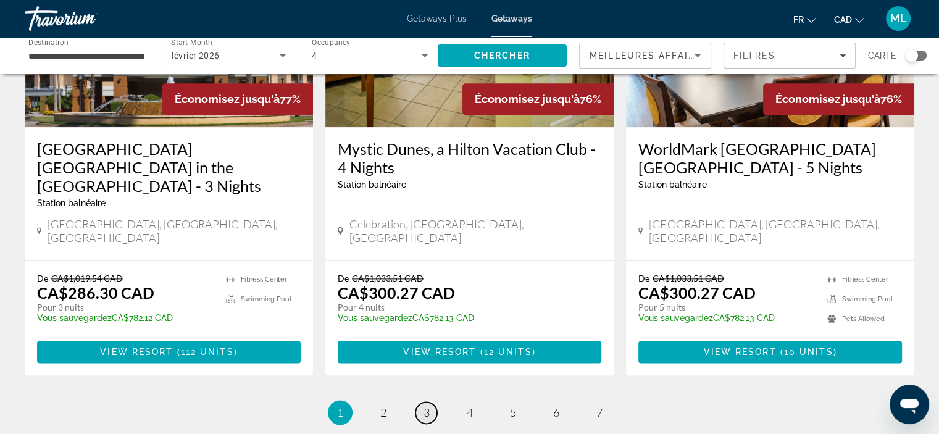
click at [427, 406] on span "3" at bounding box center [427, 413] width 6 height 14
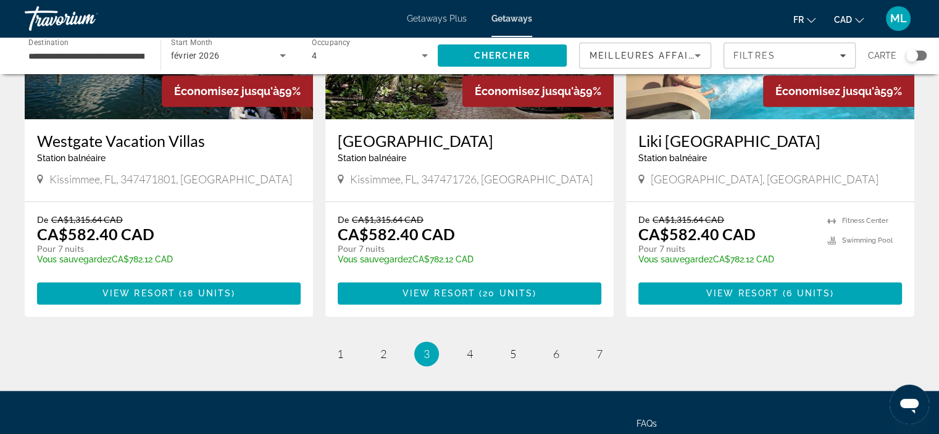
scroll to position [1581, 0]
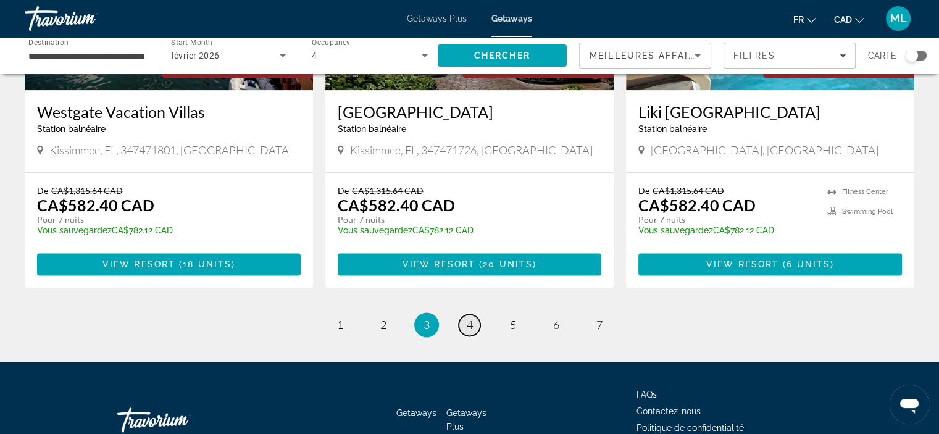
click at [469, 318] on span "4" at bounding box center [470, 325] width 6 height 14
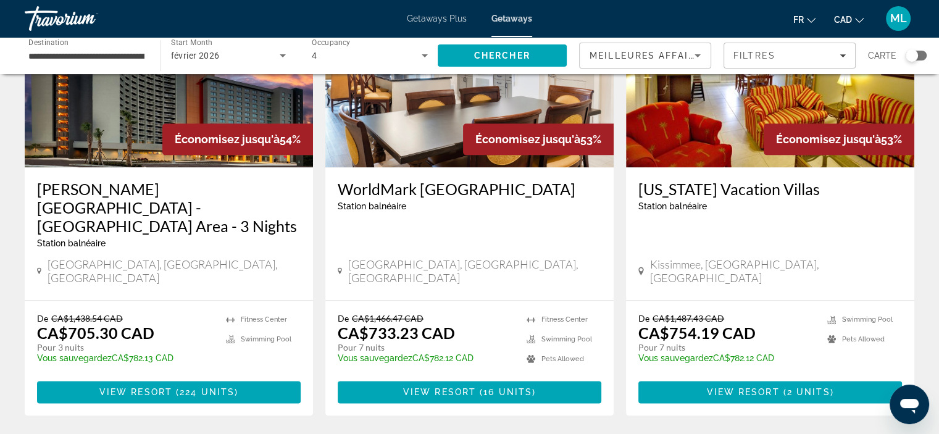
scroll to position [1544, 0]
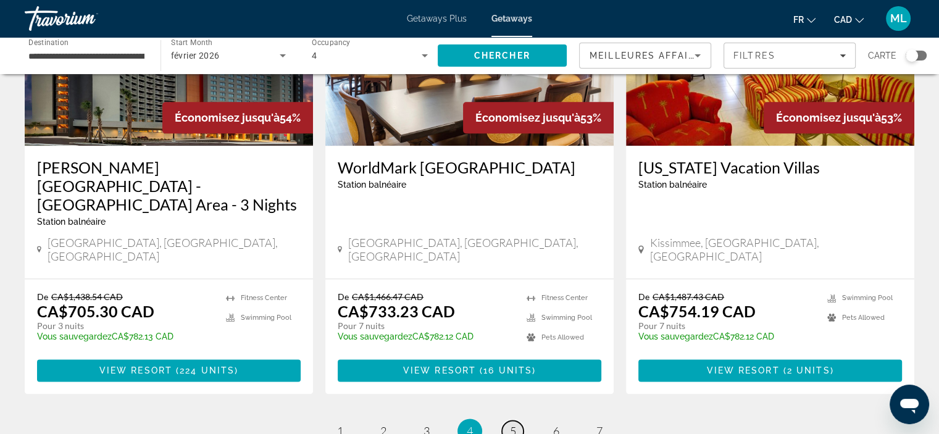
click at [513, 424] on span "5" at bounding box center [513, 431] width 6 height 14
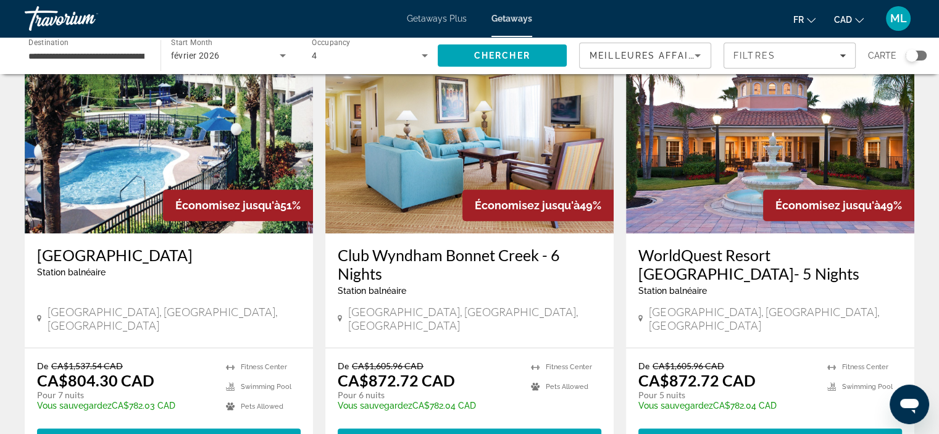
scroll to position [988, 0]
